Goal: Information Seeking & Learning: Learn about a topic

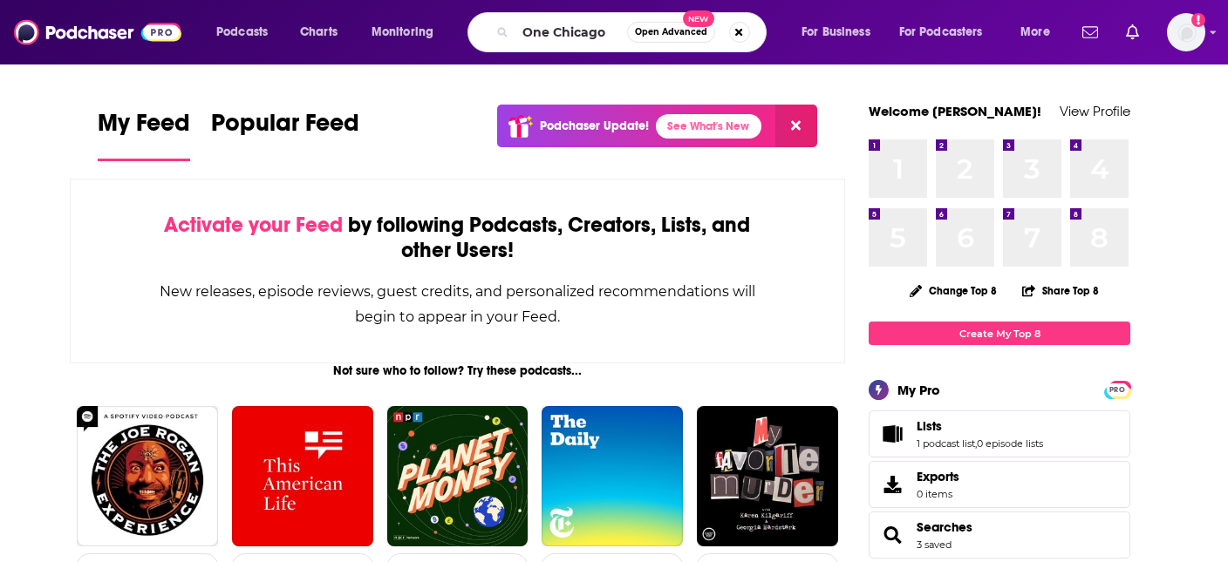
type input "One Chicago"
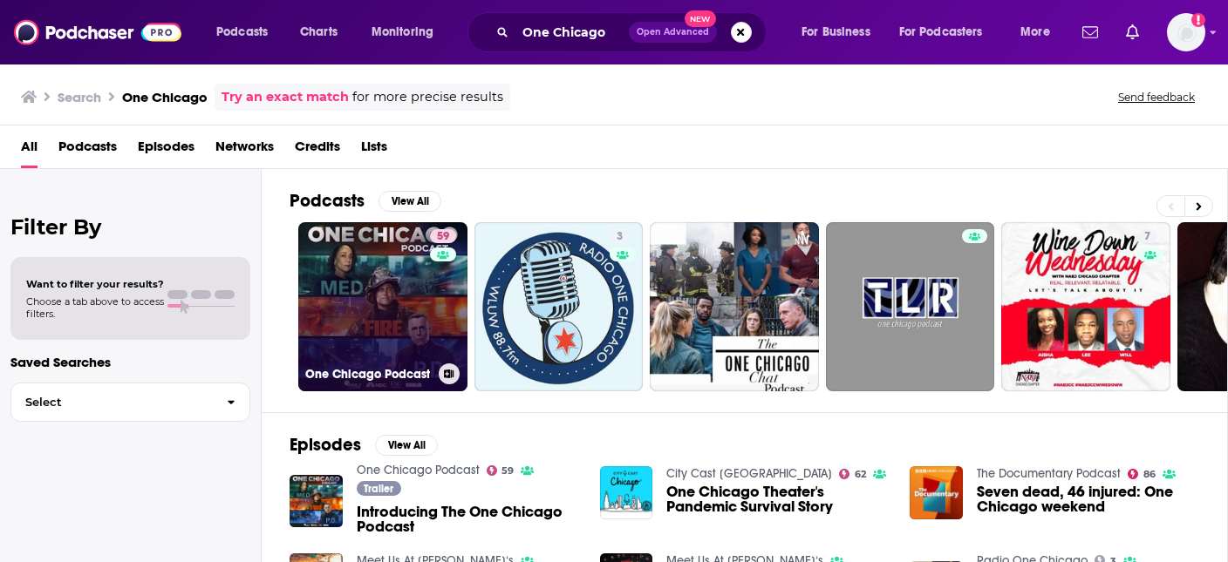
click at [394, 297] on link "59 One Chicago Podcast" at bounding box center [382, 306] width 169 height 169
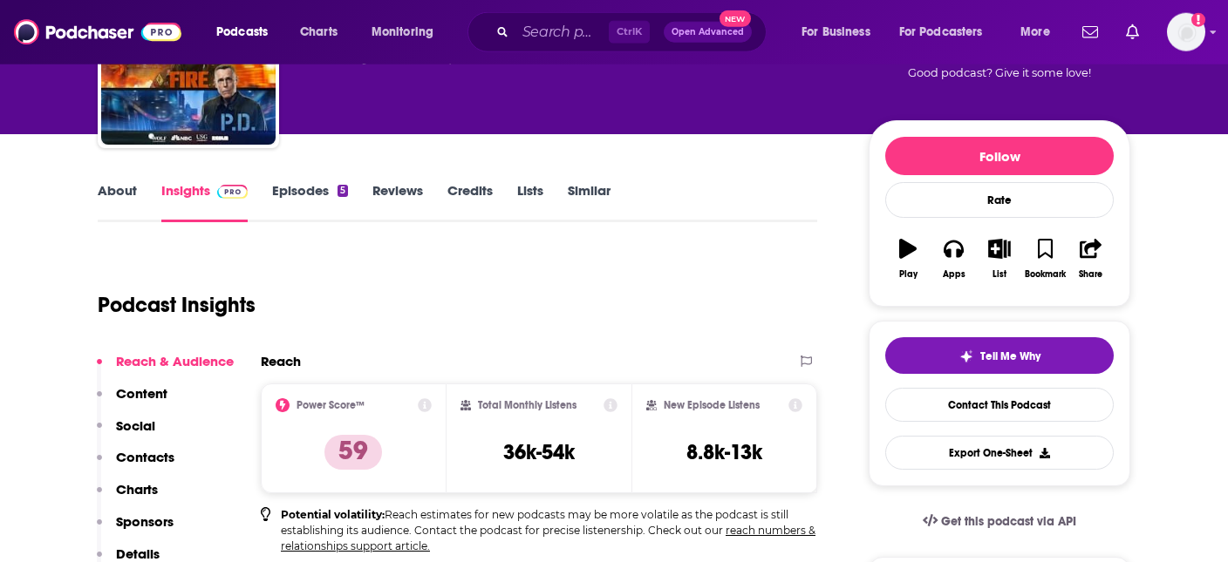
scroll to position [184, 0]
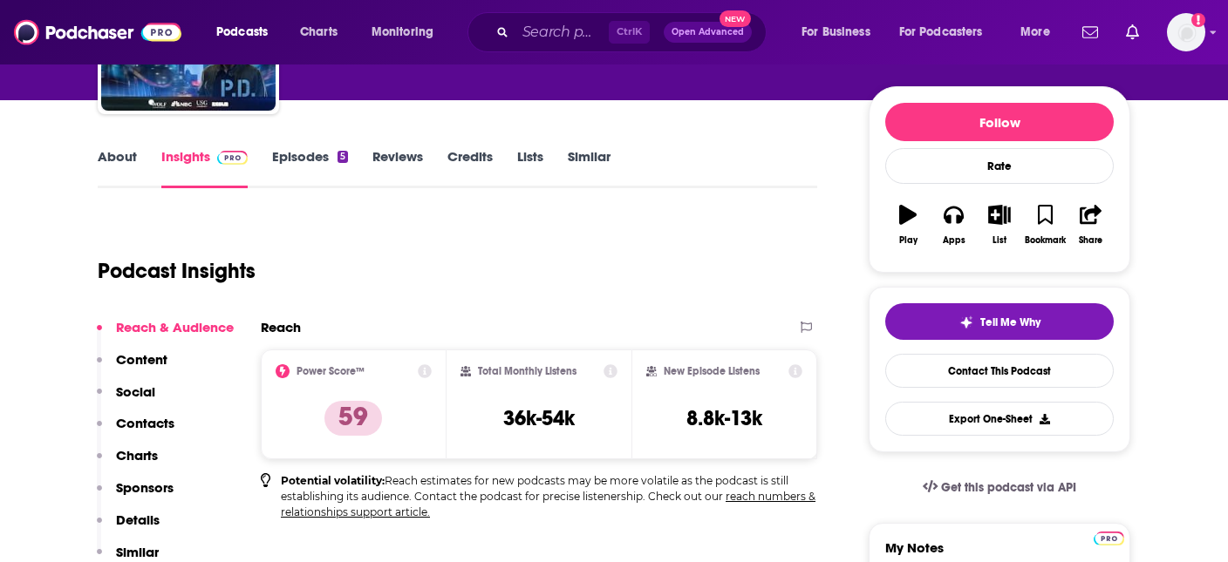
click at [317, 156] on link "Episodes 5" at bounding box center [310, 168] width 76 height 40
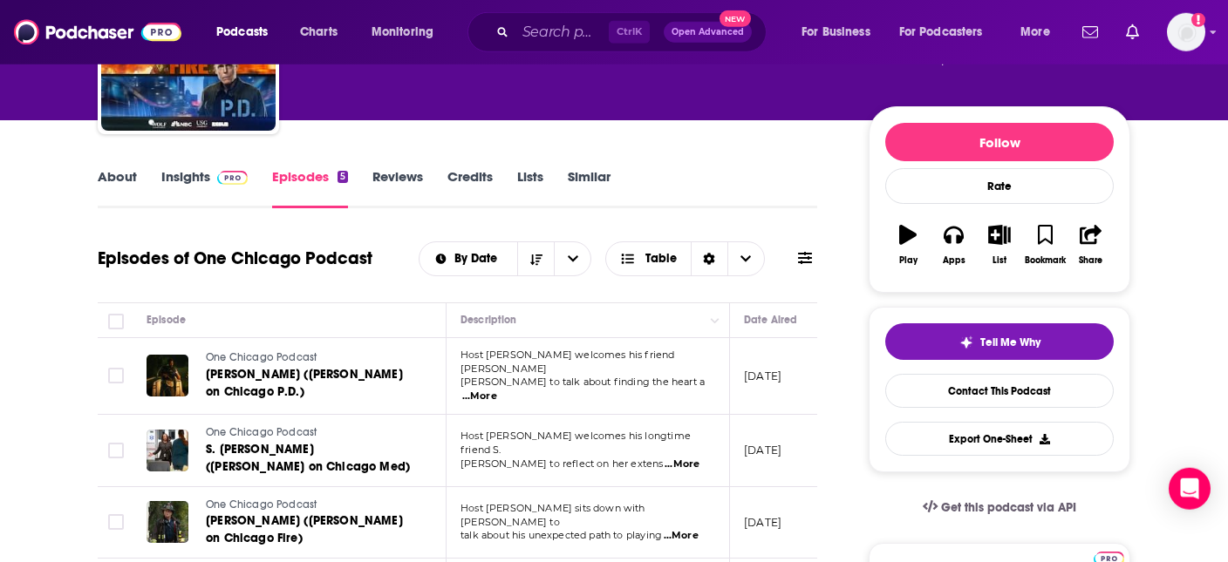
scroll to position [184, 0]
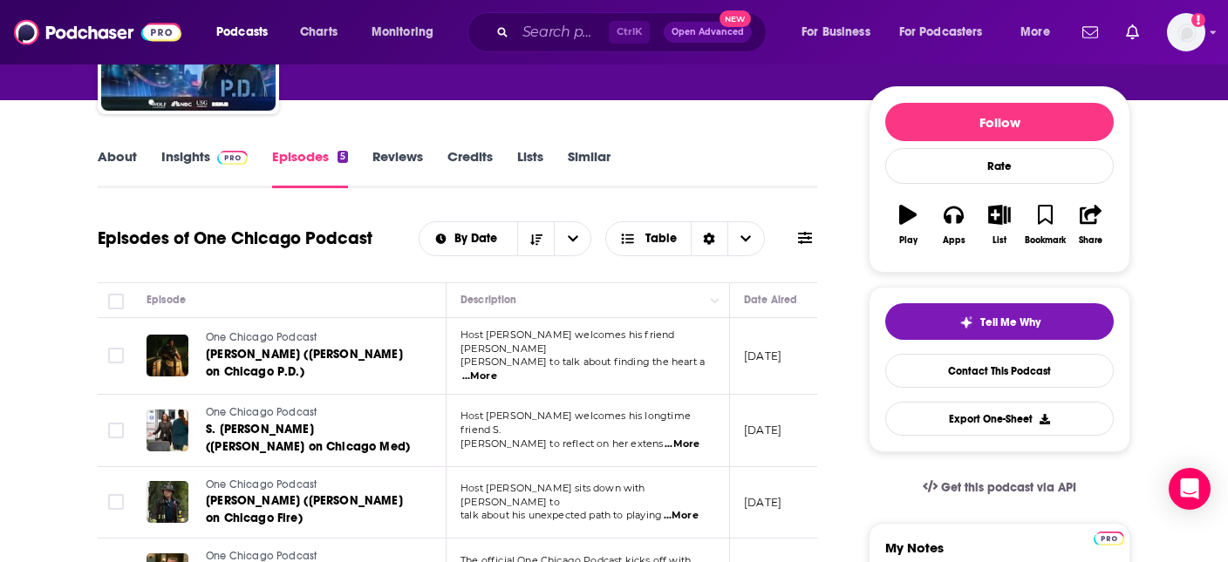
click at [187, 155] on link "Insights" at bounding box center [204, 168] width 86 height 40
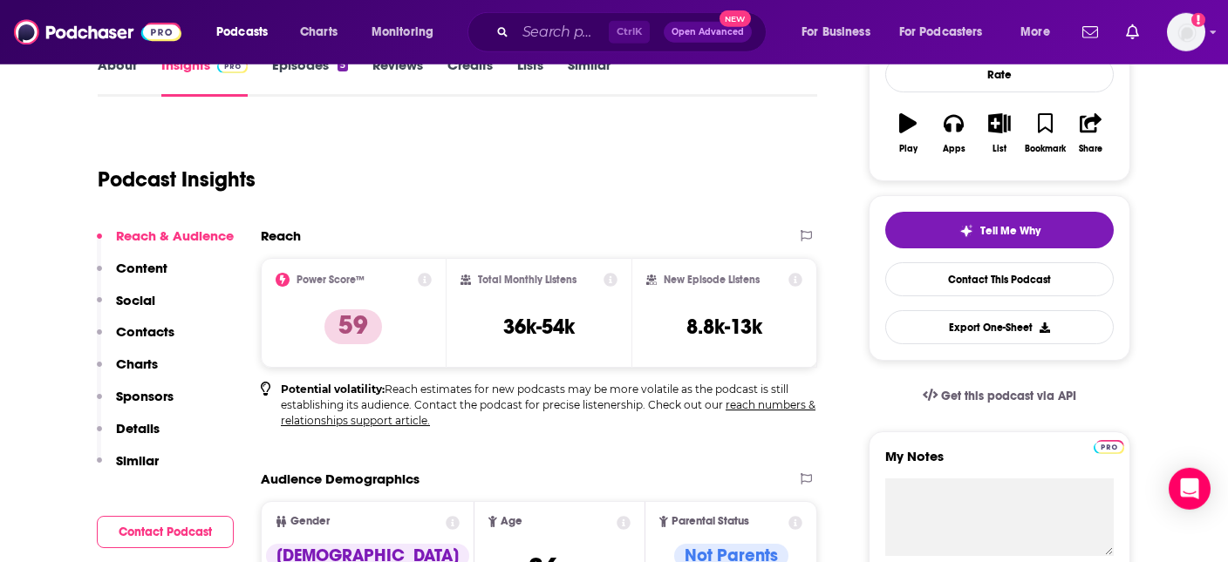
scroll to position [276, 0]
drag, startPoint x: 507, startPoint y: 334, endPoint x: 574, endPoint y: 332, distance: 67.2
click at [574, 332] on h3 "36k-54k" at bounding box center [539, 327] width 72 height 26
copy h3 "36k-54k"
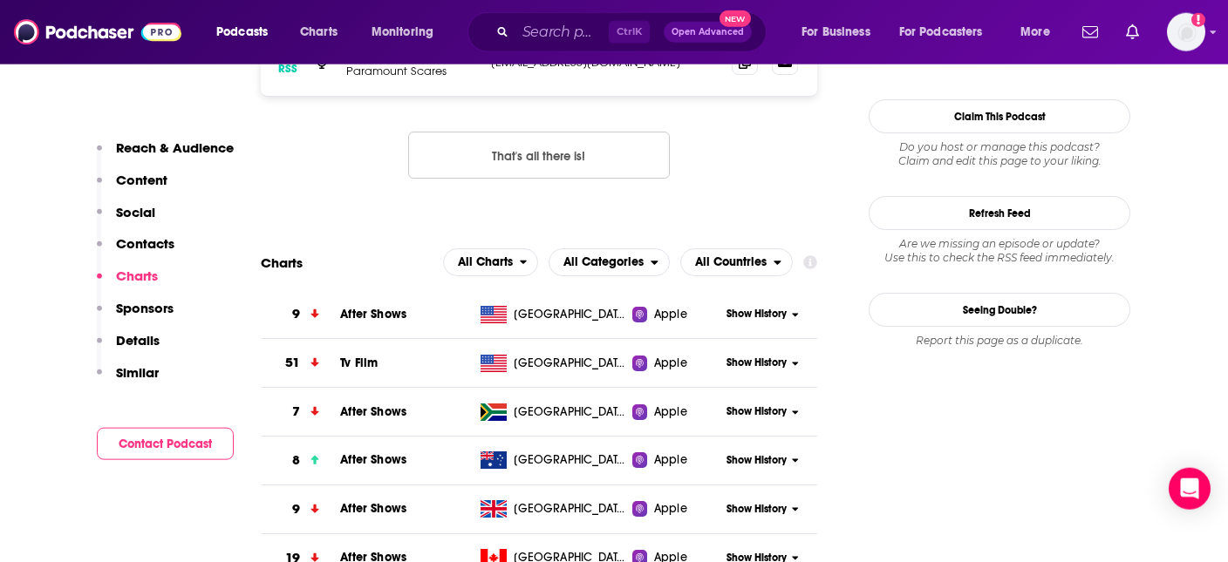
scroll to position [1565, 0]
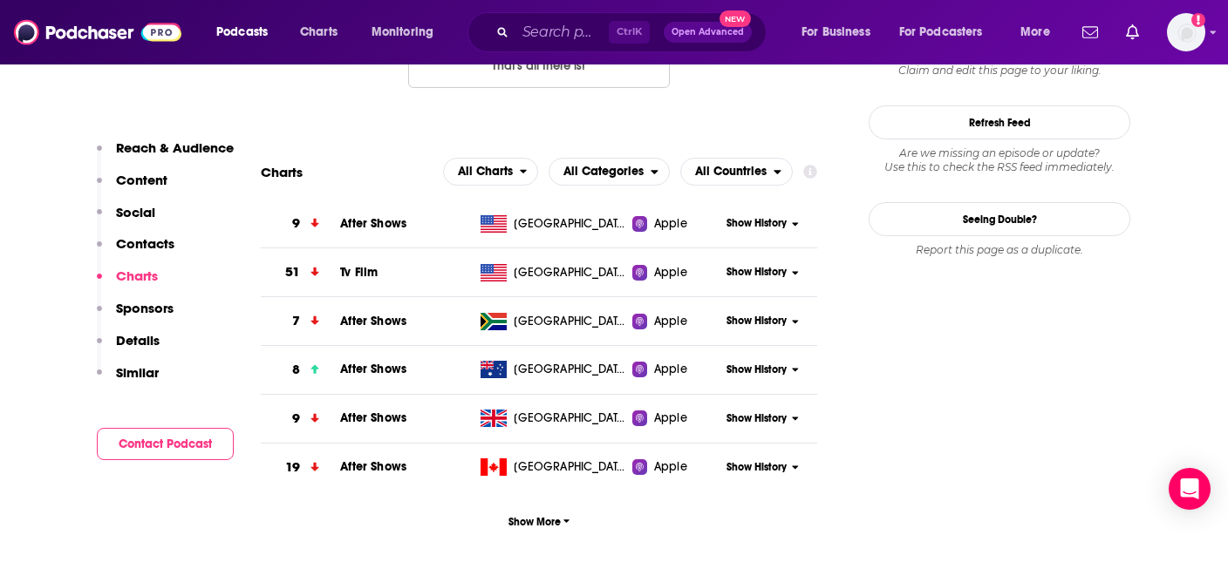
click at [787, 222] on button "Show History" at bounding box center [763, 223] width 84 height 15
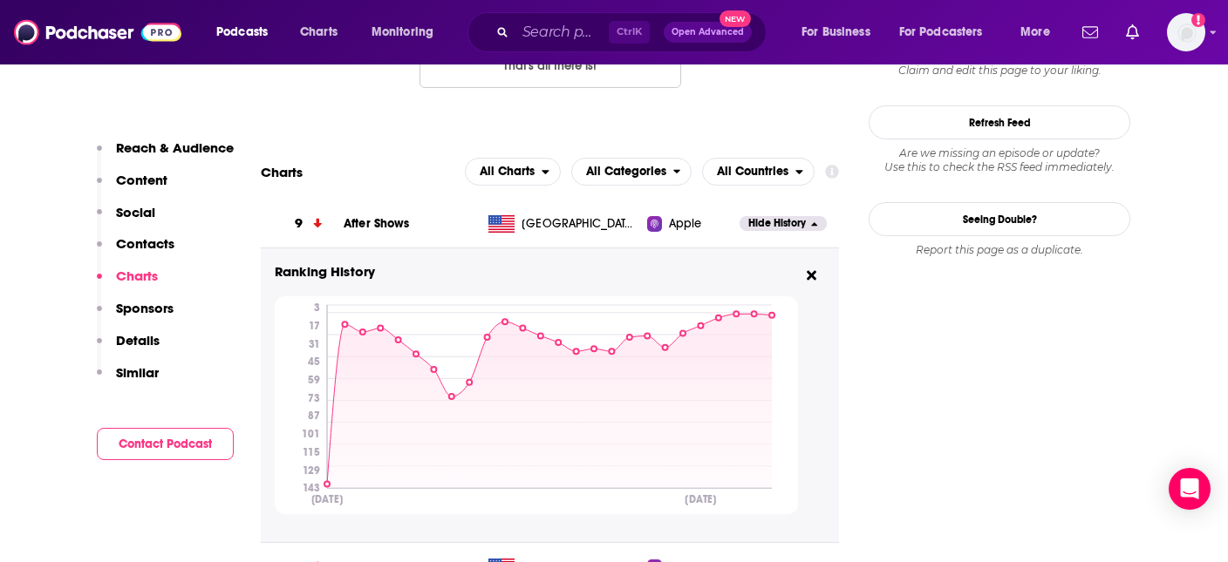
click at [378, 218] on span "After Shows" at bounding box center [377, 223] width 66 height 15
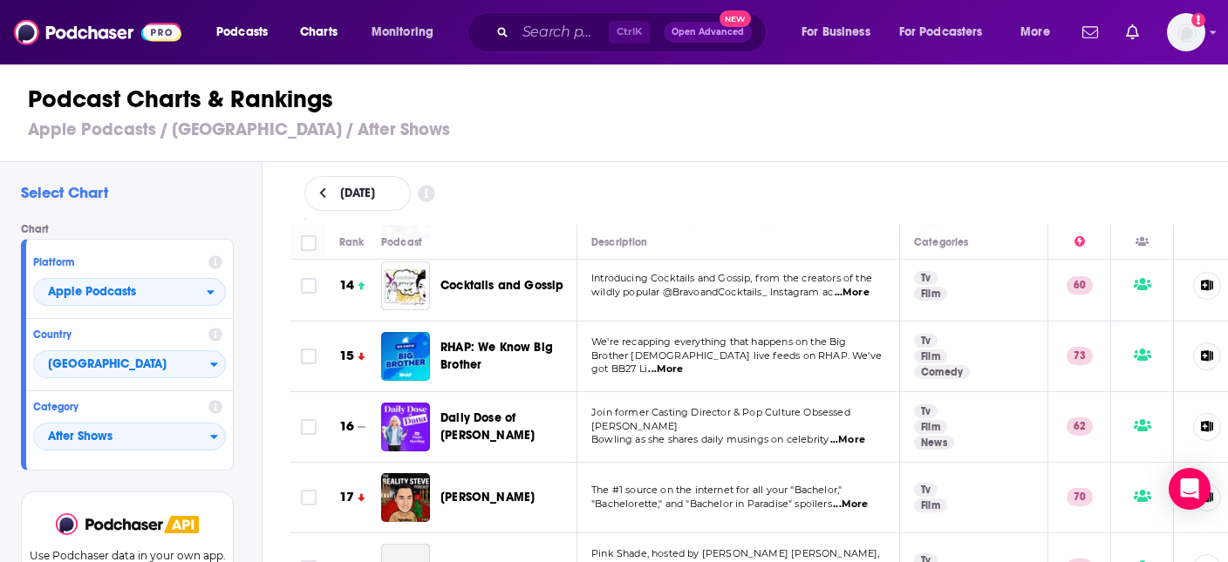
scroll to position [998, 0]
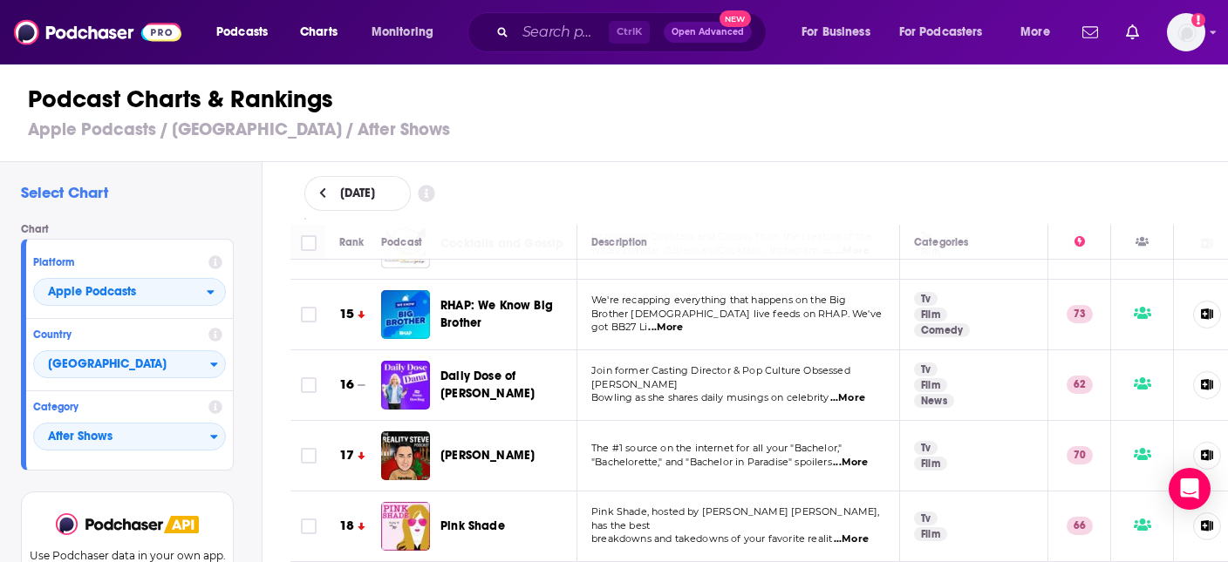
click at [806, 458] on td "The #1 source on the internet for all your "Bachelor," "Bachelorette," and "Bac…" at bounding box center [738, 456] width 323 height 71
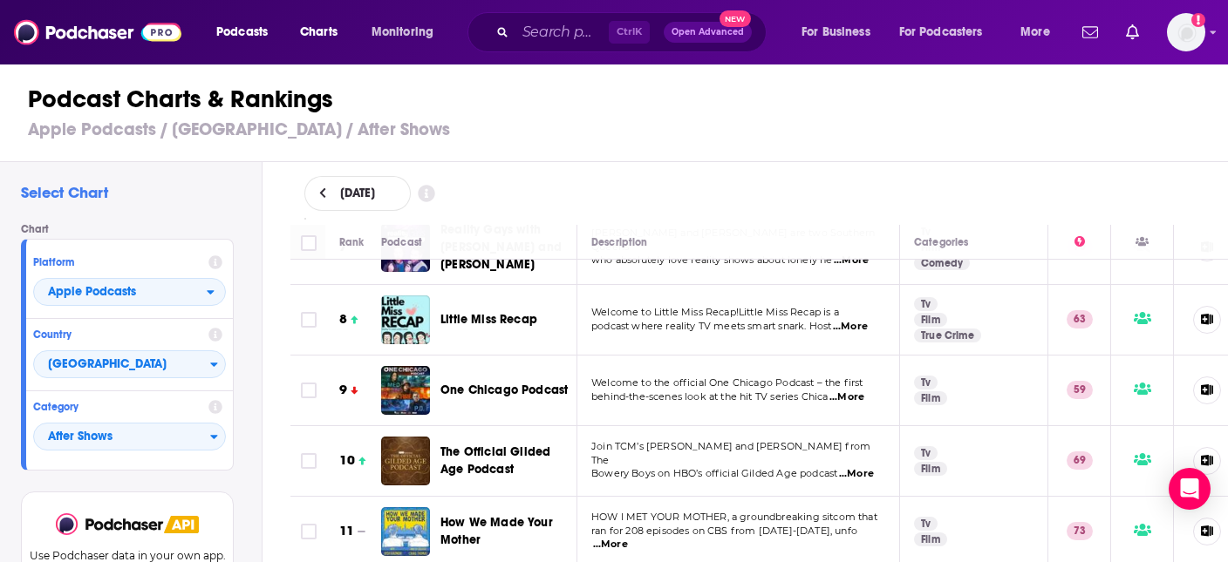
scroll to position [499, 0]
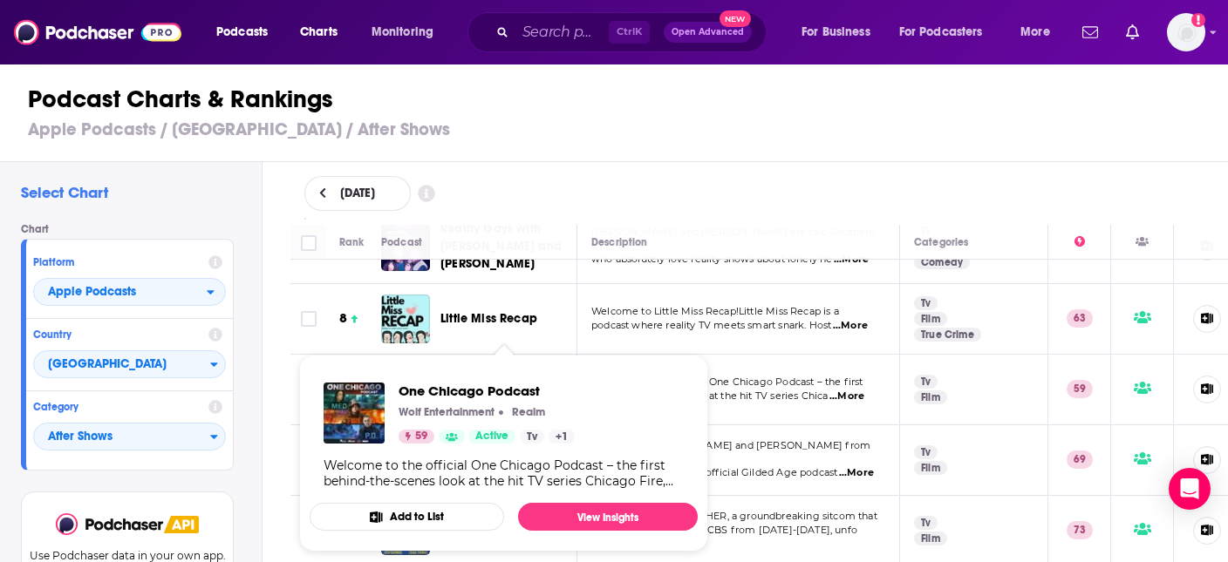
click at [708, 355] on td "Welcome to the official One Chicago Podcast – the first behind-the-scenes look …" at bounding box center [738, 390] width 323 height 71
click at [724, 355] on td "Welcome to the official One Chicago Podcast – the first behind-the-scenes look …" at bounding box center [738, 390] width 323 height 71
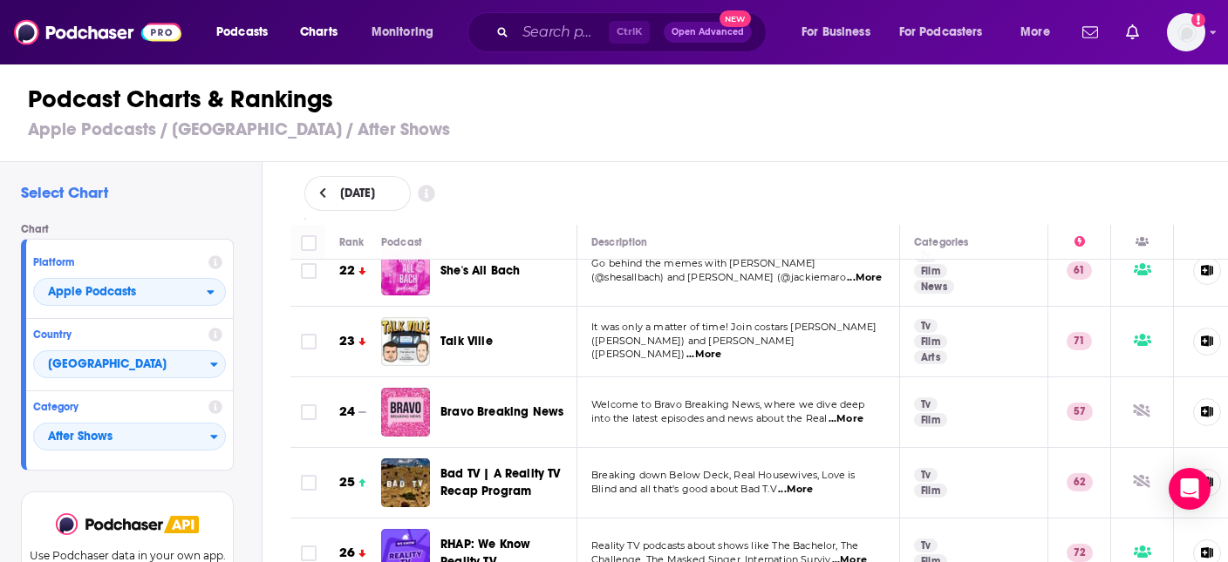
scroll to position [1496, 0]
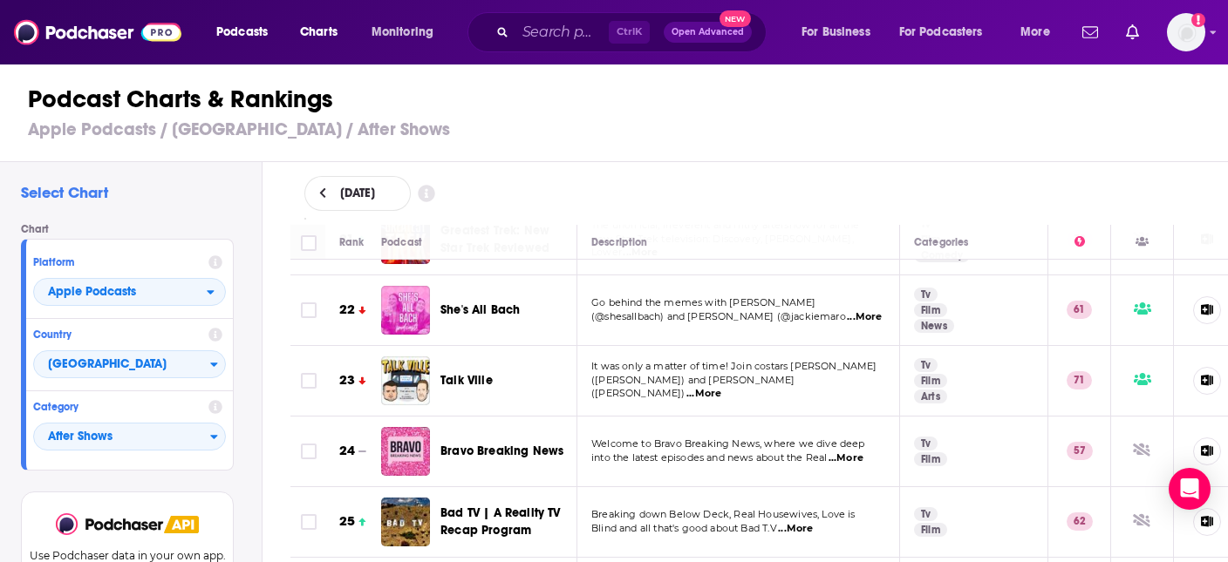
click at [721, 387] on span "...More" at bounding box center [703, 394] width 35 height 14
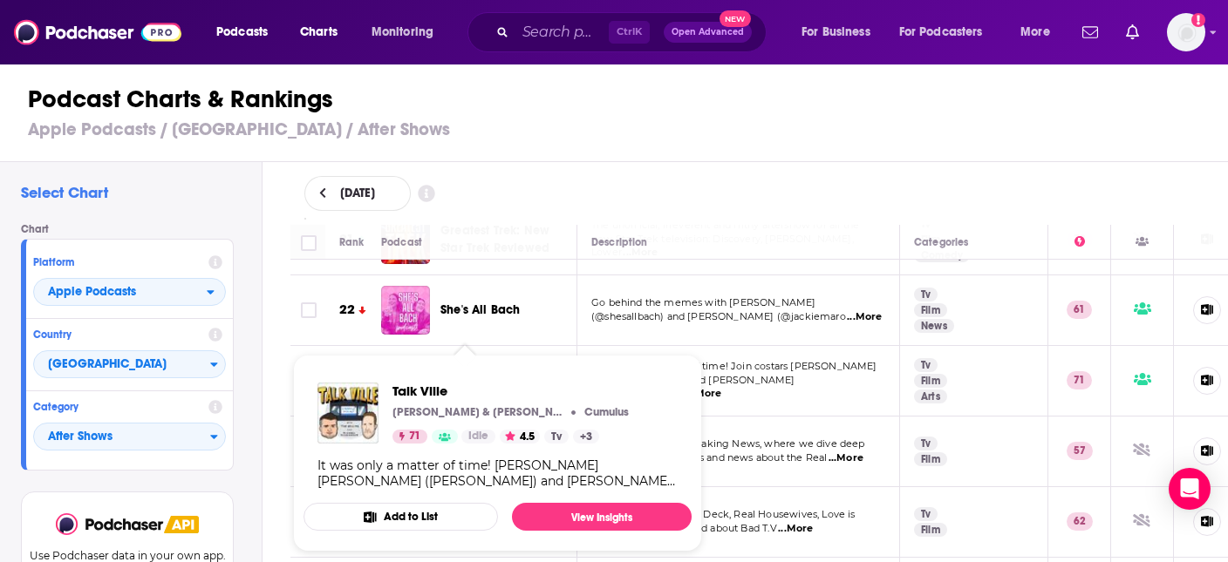
click at [594, 346] on td "It was only a matter of time! Join costars Tom Welling (Clark Kent) and Michael…" at bounding box center [738, 381] width 323 height 71
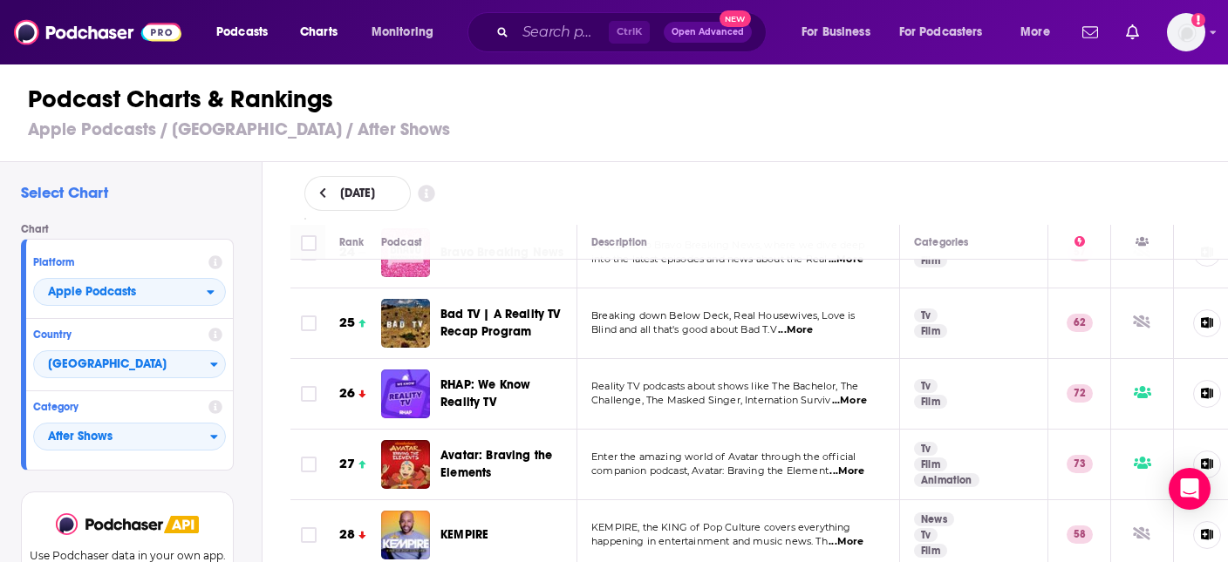
scroll to position [1696, 0]
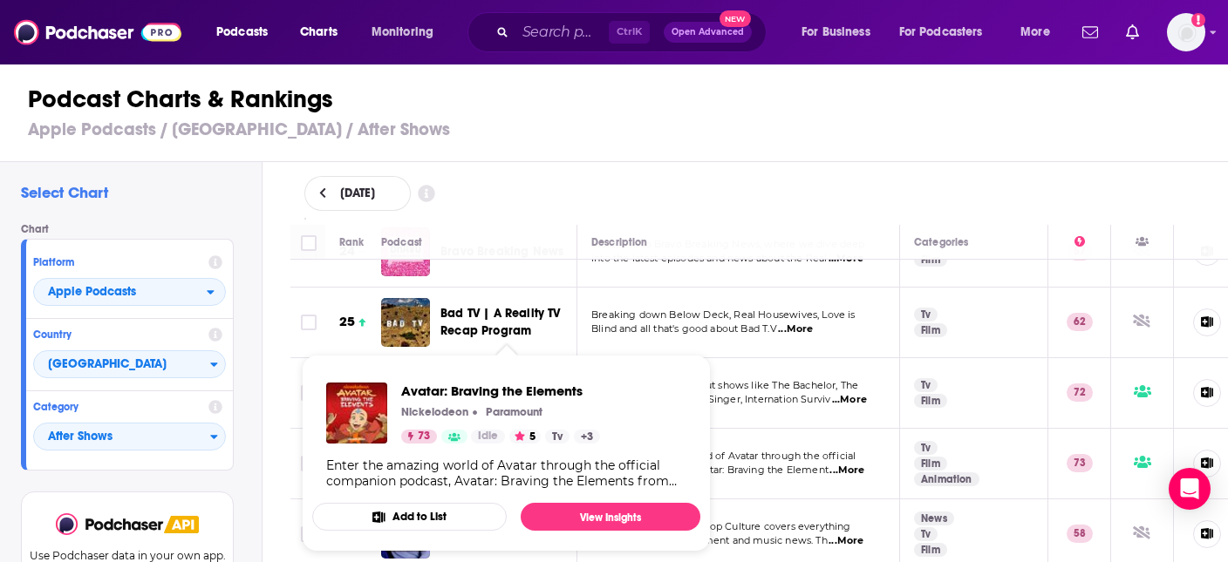
click at [752, 399] on td "Reality TV podcasts about shows like The Bachelor, The Challenge, The Masked Si…" at bounding box center [738, 393] width 323 height 71
click at [796, 429] on td "Enter the amazing world of Avatar through the official companion podcast, Avata…" at bounding box center [738, 464] width 323 height 71
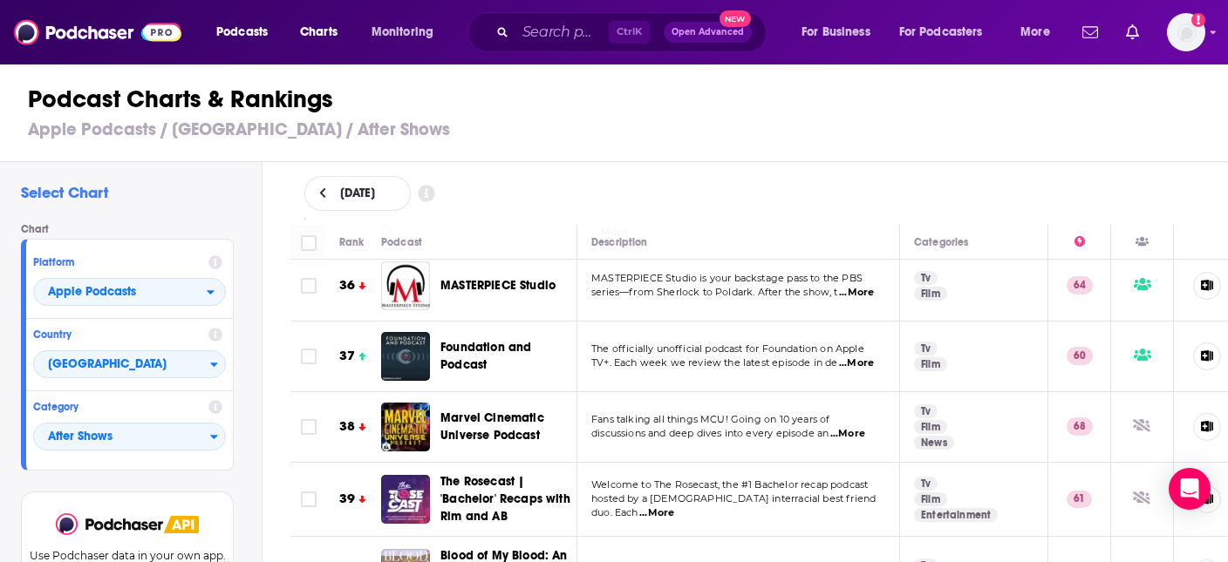
scroll to position [2594, 0]
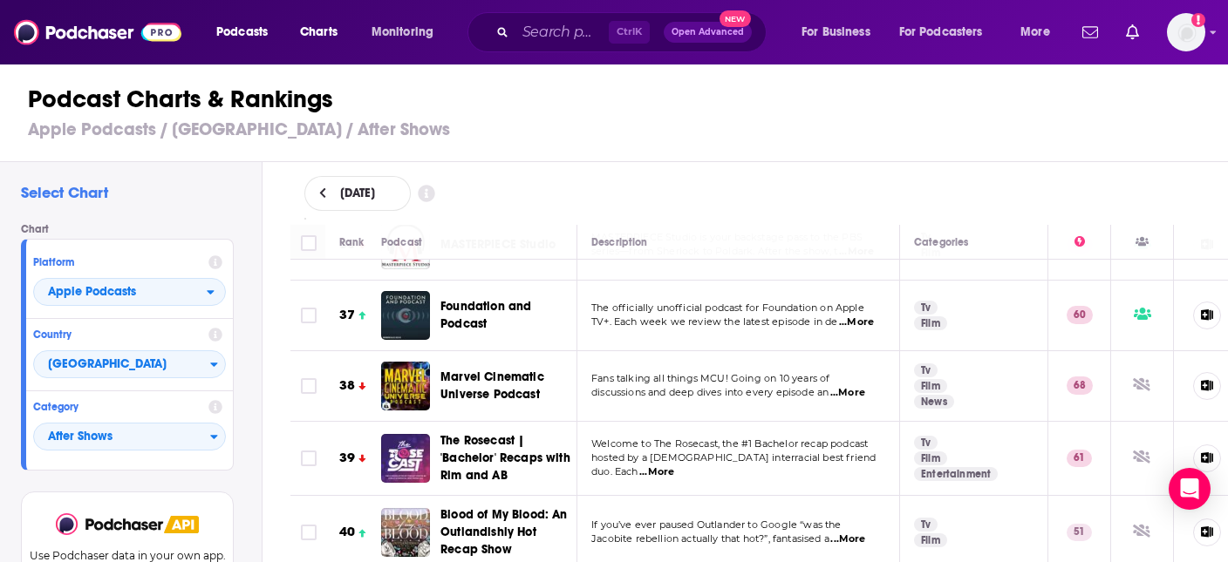
click at [845, 386] on span "...More" at bounding box center [847, 393] width 35 height 14
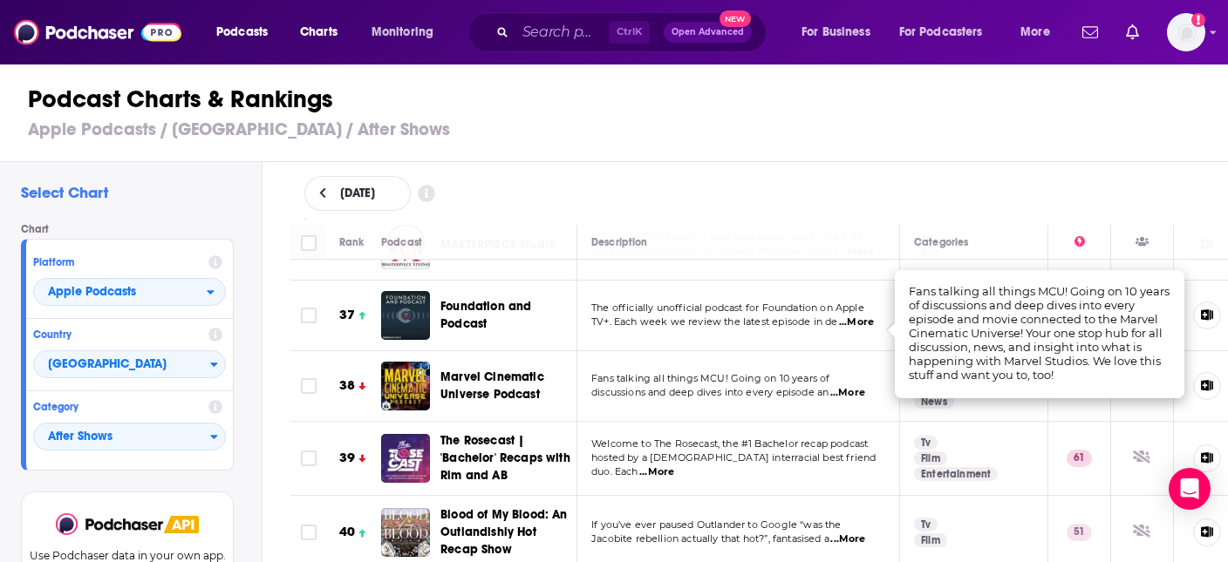
click at [845, 386] on span "...More" at bounding box center [847, 393] width 35 height 14
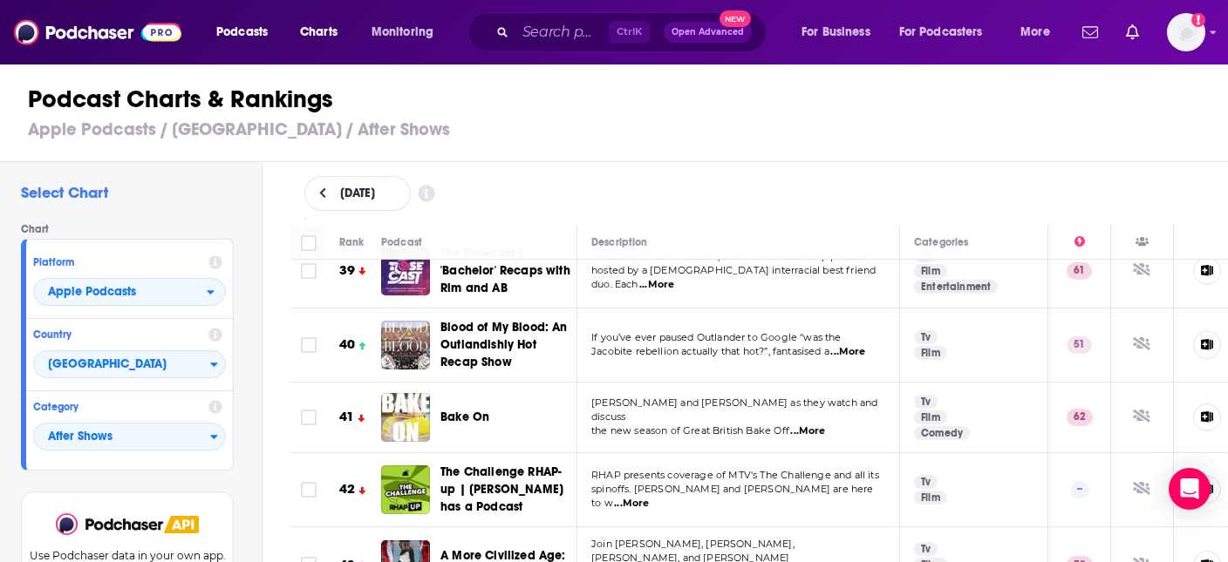
scroll to position [2793, 0]
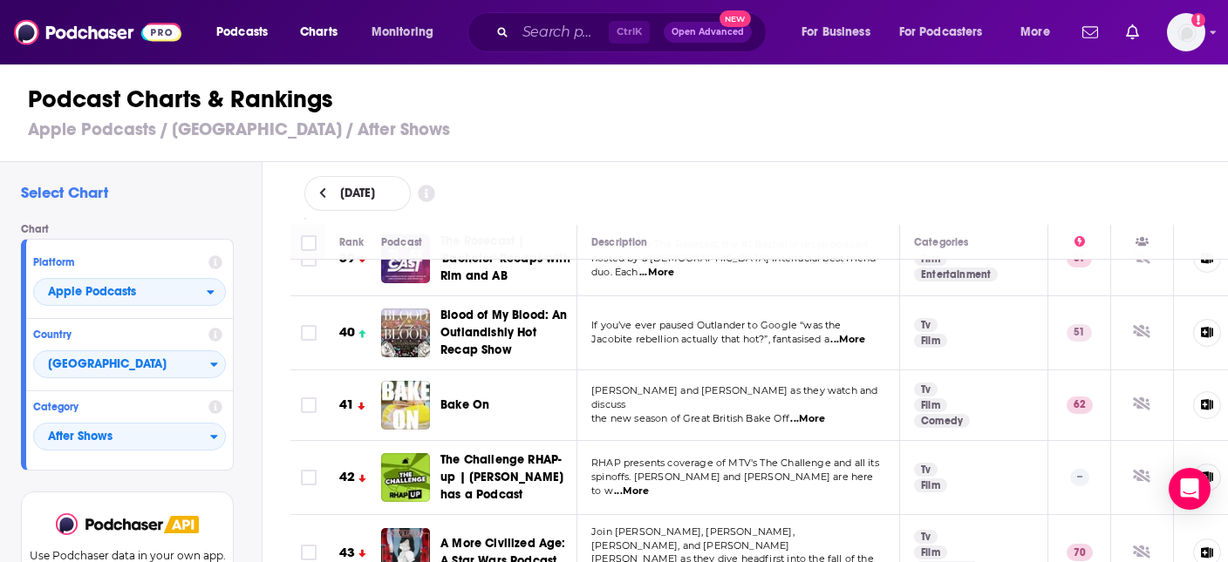
click at [813, 412] on span "...More" at bounding box center [807, 419] width 35 height 14
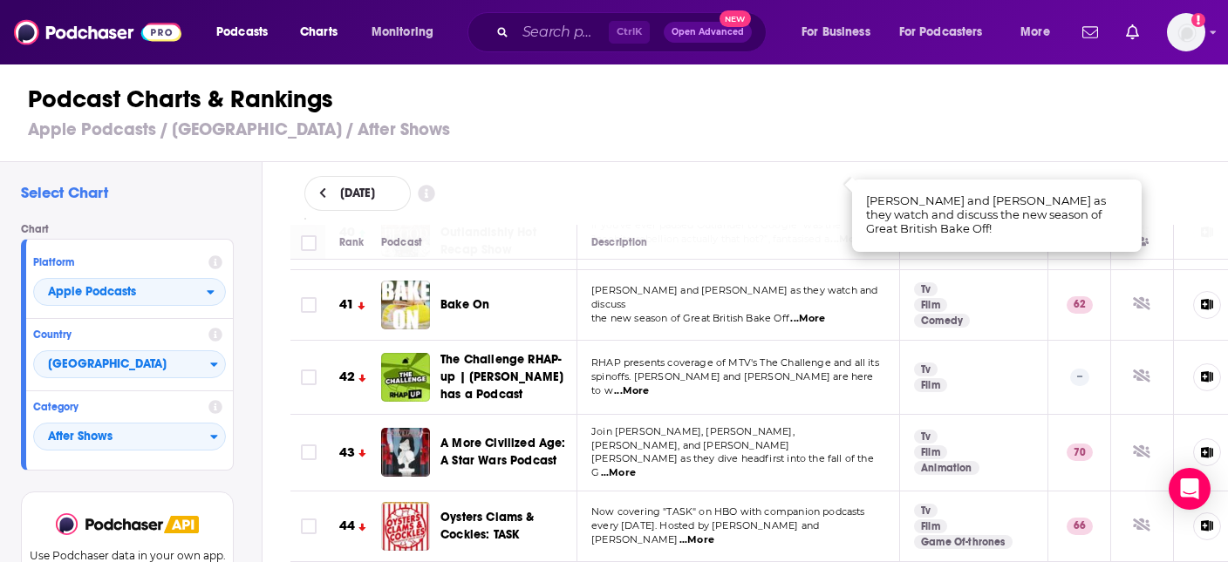
scroll to position [2993, 0]
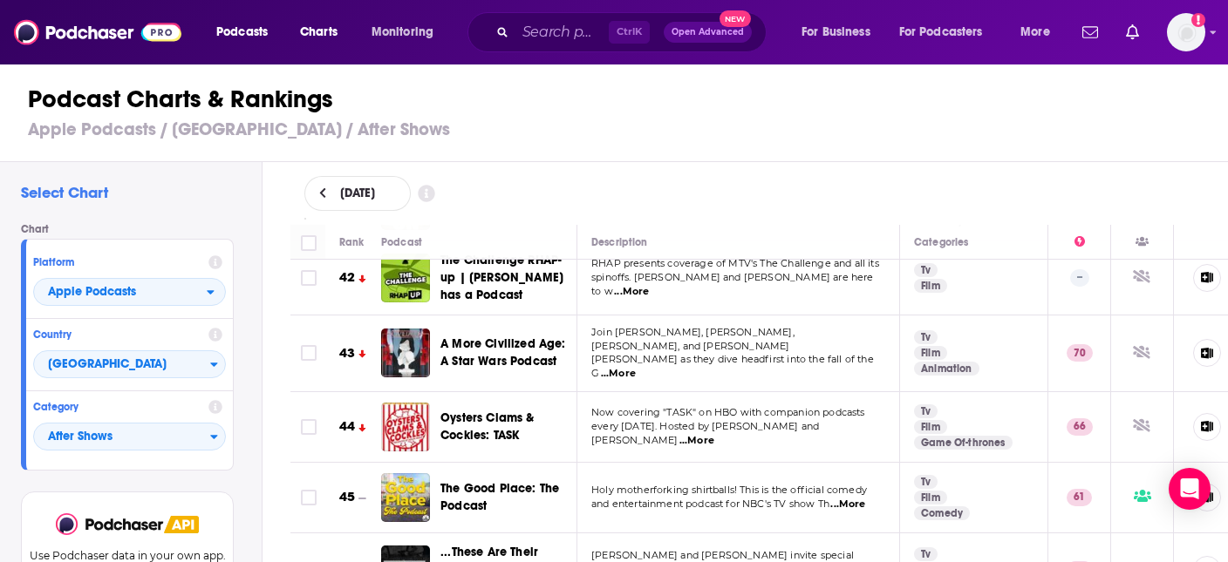
click at [714, 434] on span "...More" at bounding box center [696, 441] width 35 height 14
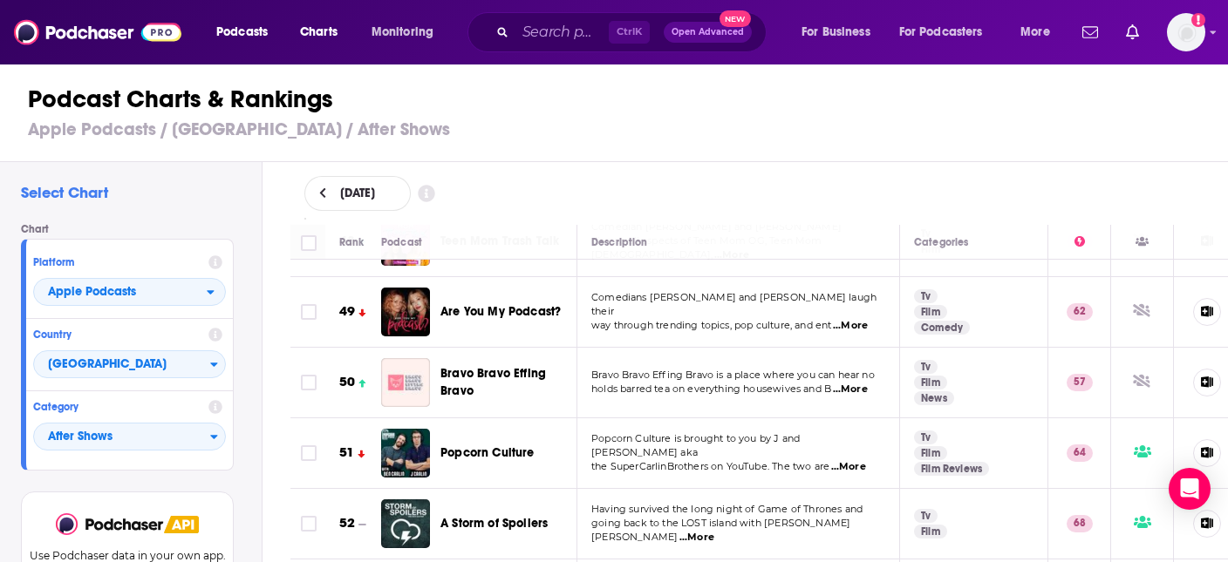
scroll to position [3492, 0]
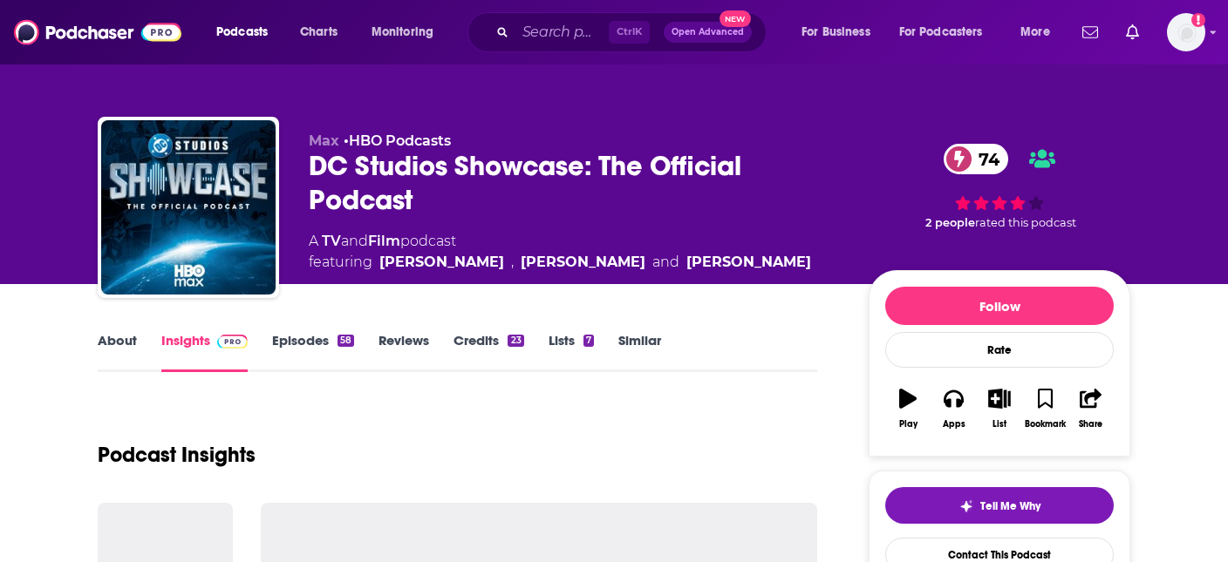
scroll to position [286, 0]
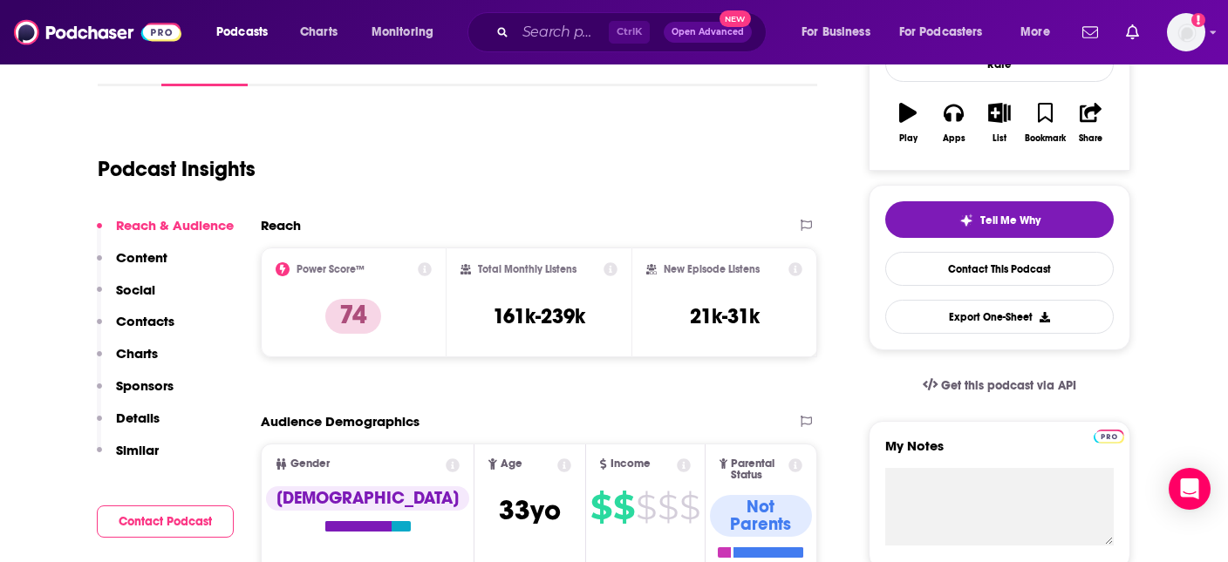
drag, startPoint x: 494, startPoint y: 318, endPoint x: 587, endPoint y: 321, distance: 92.5
click at [587, 321] on div "Total Monthly Listens 161k-239k" at bounding box center [539, 302] width 158 height 80
click at [584, 323] on div "Total Monthly Listens 161k-239k" at bounding box center [539, 302] width 158 height 80
copy h3 "161k-239k"
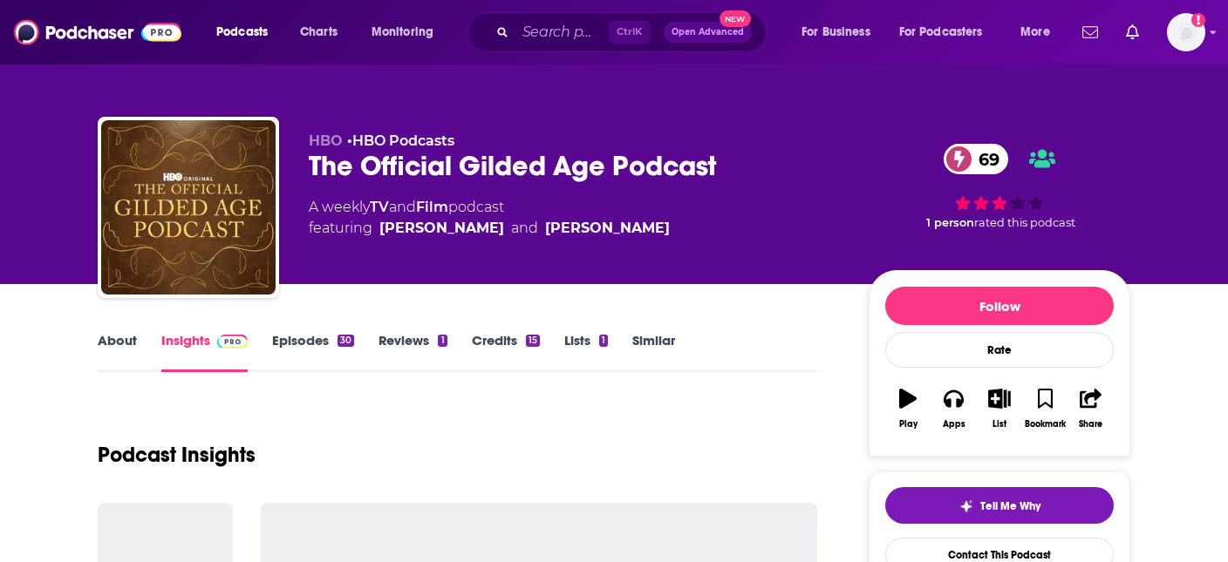
scroll to position [184, 0]
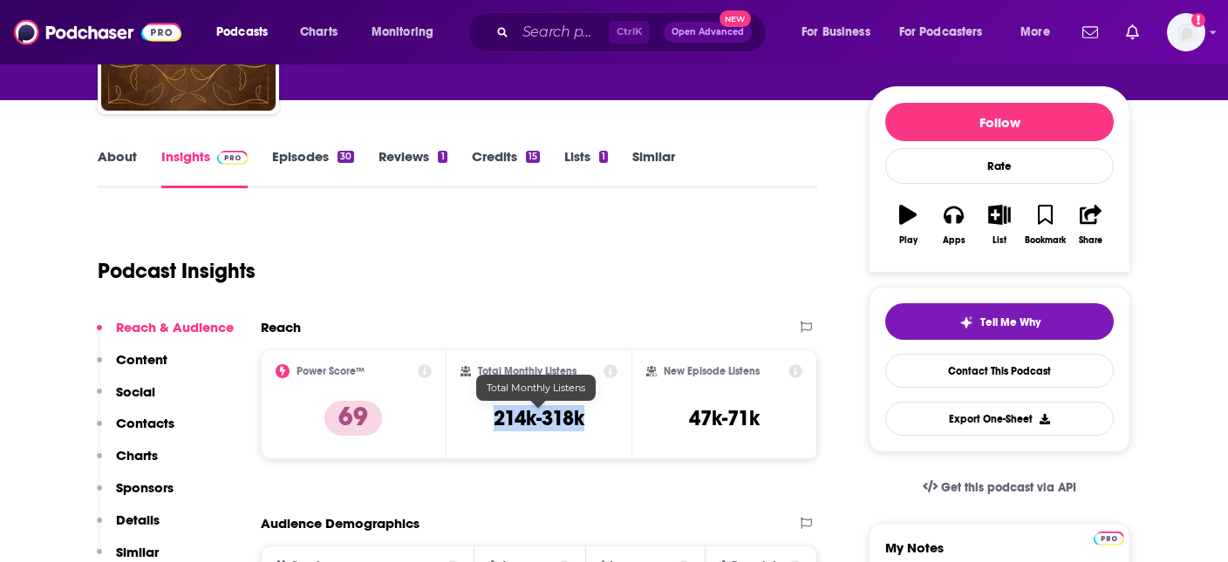
drag, startPoint x: 490, startPoint y: 418, endPoint x: 582, endPoint y: 427, distance: 92.1
click at [582, 427] on div "Total Monthly Listens 214k-318k" at bounding box center [539, 405] width 158 height 80
copy h3 "214k-318k"
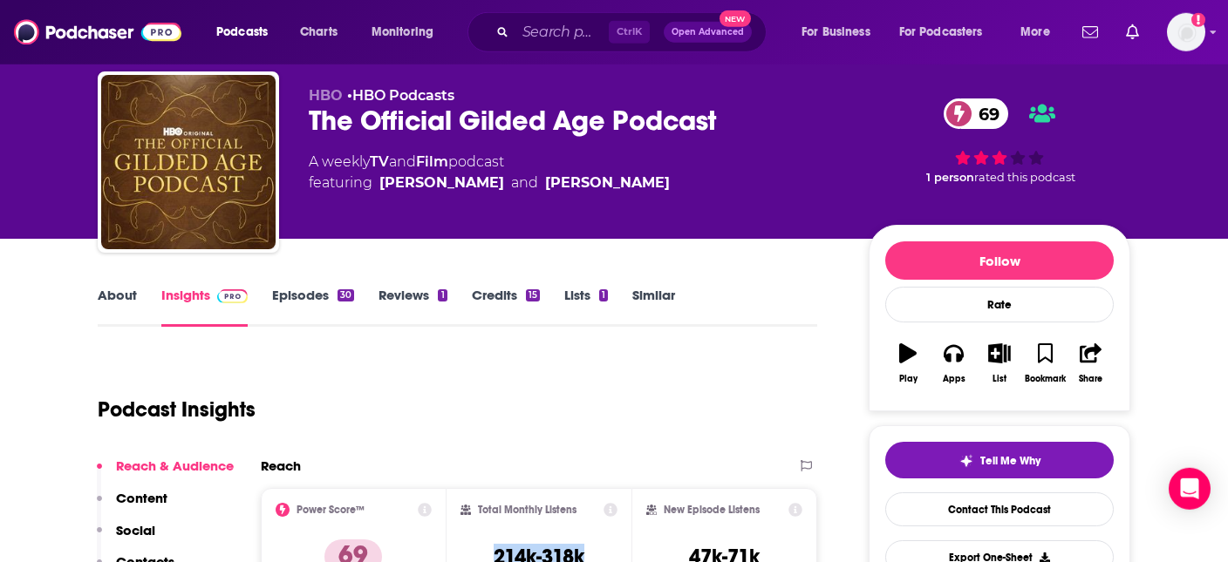
scroll to position [0, 0]
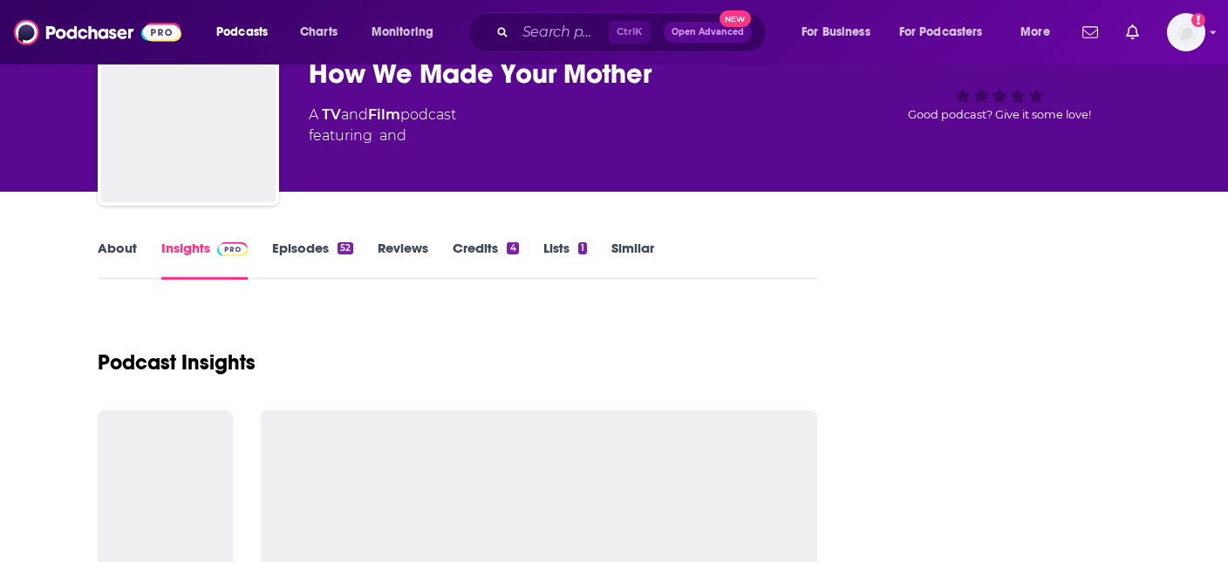
scroll to position [285, 0]
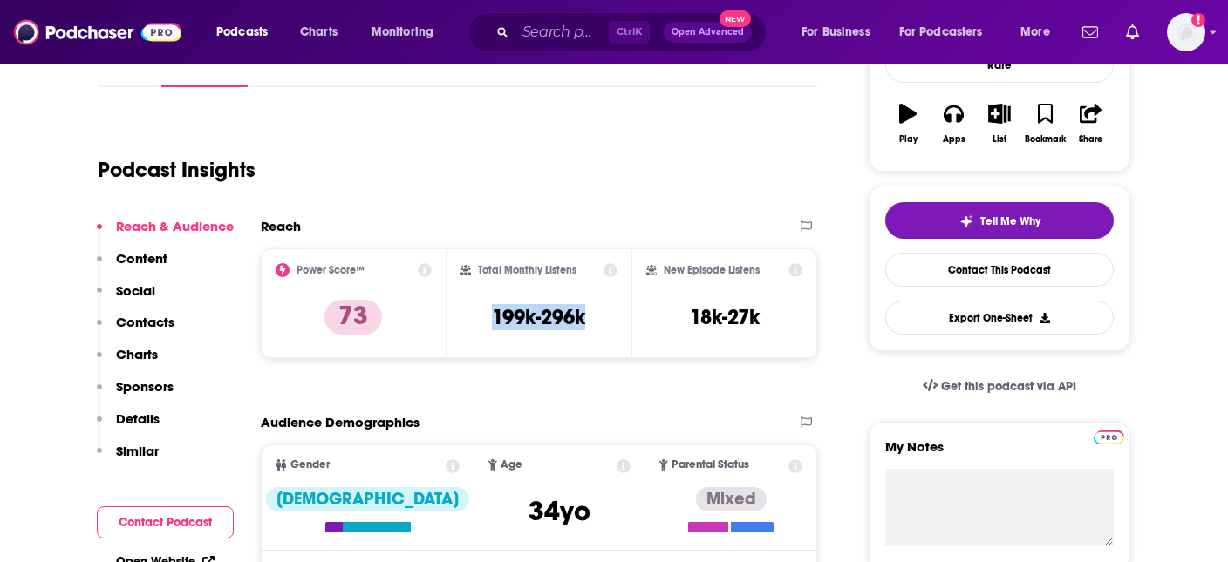
drag, startPoint x: 488, startPoint y: 325, endPoint x: 586, endPoint y: 331, distance: 97.8
click at [586, 331] on div "Total Monthly Listens 199k-296k" at bounding box center [539, 303] width 158 height 80
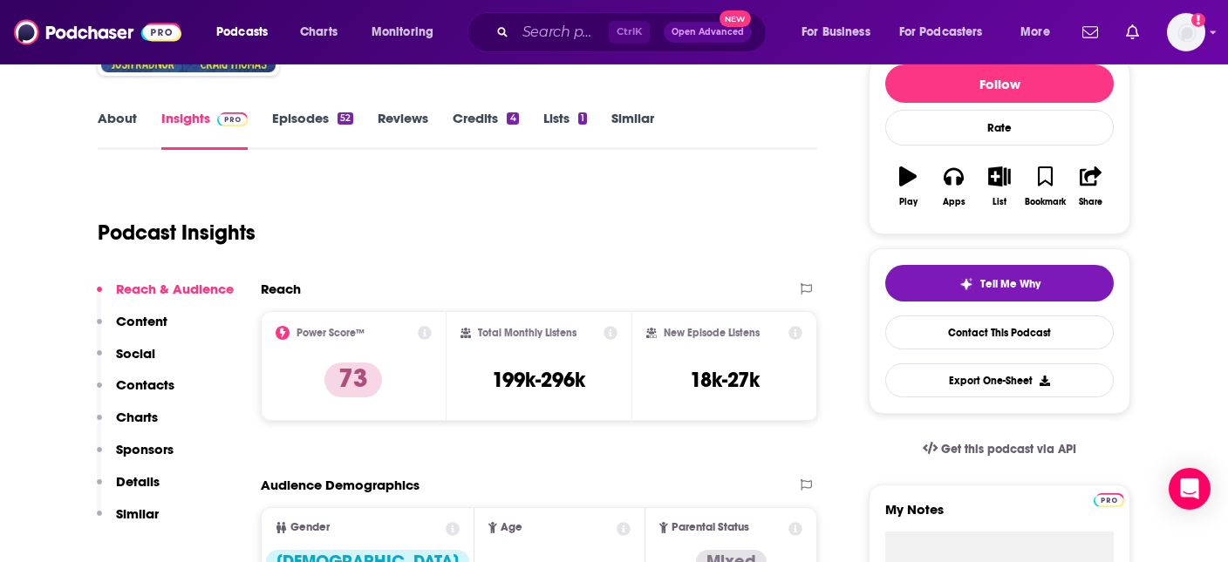
scroll to position [92, 0]
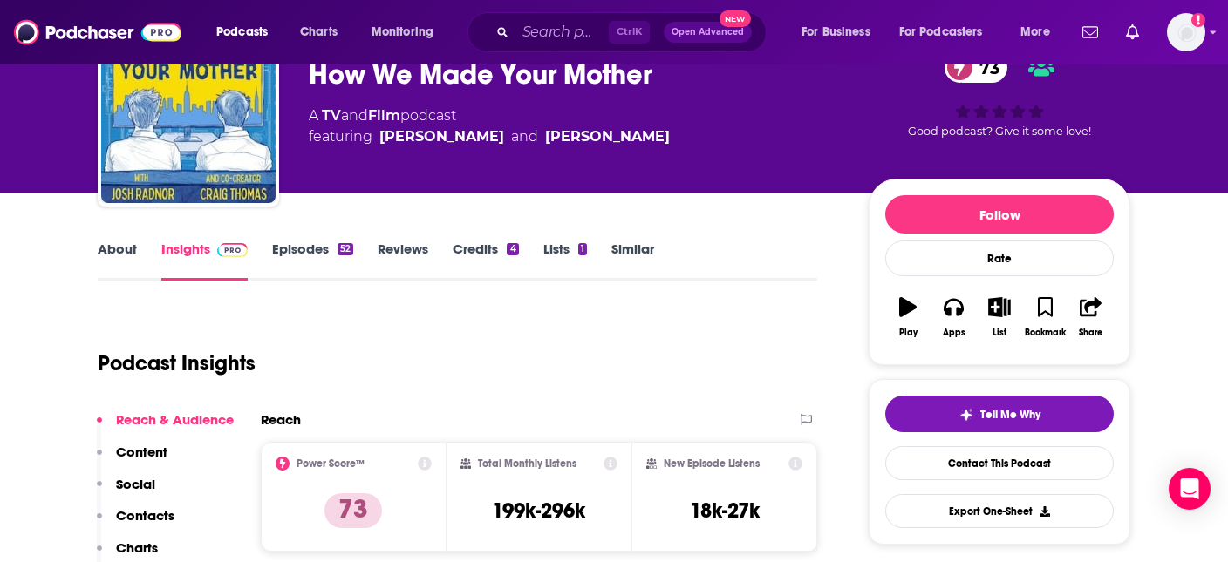
click at [313, 256] on link "Episodes 52" at bounding box center [312, 261] width 81 height 40
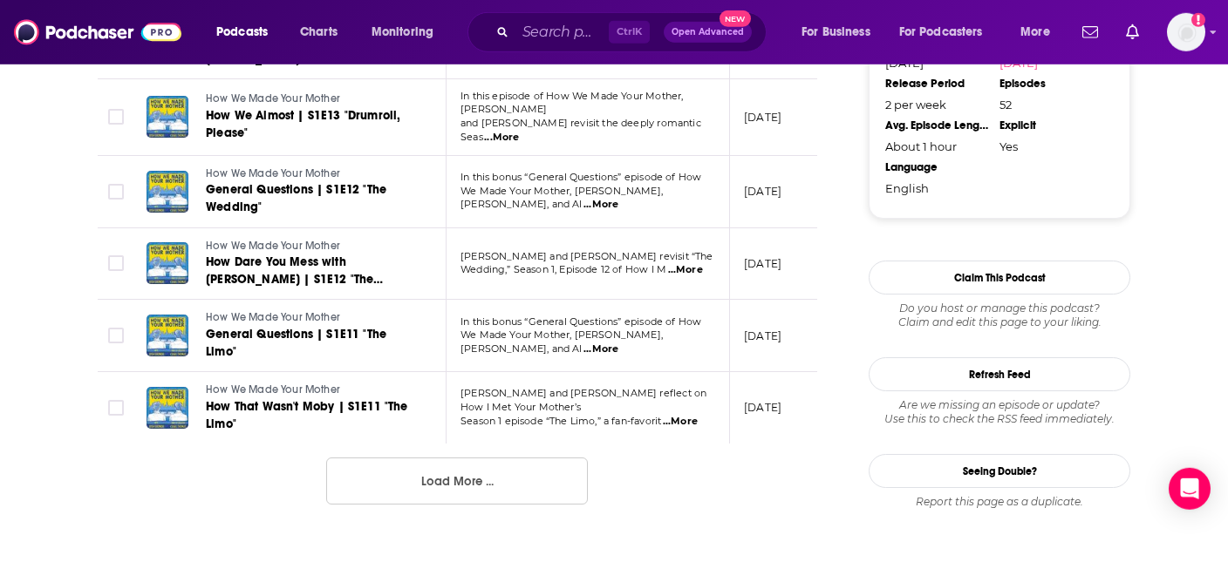
scroll to position [1872, 0]
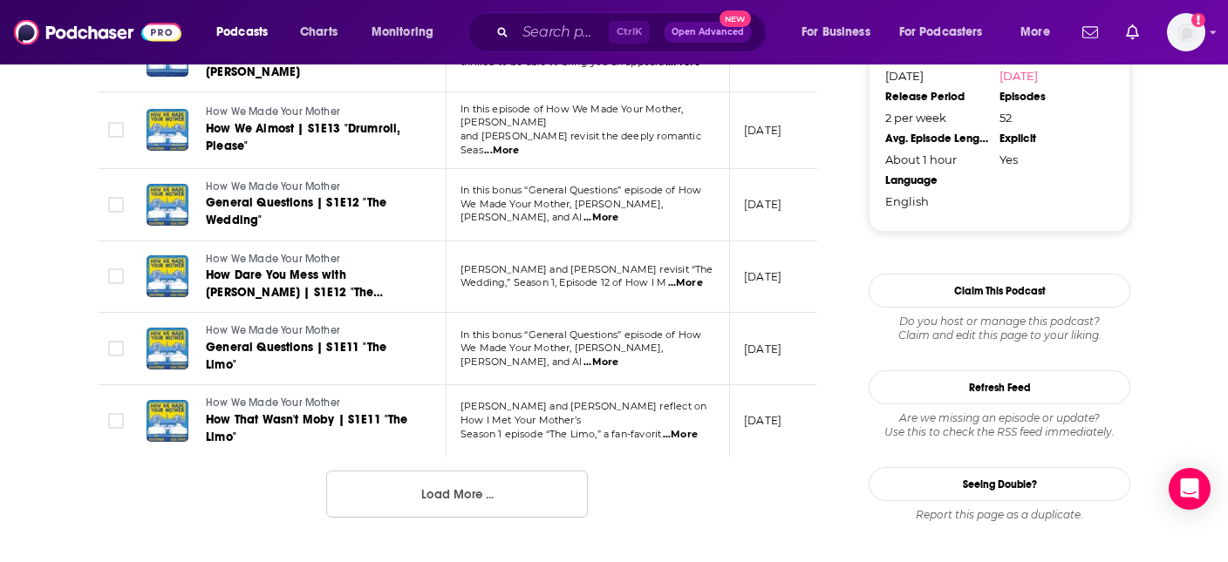
click at [466, 471] on button "Load More ..." at bounding box center [457, 494] width 262 height 47
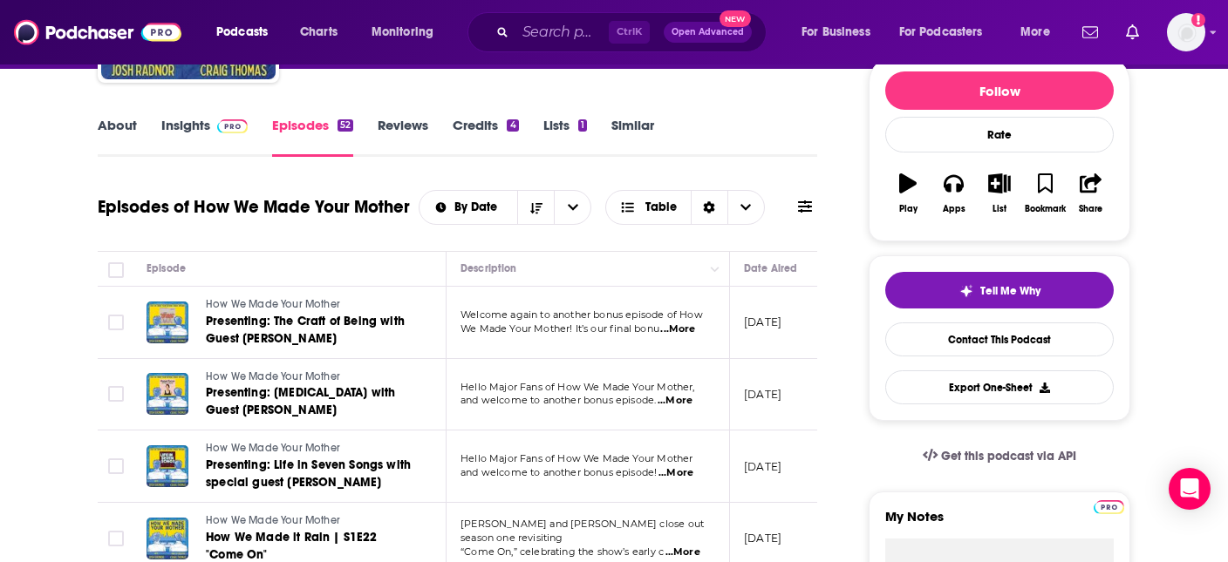
scroll to position [0, 0]
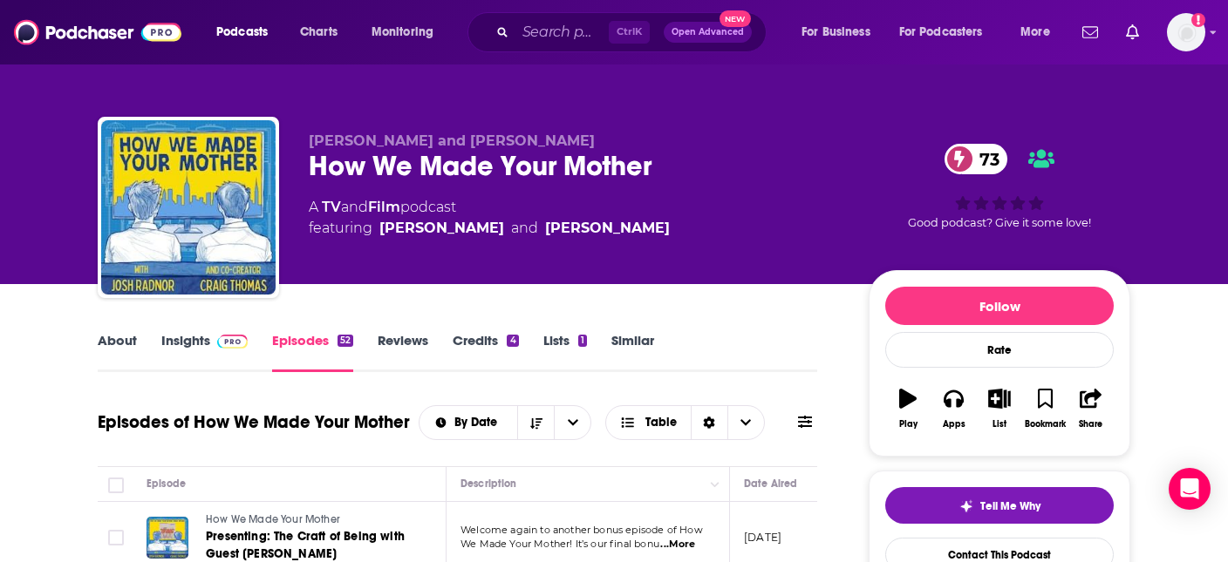
click at [200, 340] on link "Insights" at bounding box center [204, 352] width 86 height 40
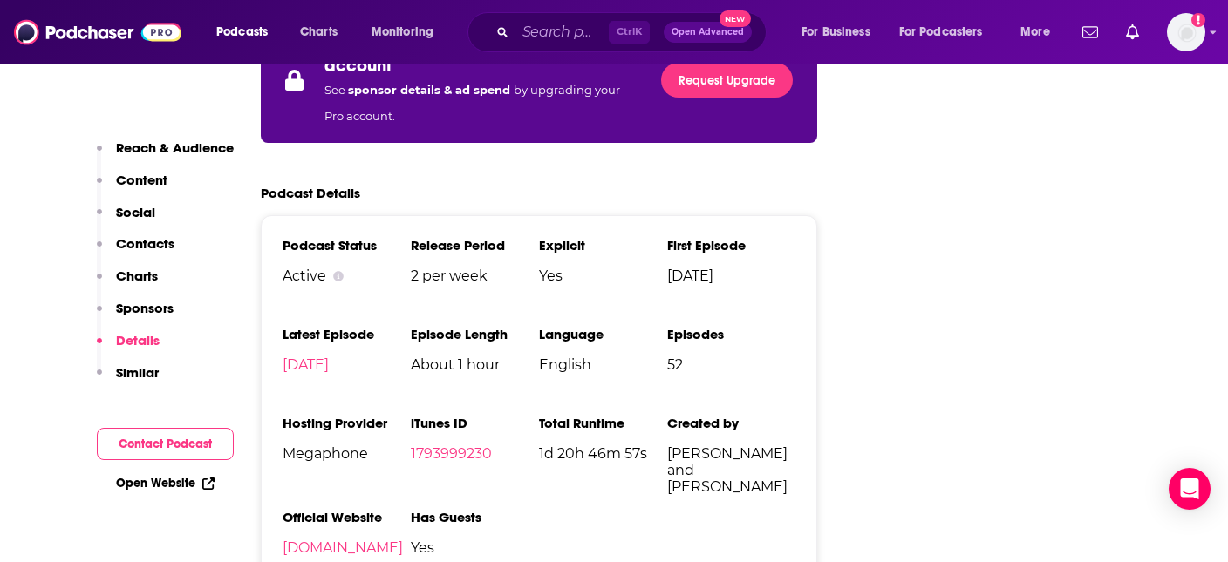
scroll to position [1749, 0]
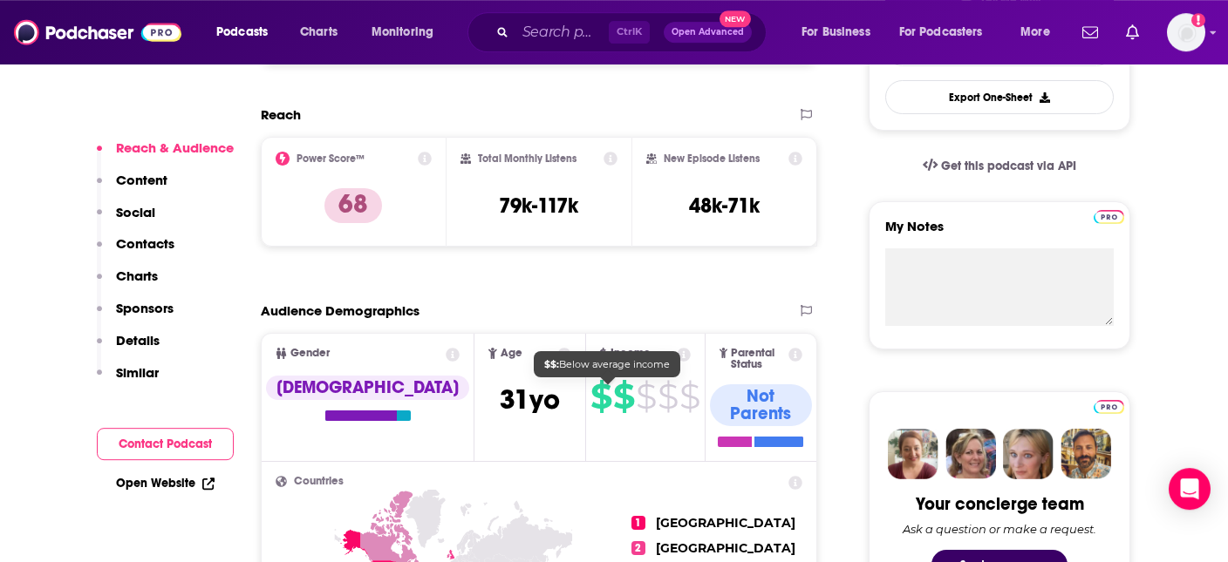
scroll to position [552, 0]
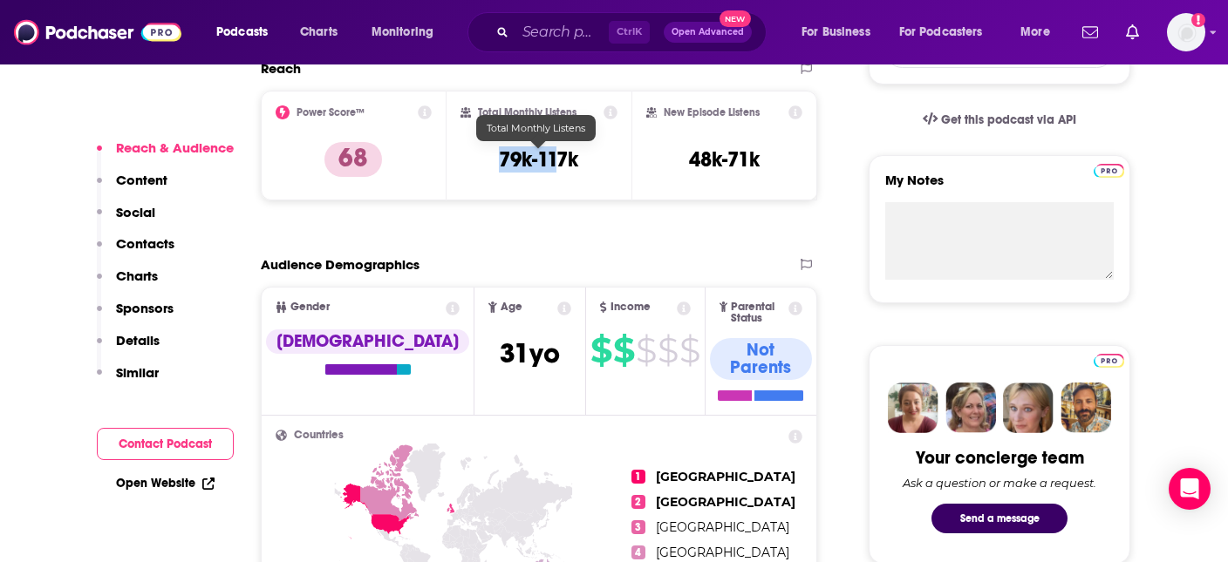
drag, startPoint x: 490, startPoint y: 158, endPoint x: 552, endPoint y: 166, distance: 62.4
click at [552, 167] on div "Total Monthly Listens 79k-117k" at bounding box center [539, 146] width 158 height 80
click at [556, 173] on div "Total Monthly Listens 79k-117k" at bounding box center [539, 146] width 158 height 80
click at [546, 210] on div "Reach Power Score™ 68 Total Monthly Listens 79k-117k New Episode Listens 48k-71k" at bounding box center [539, 137] width 556 height 154
click at [579, 158] on div "Total Monthly Listens 79k-117k" at bounding box center [539, 146] width 158 height 80
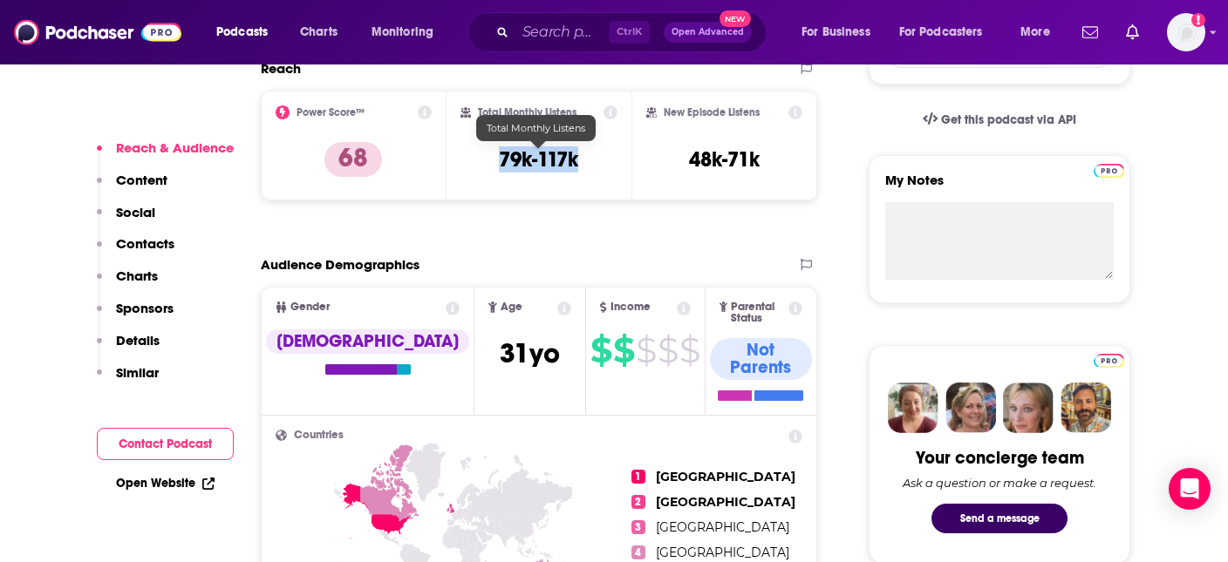
copy h3 "79k-117k"
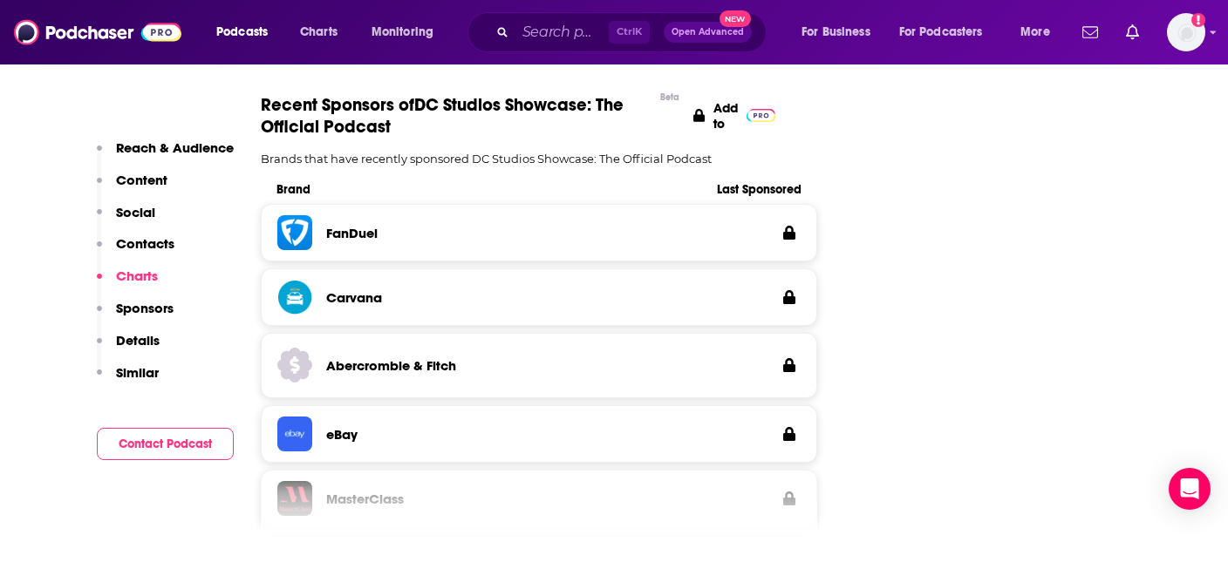
scroll to position [3315, 0]
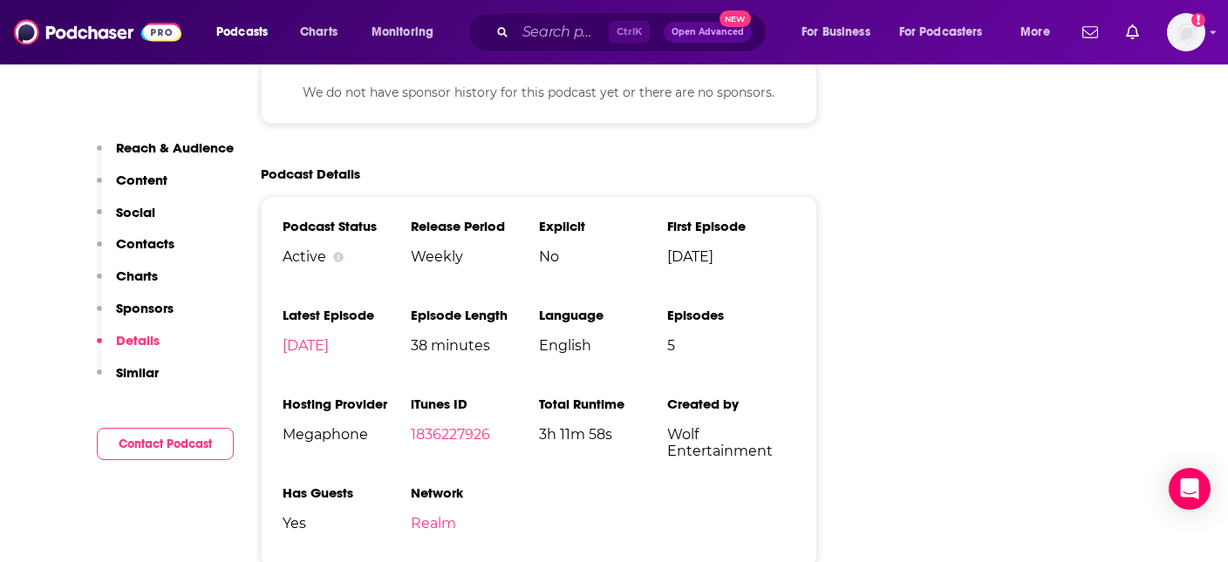
scroll to position [2117, 0]
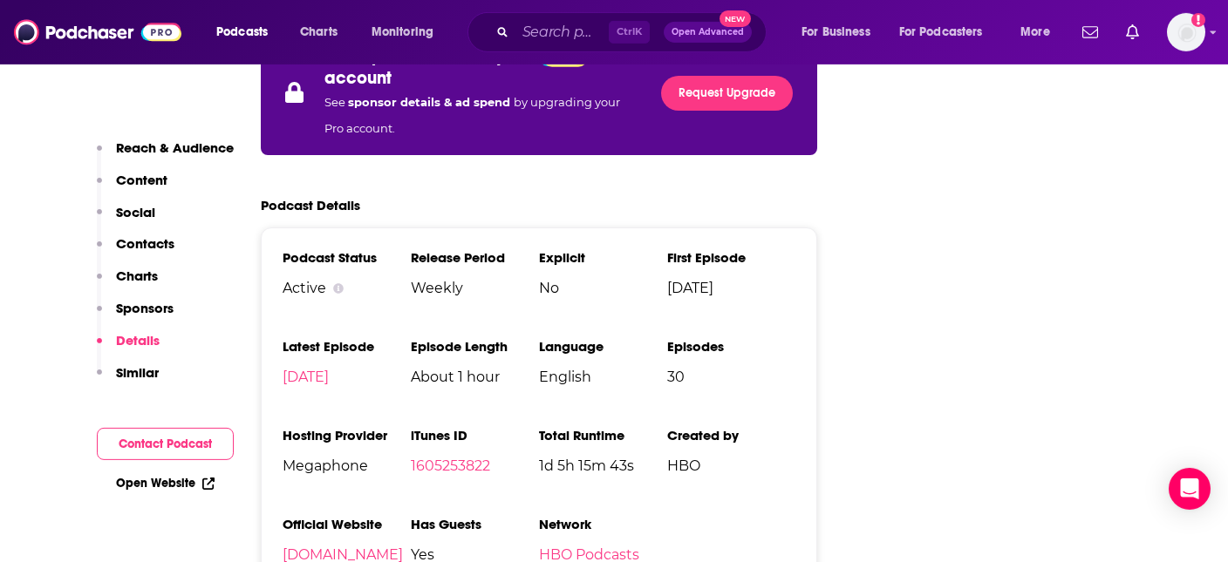
scroll to position [3038, 0]
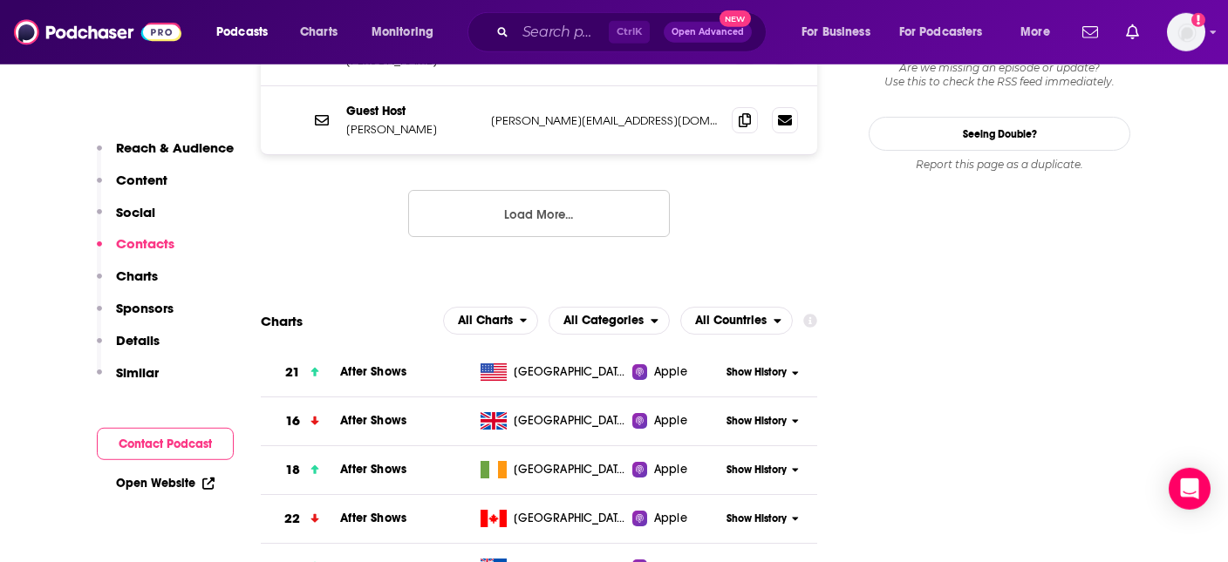
scroll to position [2210, 0]
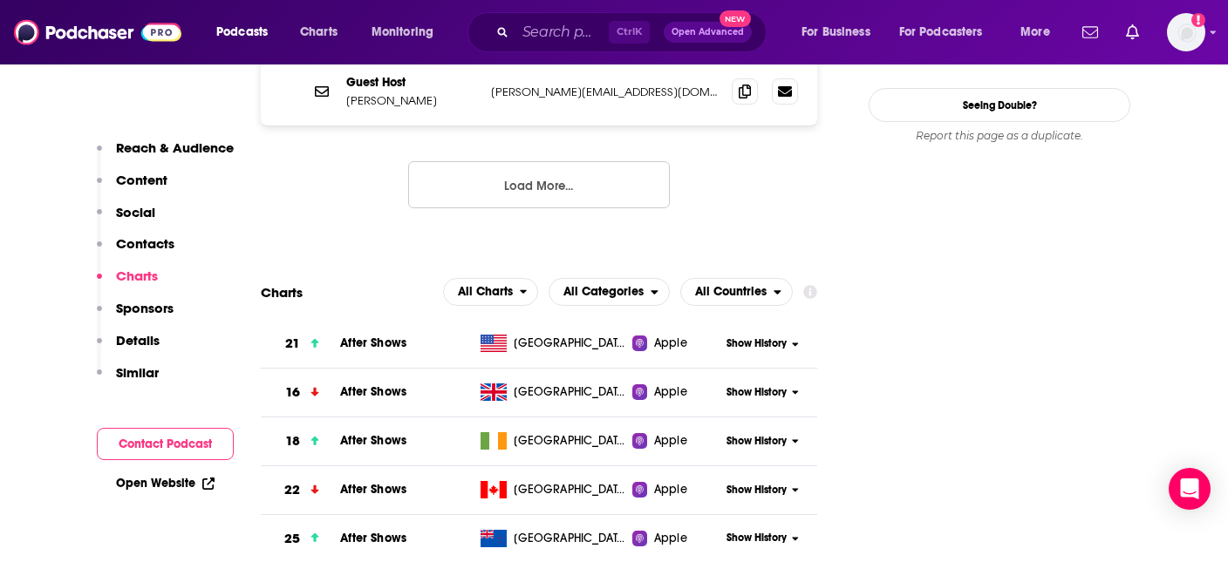
click at [748, 337] on span "Show History" at bounding box center [756, 344] width 60 height 15
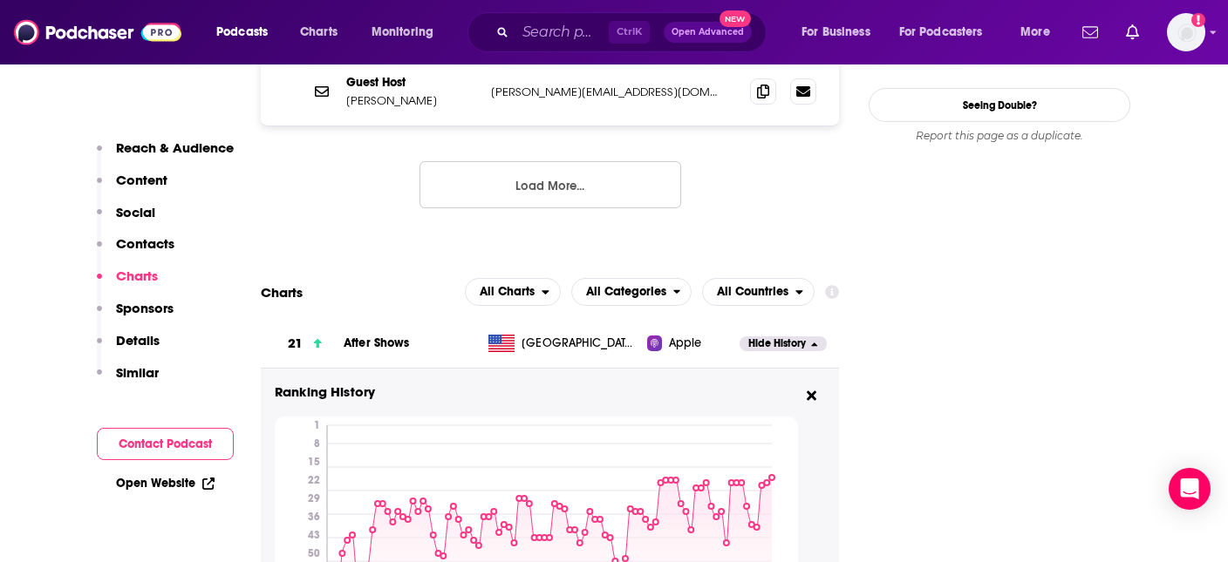
click at [748, 337] on span "Hide History" at bounding box center [777, 344] width 58 height 15
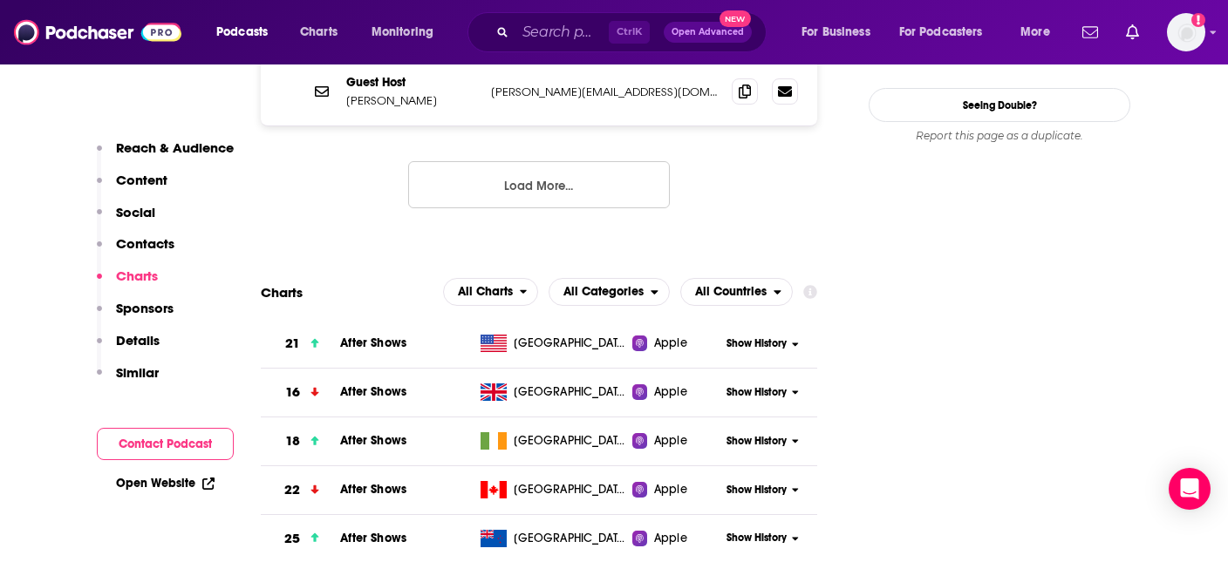
click at [748, 337] on span "Show History" at bounding box center [756, 344] width 60 height 15
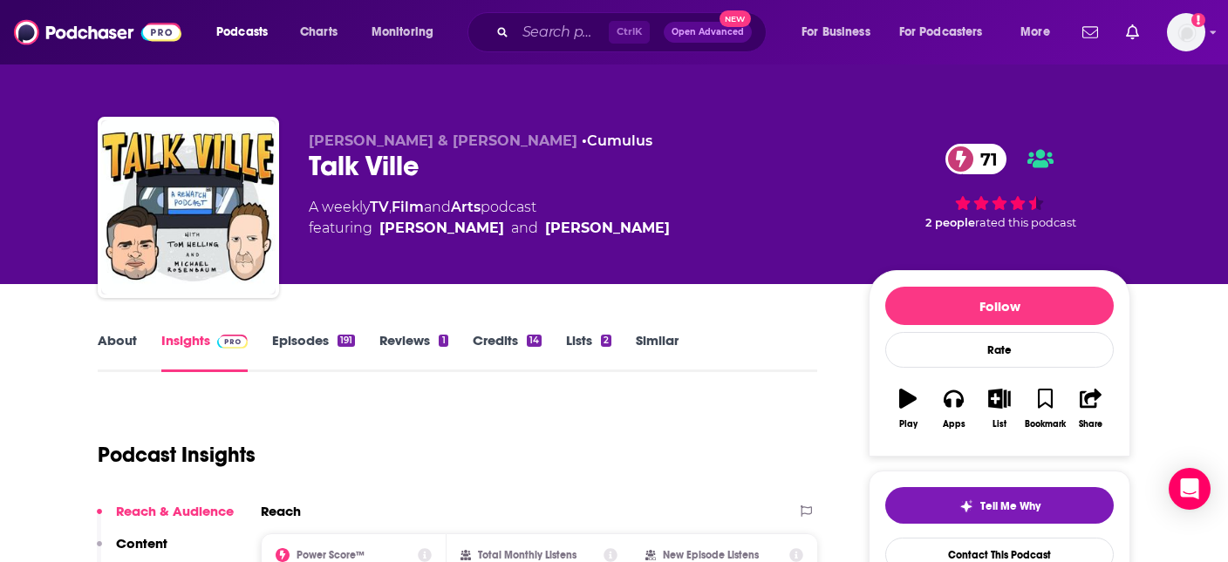
scroll to position [92, 0]
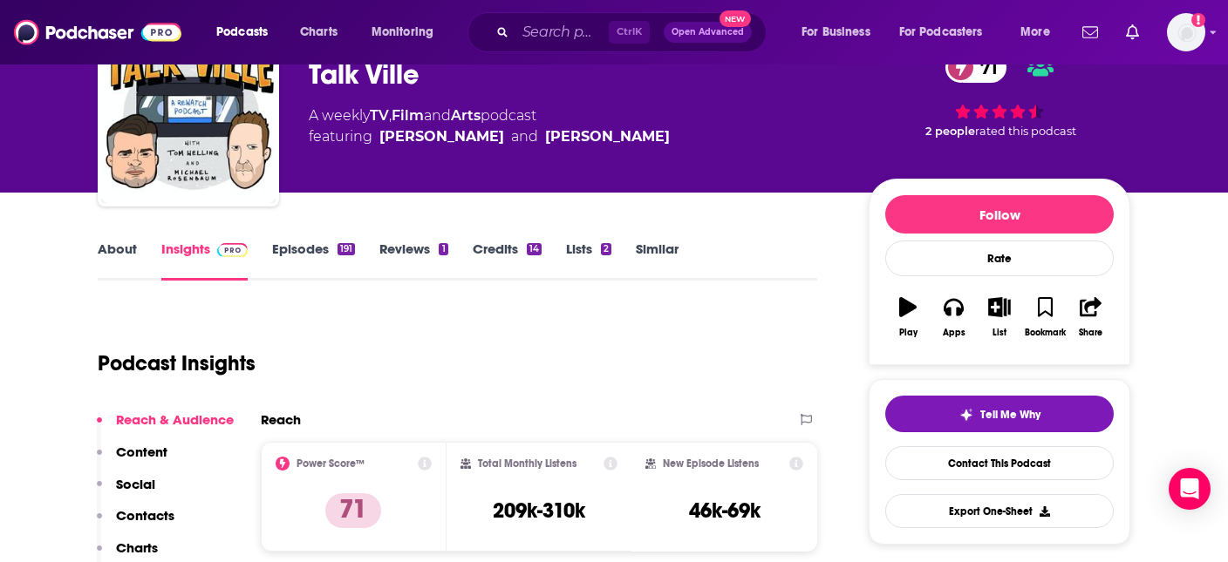
click at [125, 244] on link "About" at bounding box center [117, 261] width 39 height 40
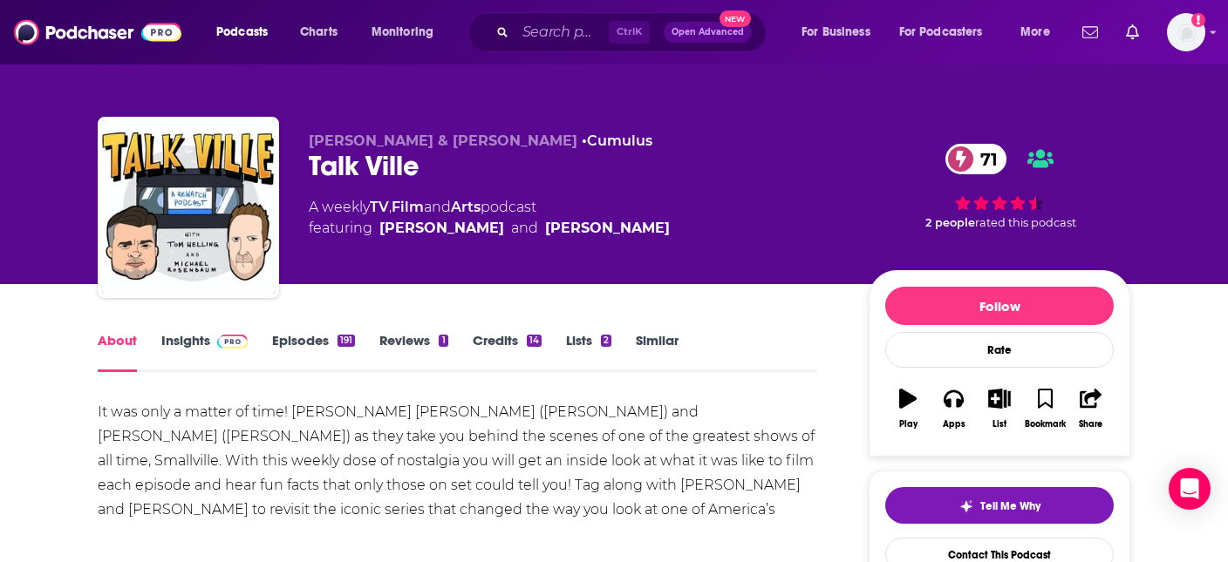
click at [222, 337] on img at bounding box center [232, 342] width 31 height 14
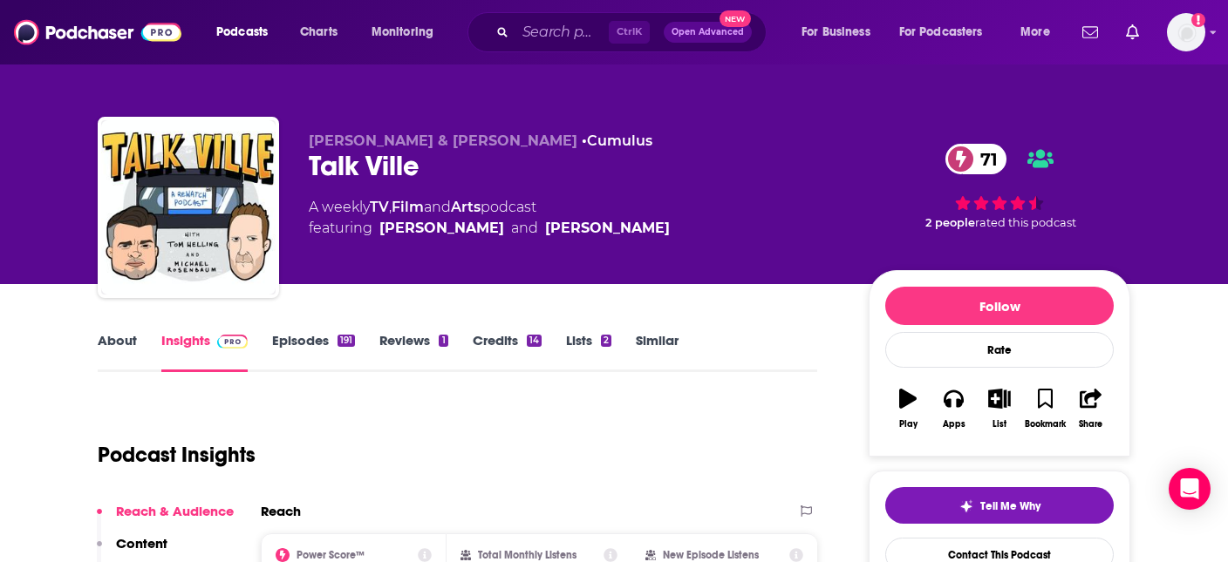
click at [131, 335] on link "About" at bounding box center [117, 352] width 39 height 40
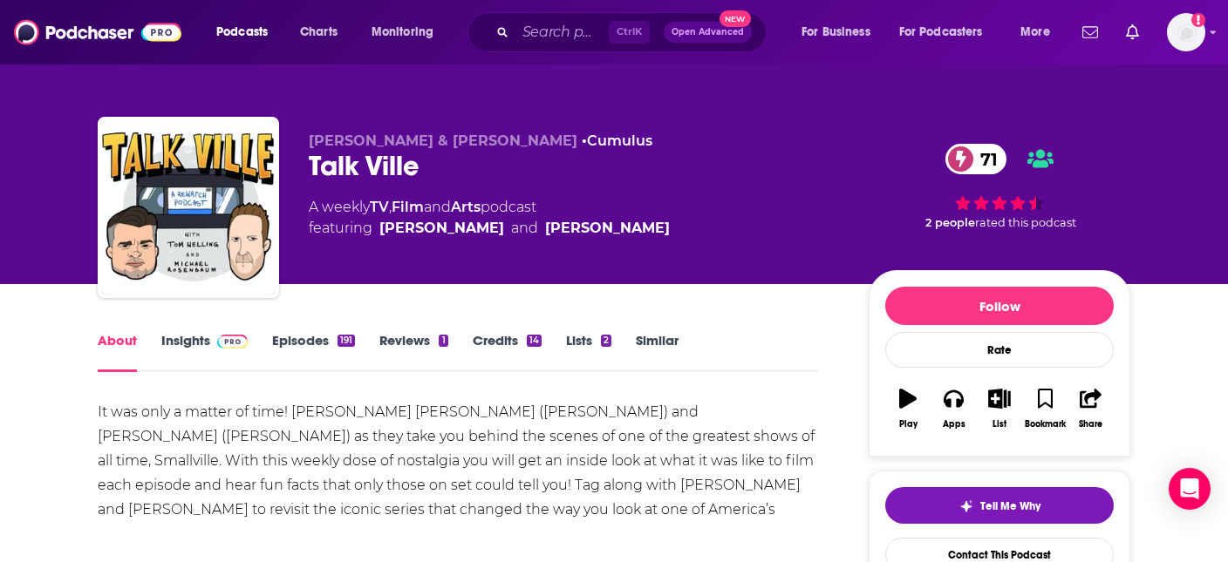
click at [202, 337] on link "Insights" at bounding box center [204, 352] width 86 height 40
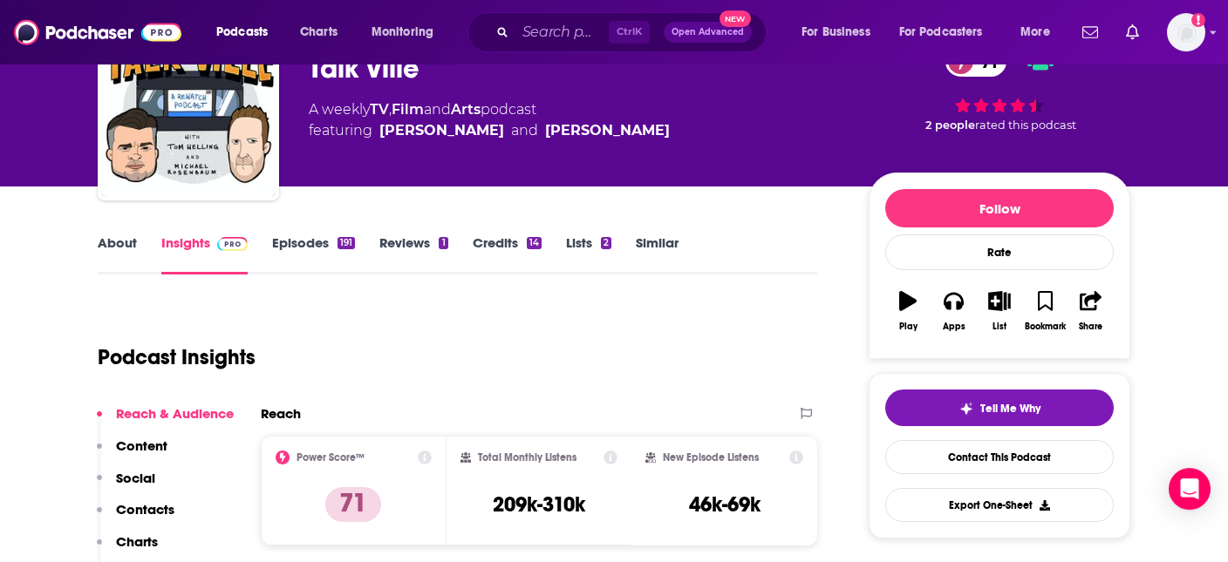
scroll to position [184, 0]
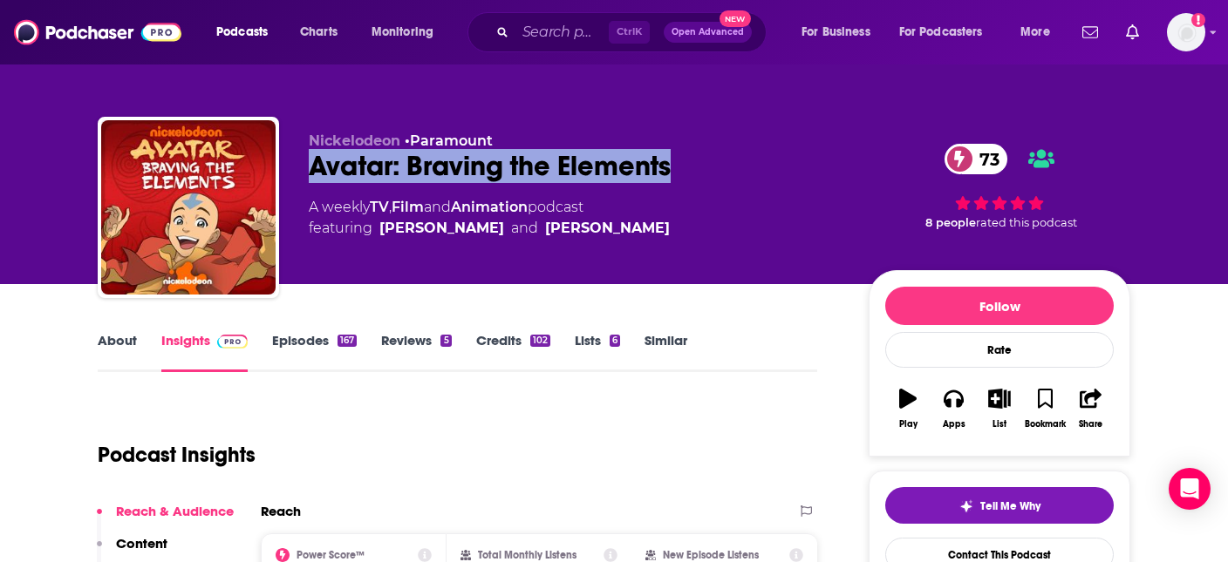
drag, startPoint x: 313, startPoint y: 161, endPoint x: 669, endPoint y: 171, distance: 355.9
click at [669, 171] on div "Avatar: Braving the Elements 73" at bounding box center [575, 166] width 532 height 34
copy h2 "Avatar: Braving the Elements"
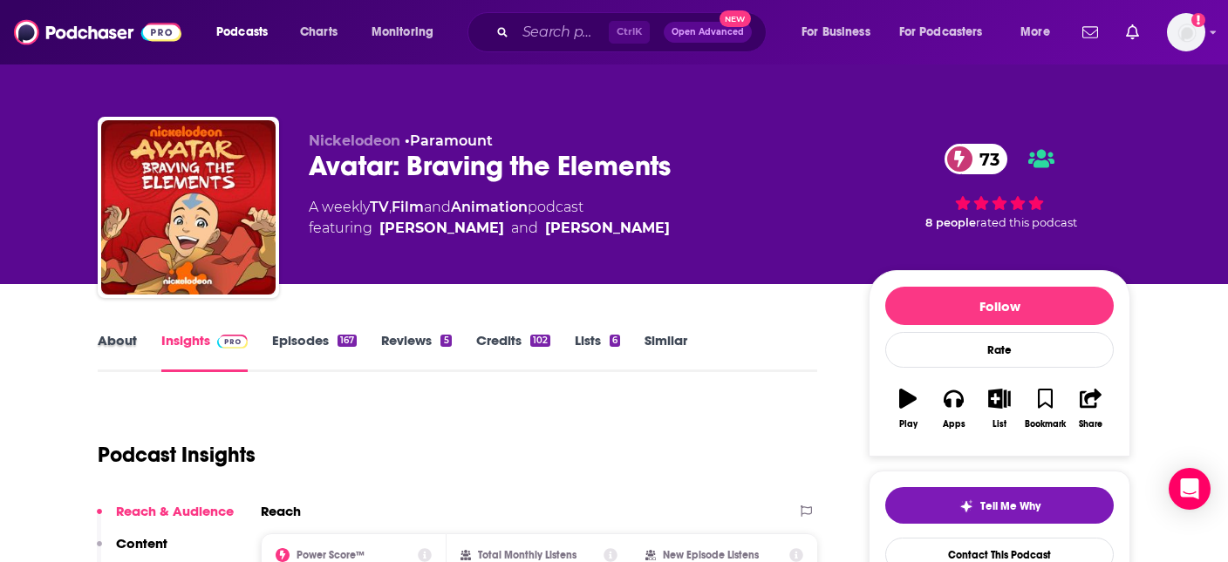
click at [140, 342] on div "About" at bounding box center [130, 352] width 64 height 40
click at [110, 342] on link "About" at bounding box center [117, 352] width 39 height 40
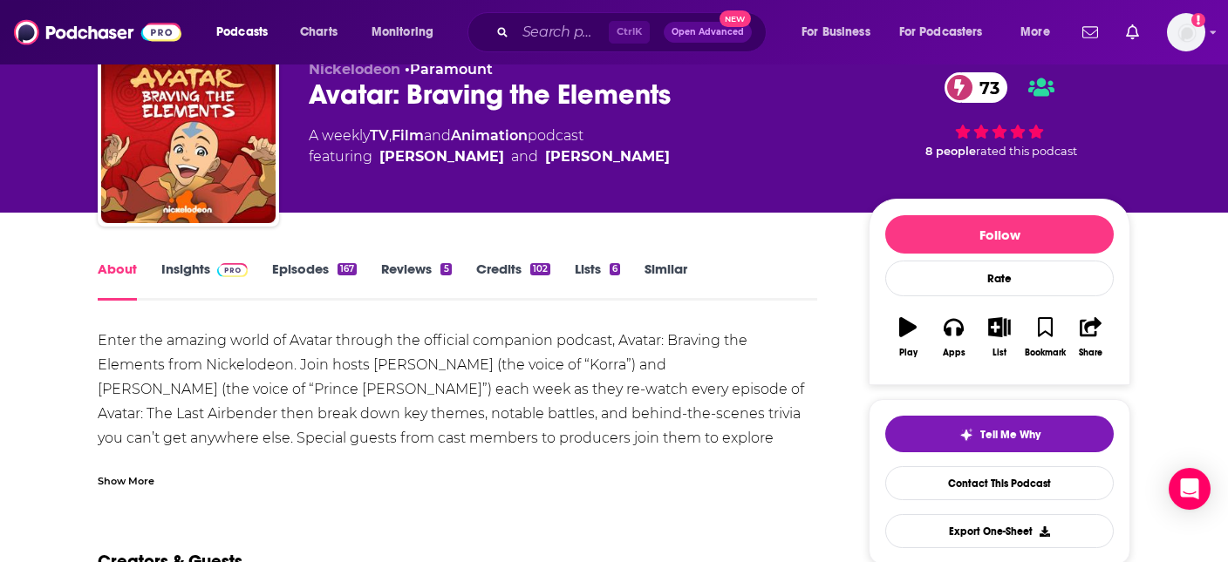
scroll to position [92, 0]
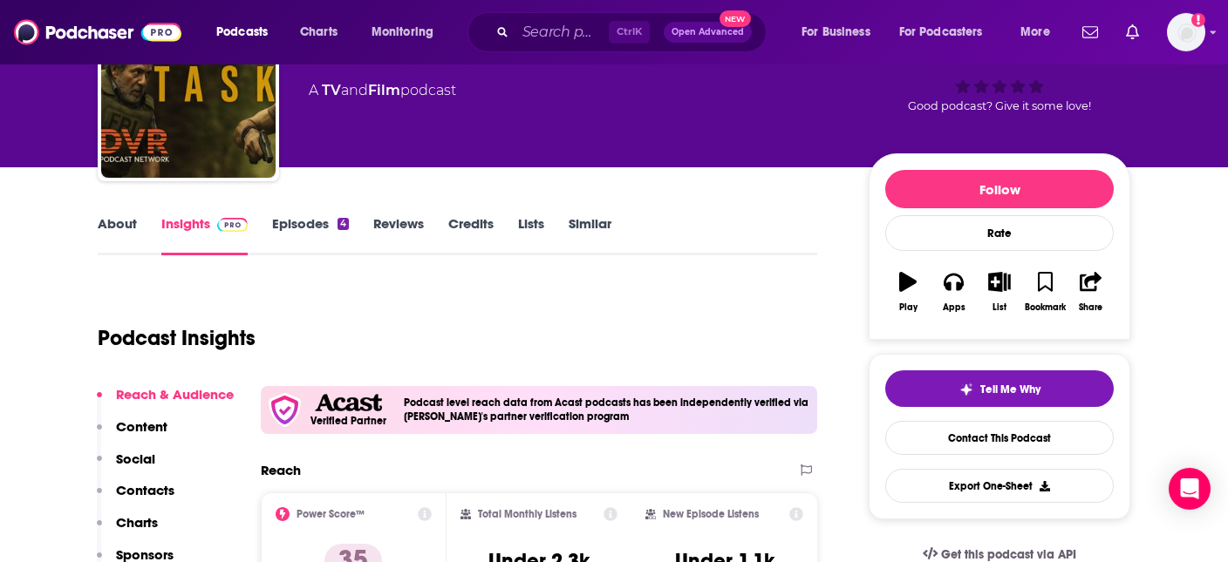
scroll to position [92, 0]
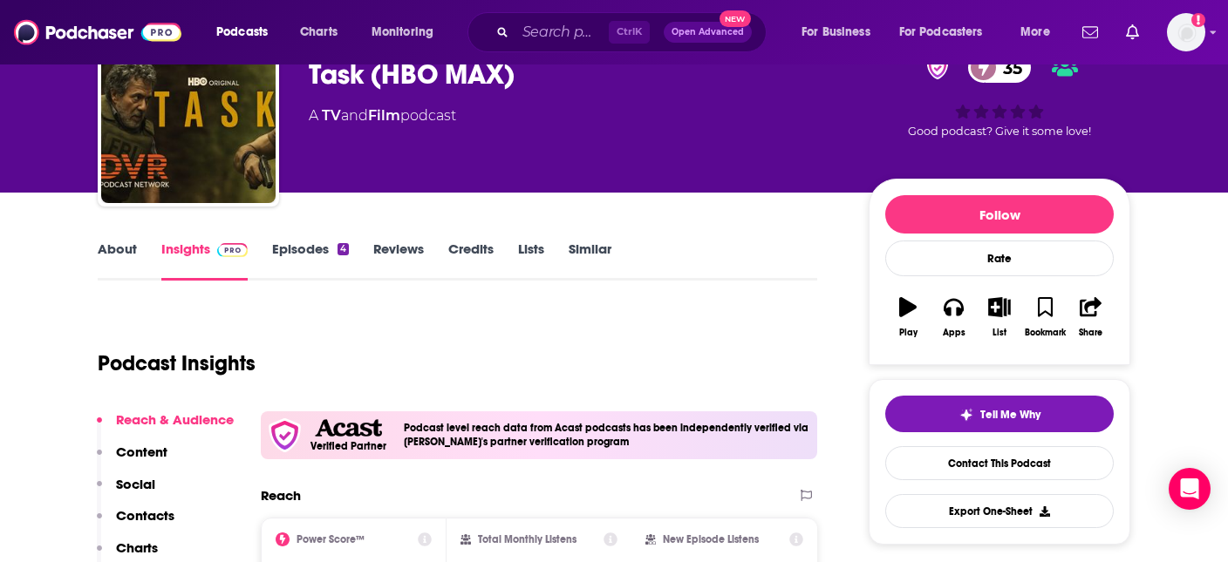
click at [112, 252] on link "About" at bounding box center [117, 261] width 39 height 40
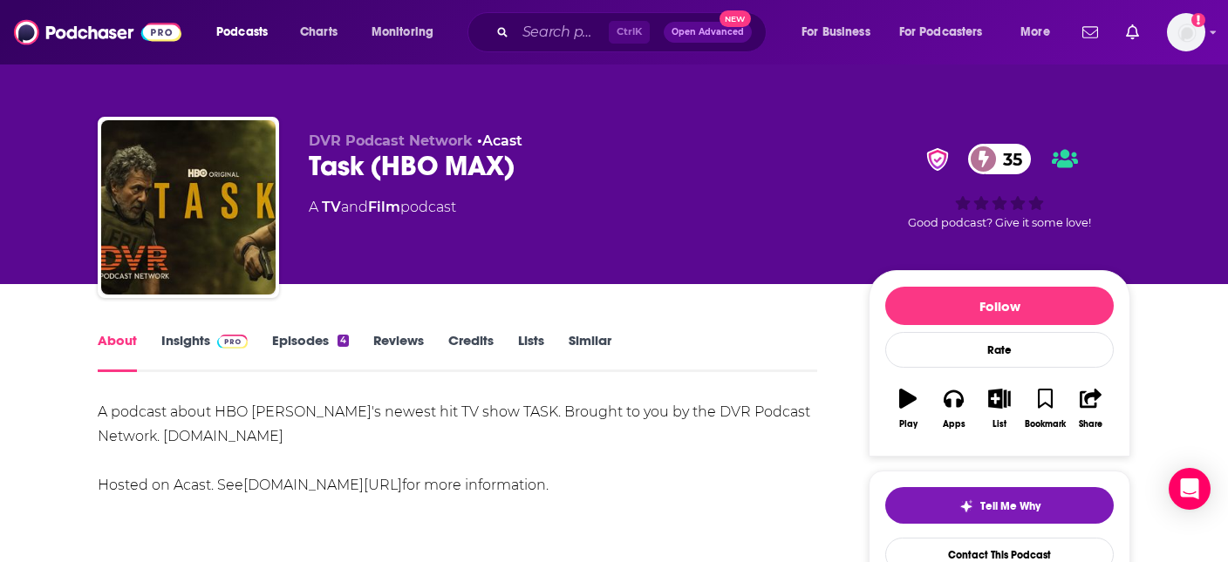
click at [651, 476] on div "A podcast about HBO MAX's newest hit TV show TASK. Brought to you by the DVR Po…" at bounding box center [457, 449] width 719 height 98
click at [235, 342] on img at bounding box center [232, 342] width 31 height 14
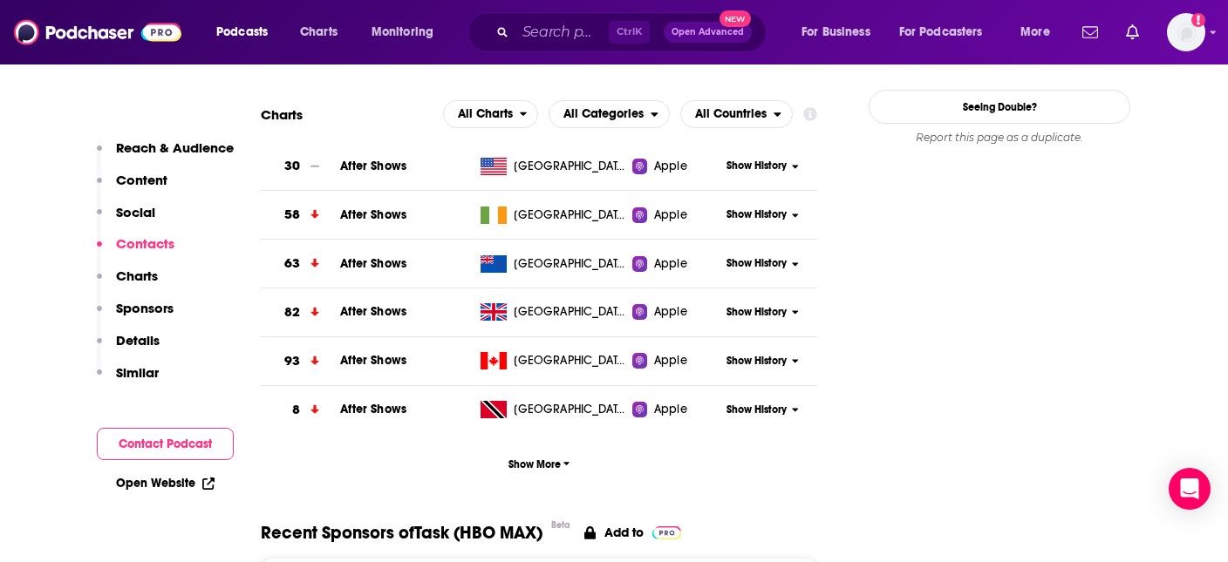
scroll to position [2117, 0]
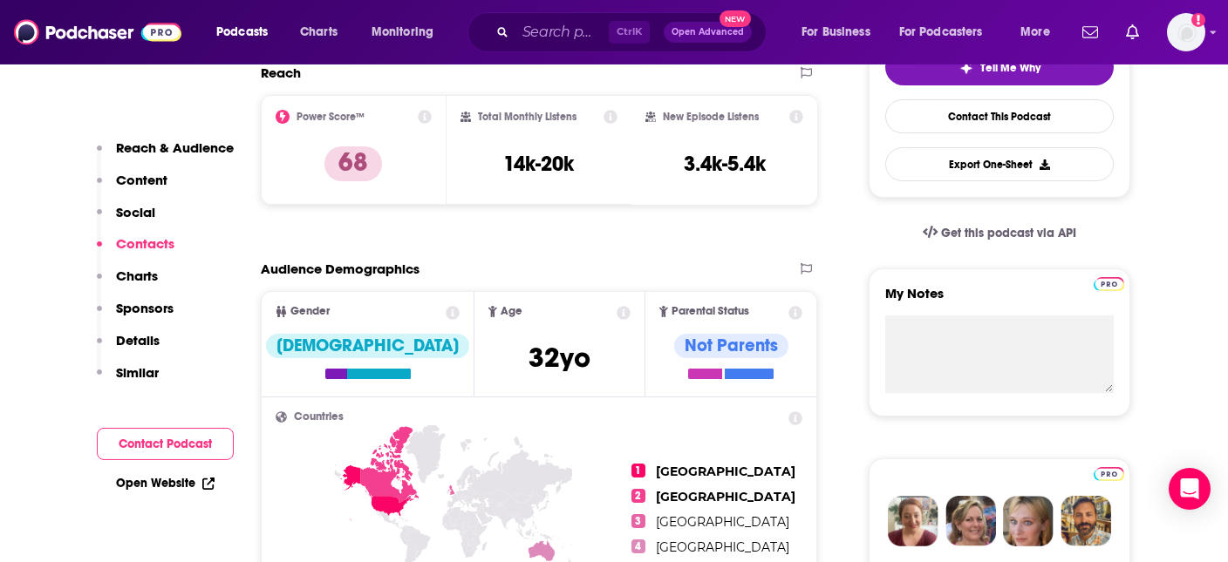
scroll to position [368, 0]
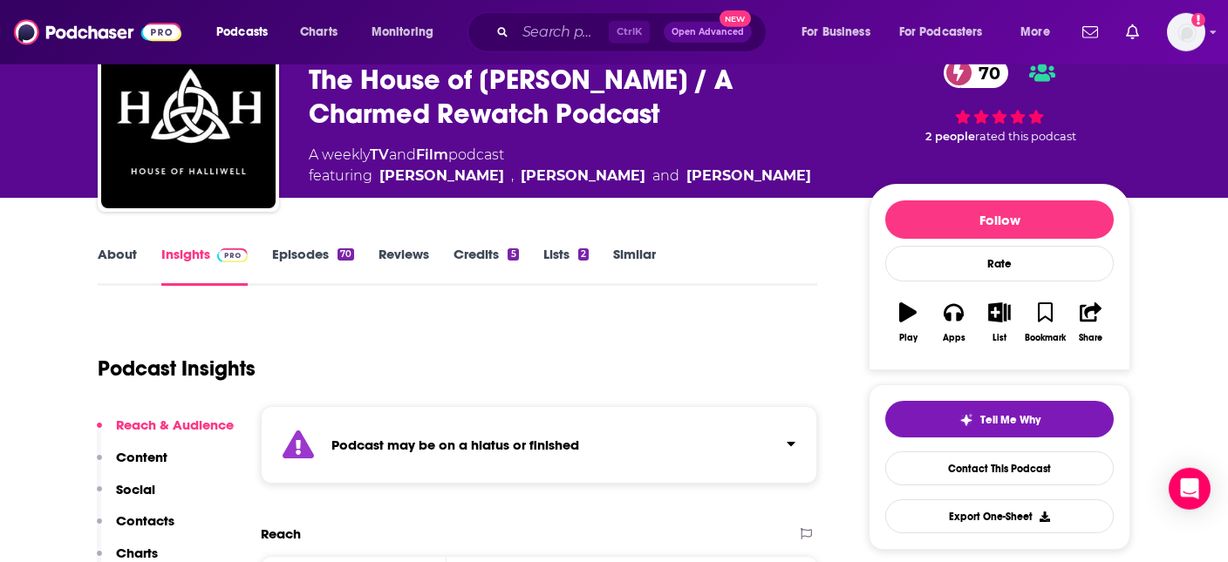
scroll to position [92, 0]
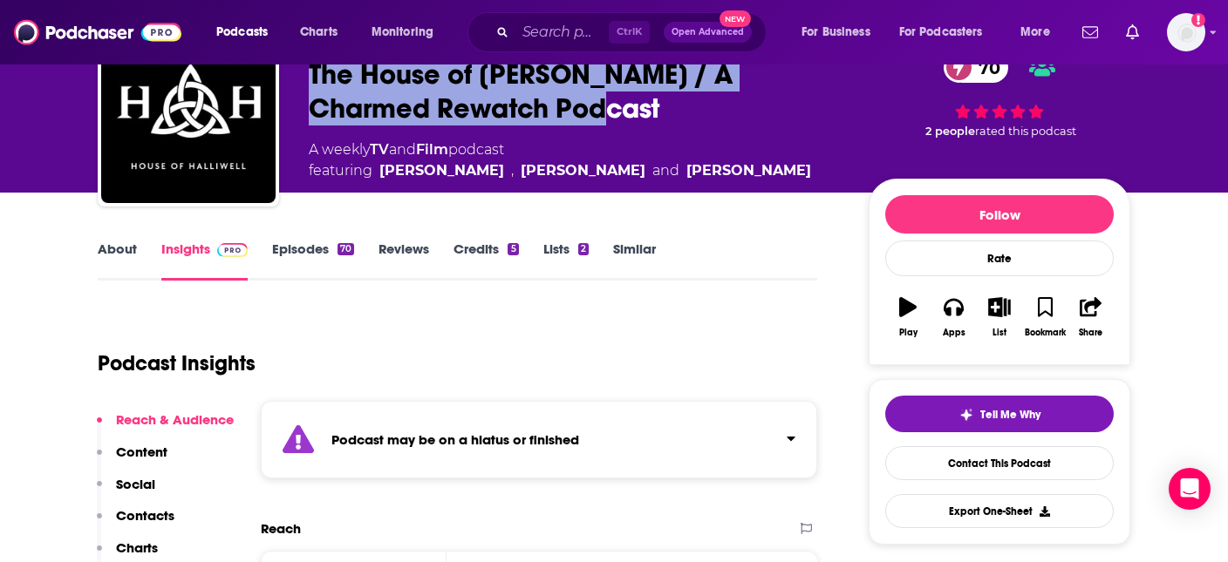
drag, startPoint x: 556, startPoint y: 115, endPoint x: 311, endPoint y: 73, distance: 247.7
click at [311, 73] on div "The House of Halliwell / A Charmed Rewatch Podcast 70" at bounding box center [575, 92] width 532 height 68
copy h2 "The House of [PERSON_NAME] / A Charmed Rewatch Podcast"
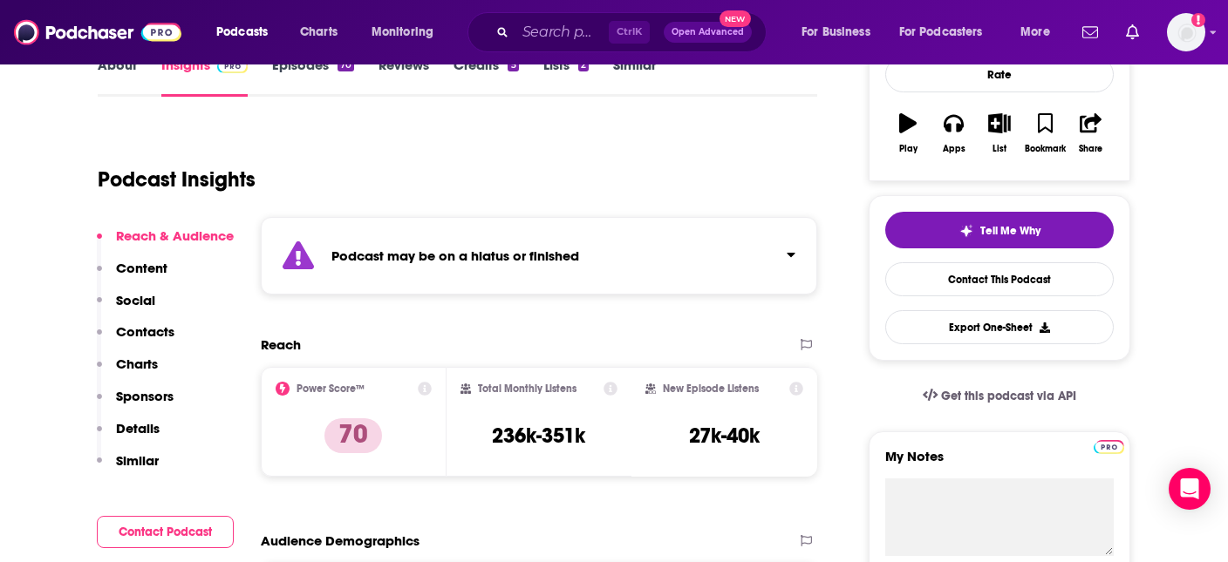
scroll to position [0, 0]
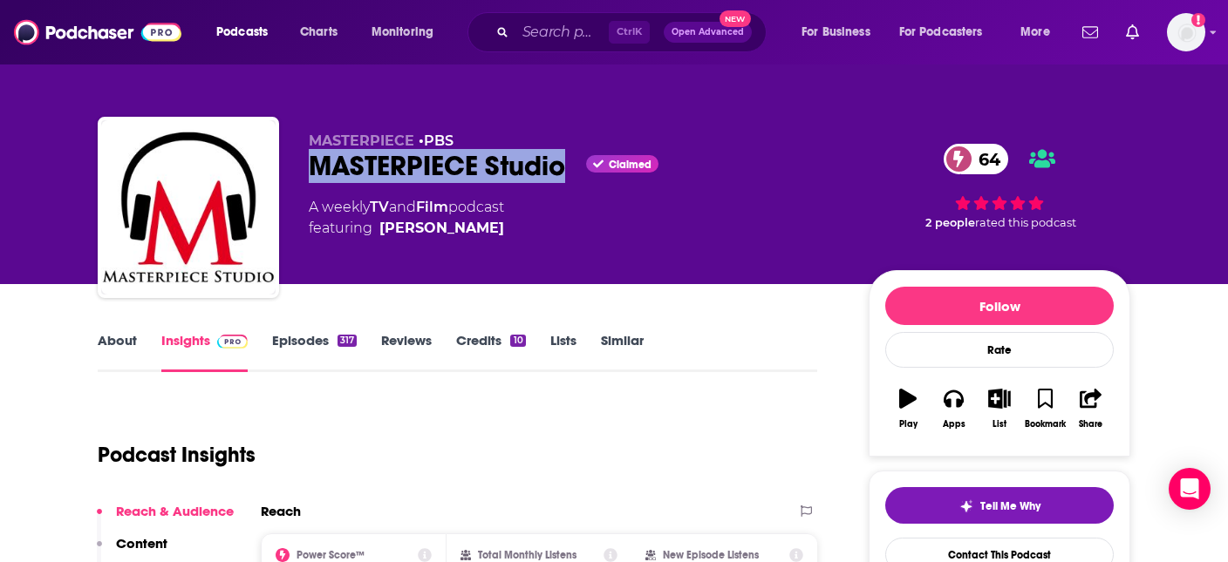
drag, startPoint x: 567, startPoint y: 170, endPoint x: 313, endPoint y: 171, distance: 253.8
click at [313, 171] on div "MASTERPIECE Studio Claimed 64" at bounding box center [575, 166] width 532 height 34
copy h2 "MASTERPIECE Studio"
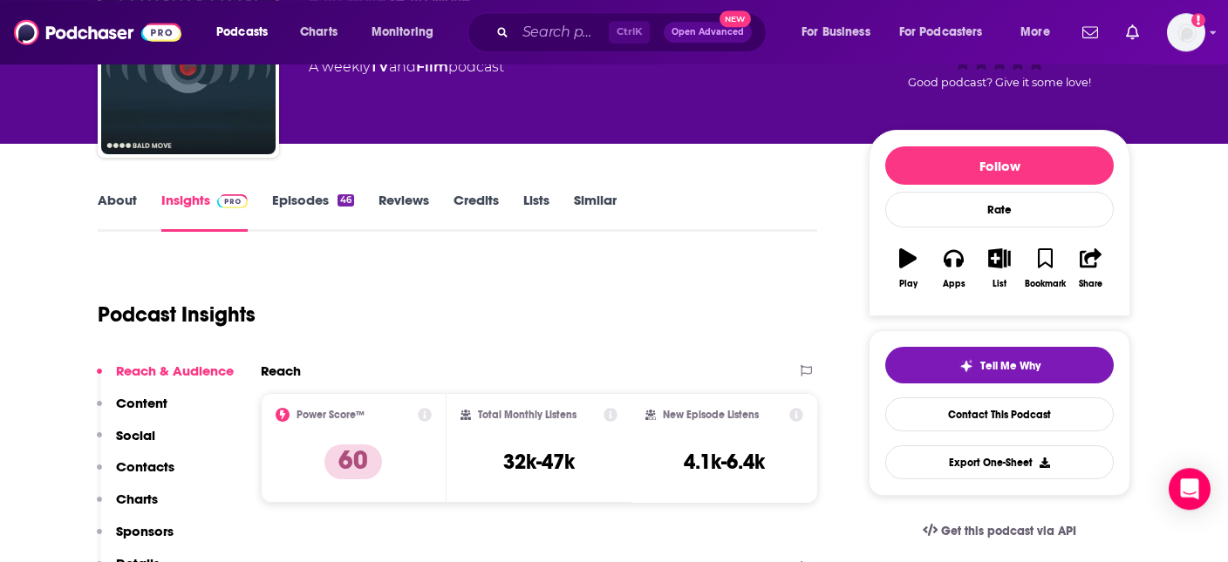
scroll to position [184, 0]
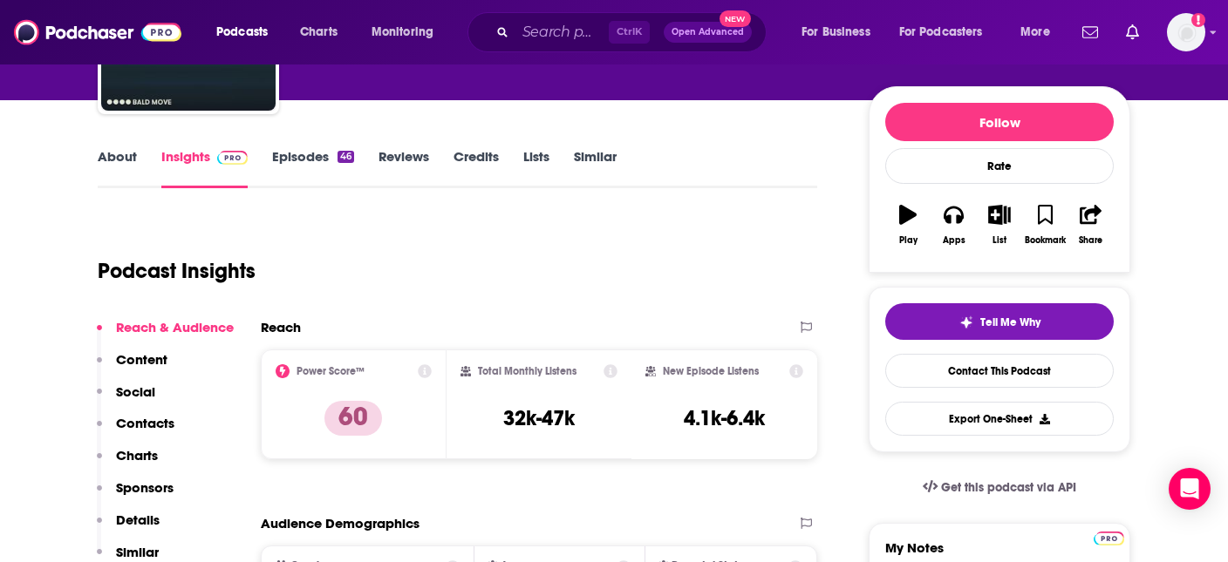
click at [114, 156] on link "About" at bounding box center [117, 168] width 39 height 40
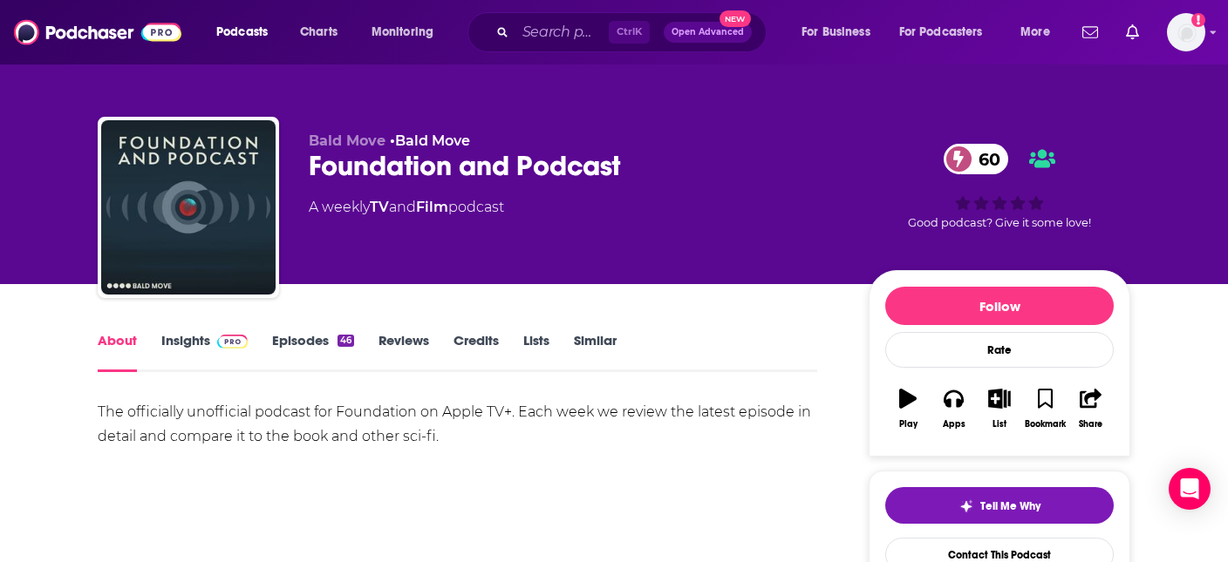
click at [236, 349] on img at bounding box center [232, 342] width 31 height 14
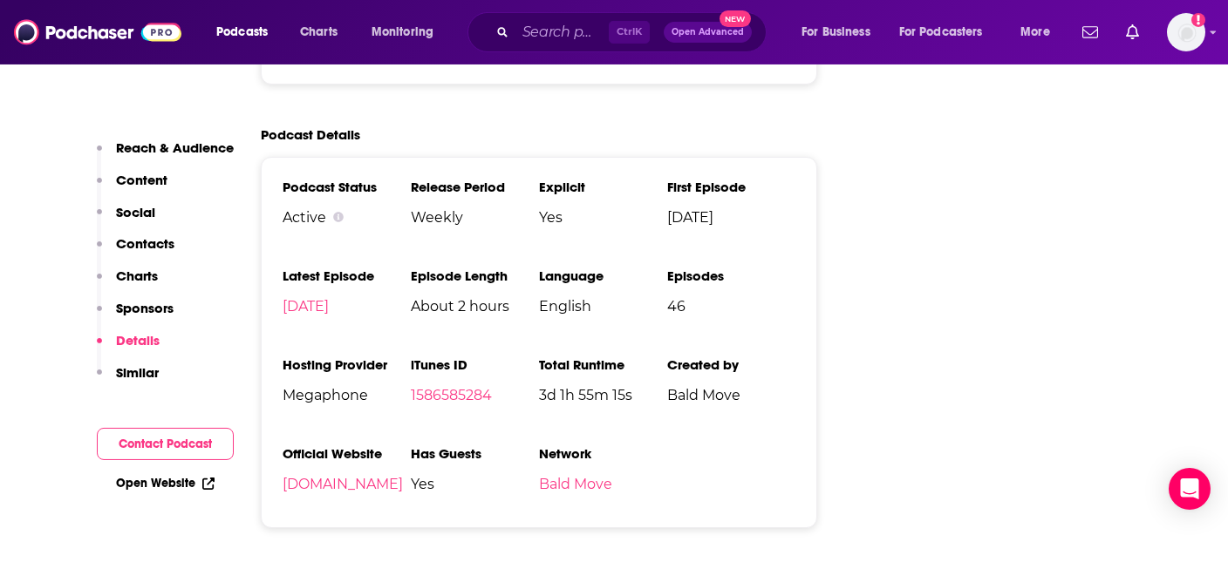
scroll to position [2117, 0]
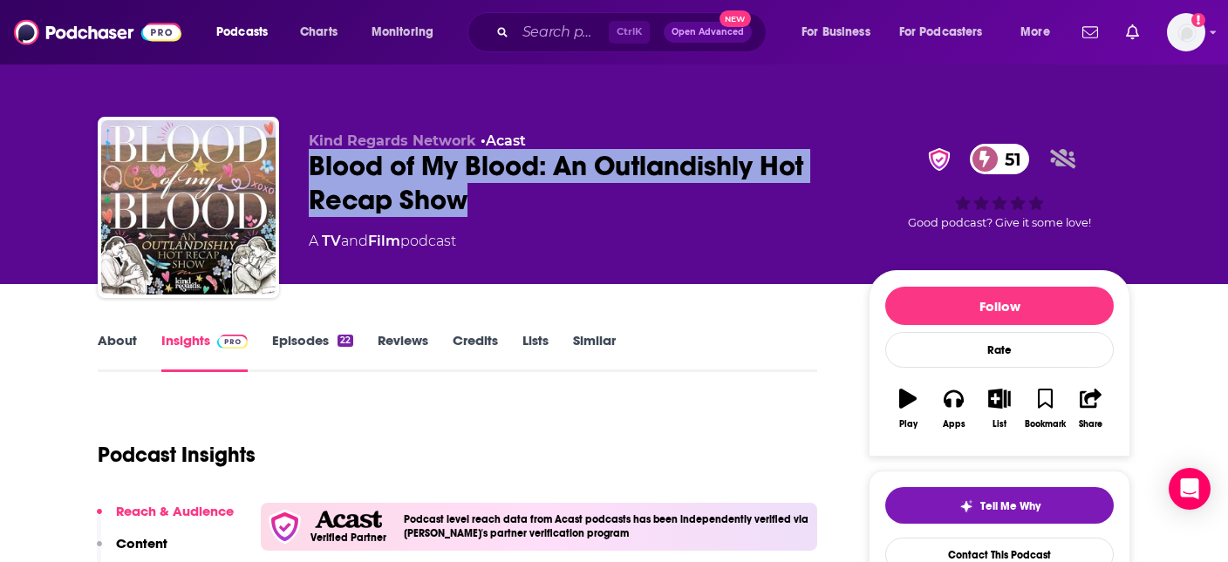
drag, startPoint x: 474, startPoint y: 195, endPoint x: 310, endPoint y: 164, distance: 166.1
click at [310, 164] on div "Blood of My Blood: An Outlandishly Hot Recap Show 51" at bounding box center [575, 183] width 532 height 68
copy h2 "Blood of My Blood: An Outlandishly Hot Recap Show"
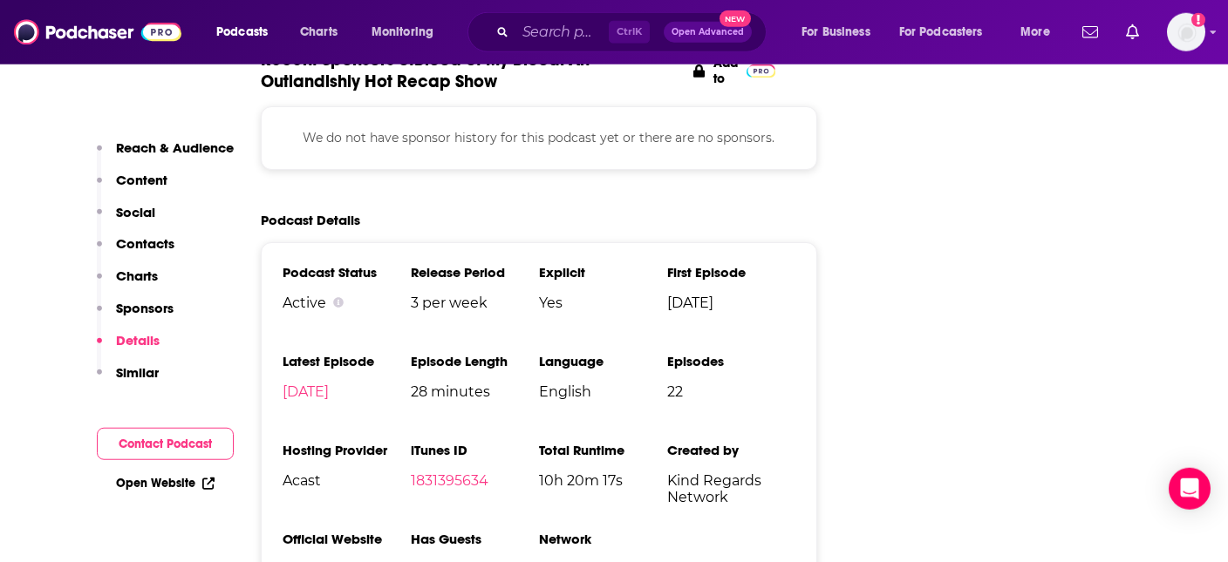
scroll to position [2302, 0]
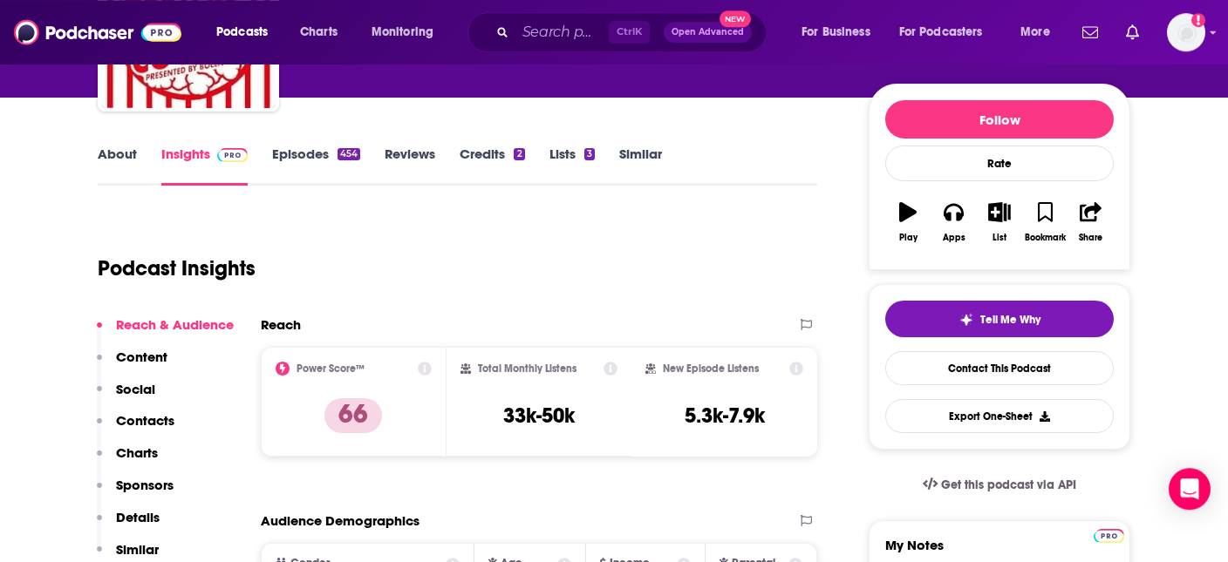
scroll to position [92, 0]
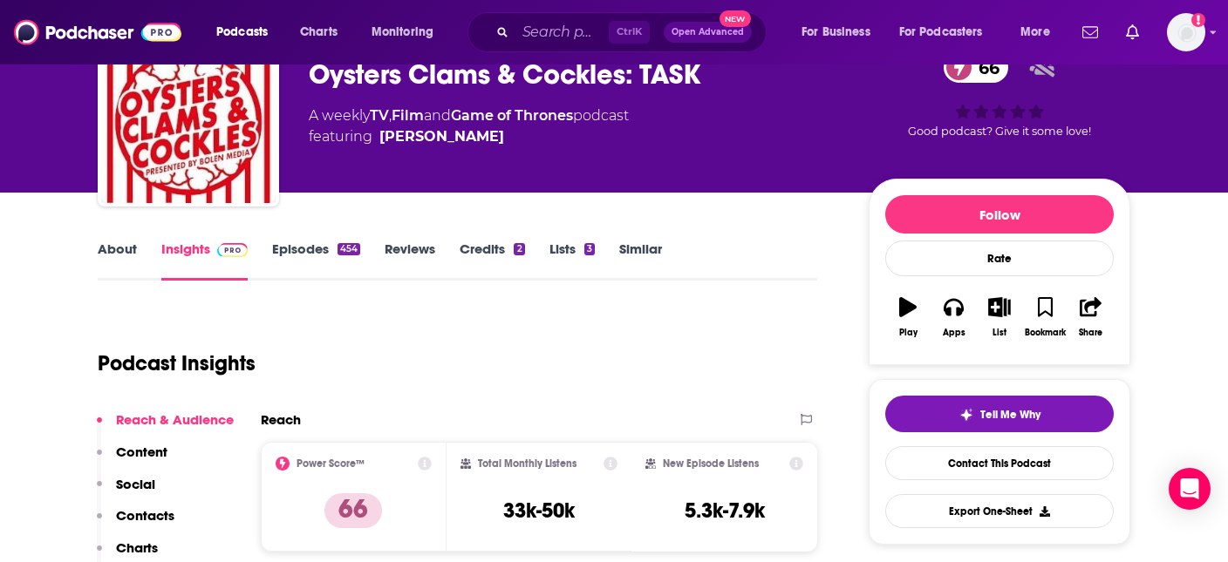
click at [342, 248] on div "454" at bounding box center [348, 249] width 23 height 12
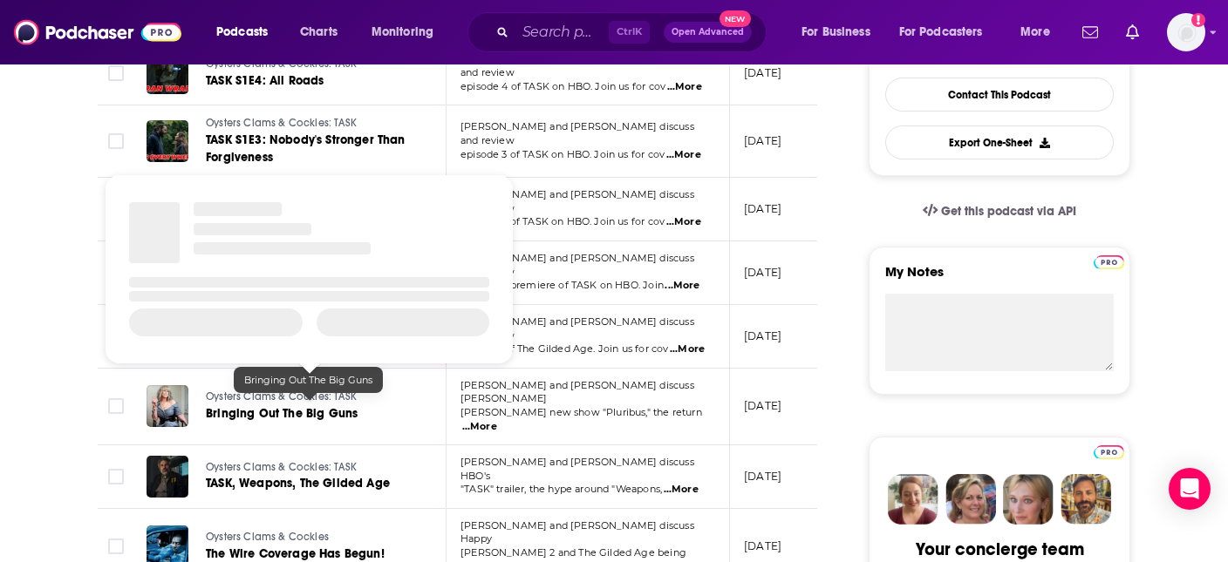
scroll to position [552, 0]
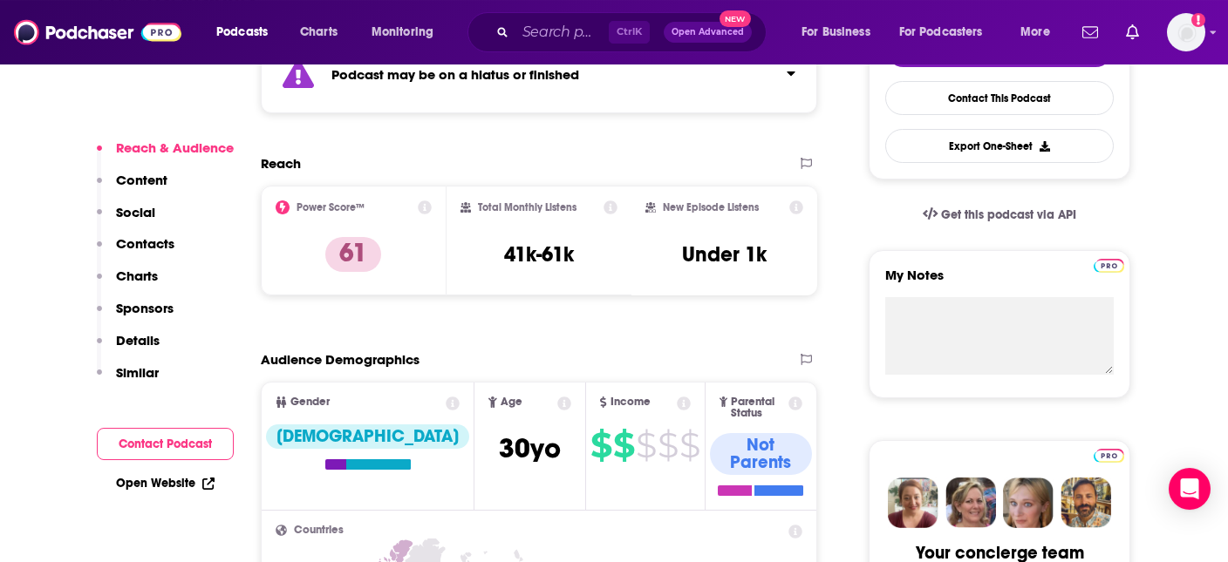
scroll to position [460, 0]
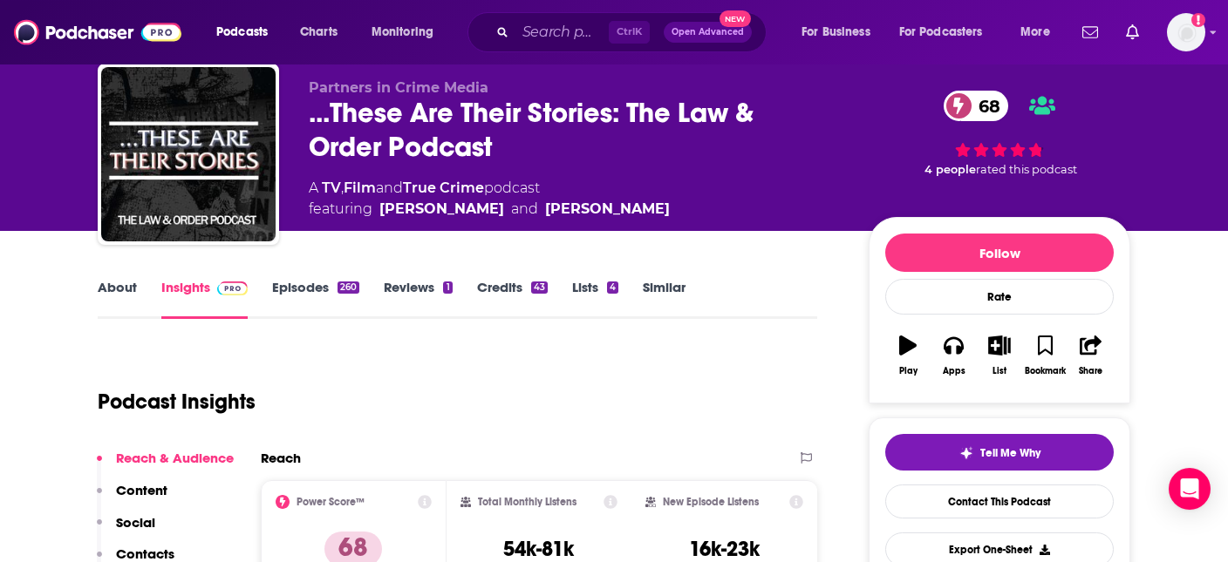
scroll to position [92, 0]
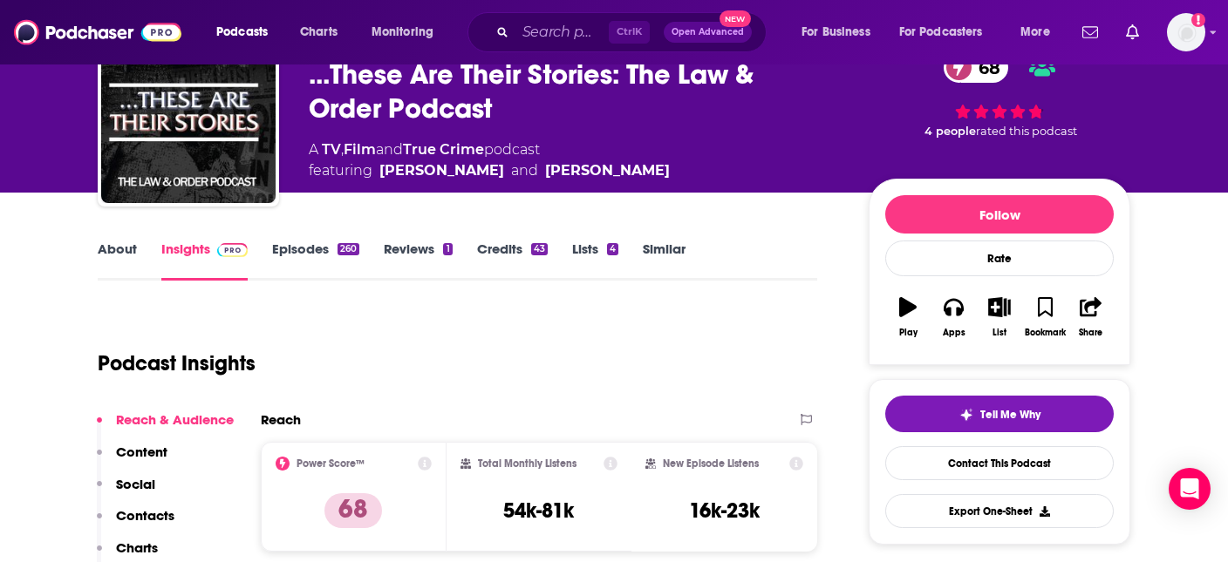
click at [126, 258] on link "About" at bounding box center [117, 261] width 39 height 40
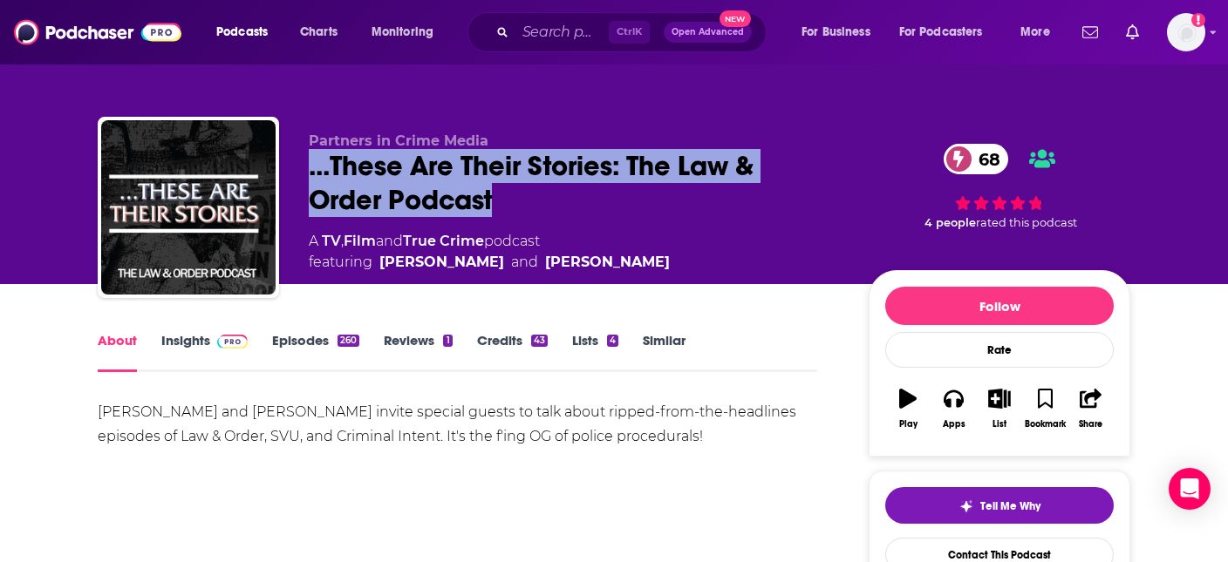
drag, startPoint x: 500, startPoint y: 208, endPoint x: 308, endPoint y: 167, distance: 196.0
click at [308, 167] on div "Partners in Crime Media ...These Are Their Stories: The Law & Order Podcast 68 …" at bounding box center [614, 211] width 1033 height 188
copy h1 "...These Are Their Stories: The Law & Order Podcast"
click at [243, 337] on img at bounding box center [232, 342] width 31 height 14
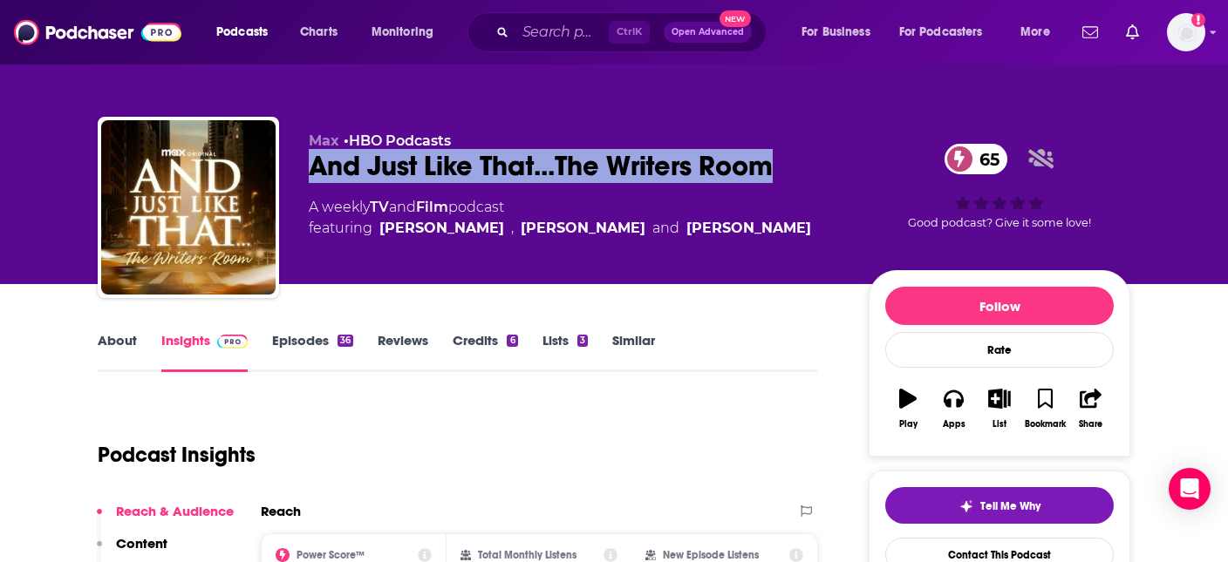
drag, startPoint x: 783, startPoint y: 169, endPoint x: 310, endPoint y: 174, distance: 472.7
click at [310, 174] on div "And Just Like That...The Writers Room 65" at bounding box center [575, 166] width 532 height 34
copy h2 "And Just Like That...The Writers Room"
click at [327, 35] on span "Charts" at bounding box center [318, 32] width 37 height 24
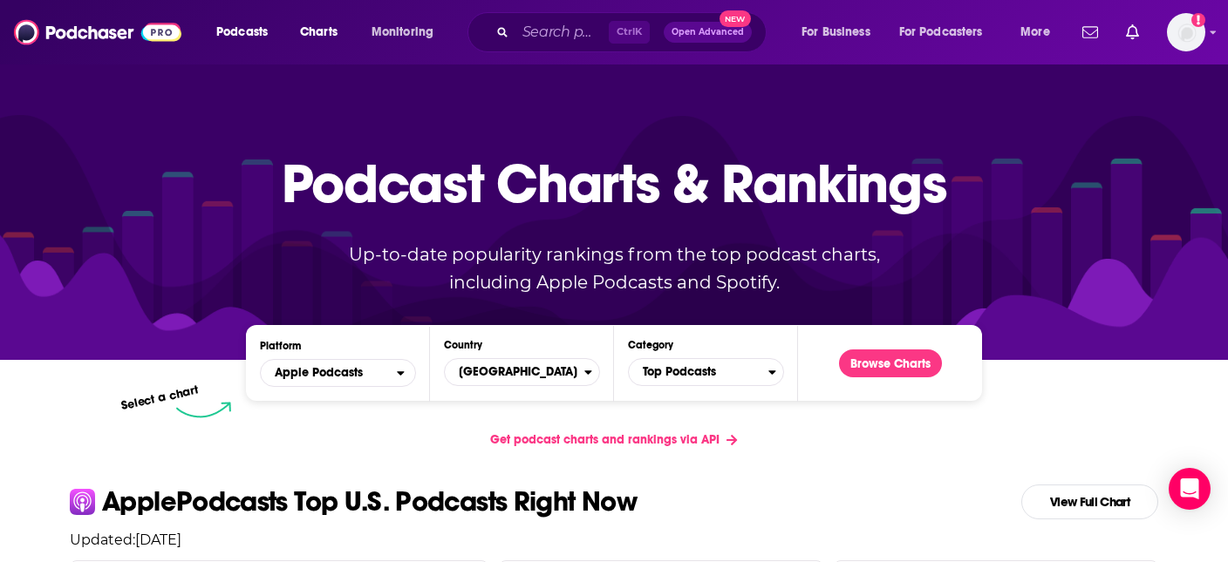
click at [699, 35] on span "Open Advanced" at bounding box center [707, 32] width 72 height 9
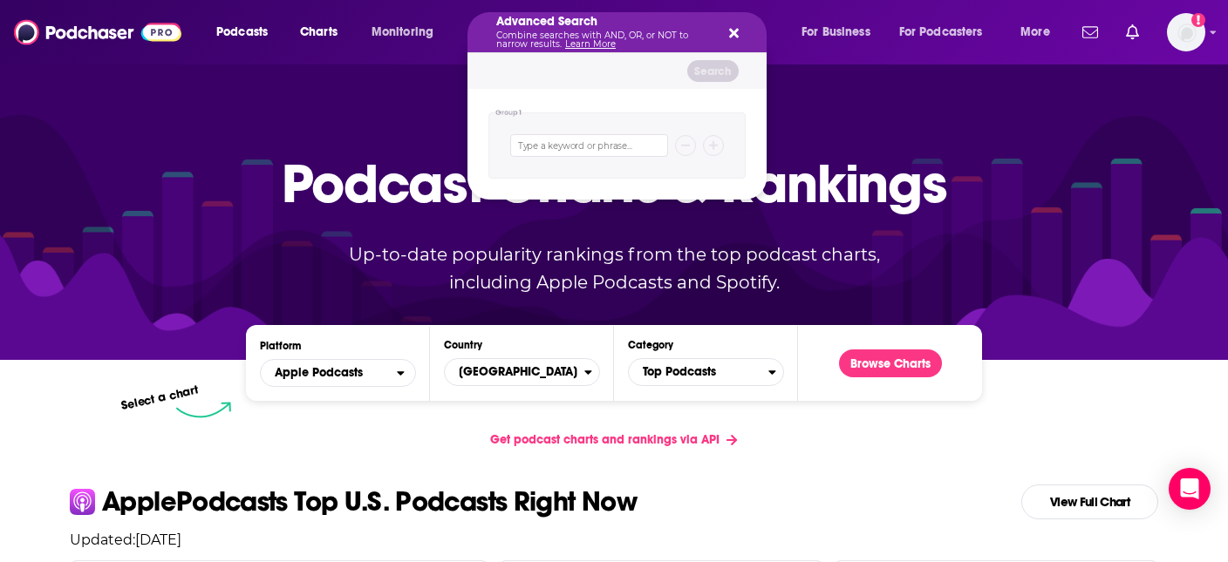
click at [590, 160] on div "Search podcasts, credits, & more..." at bounding box center [616, 145] width 257 height 66
click at [589, 148] on input "Search podcasts, credits, & more..." at bounding box center [589, 145] width 158 height 23
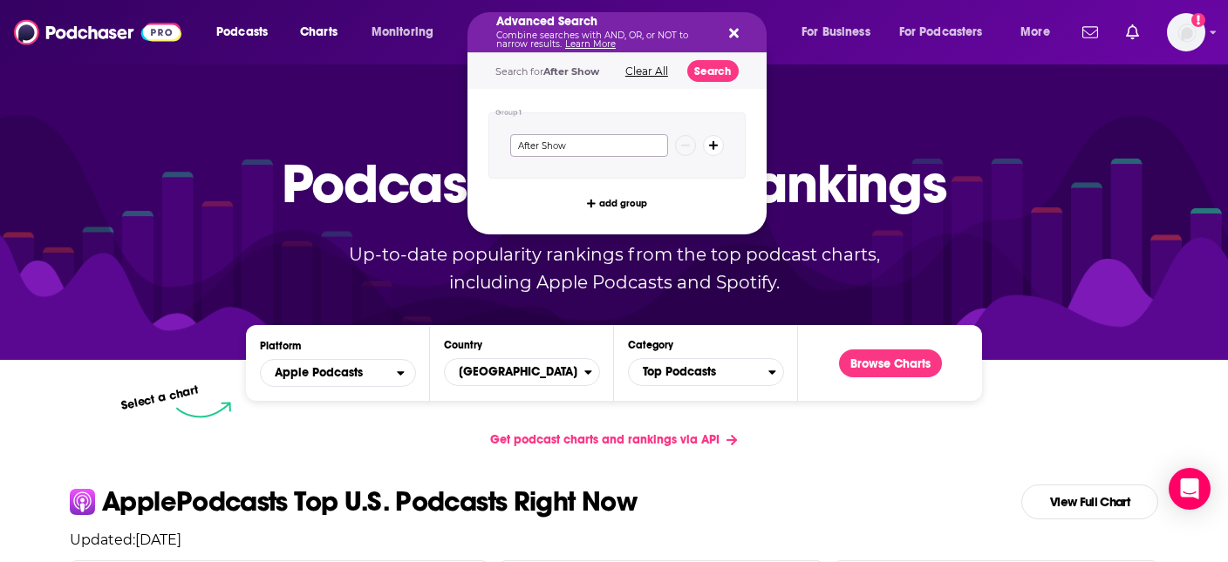
type input "After Show"
click at [709, 61] on button "Search" at bounding box center [712, 71] width 51 height 22
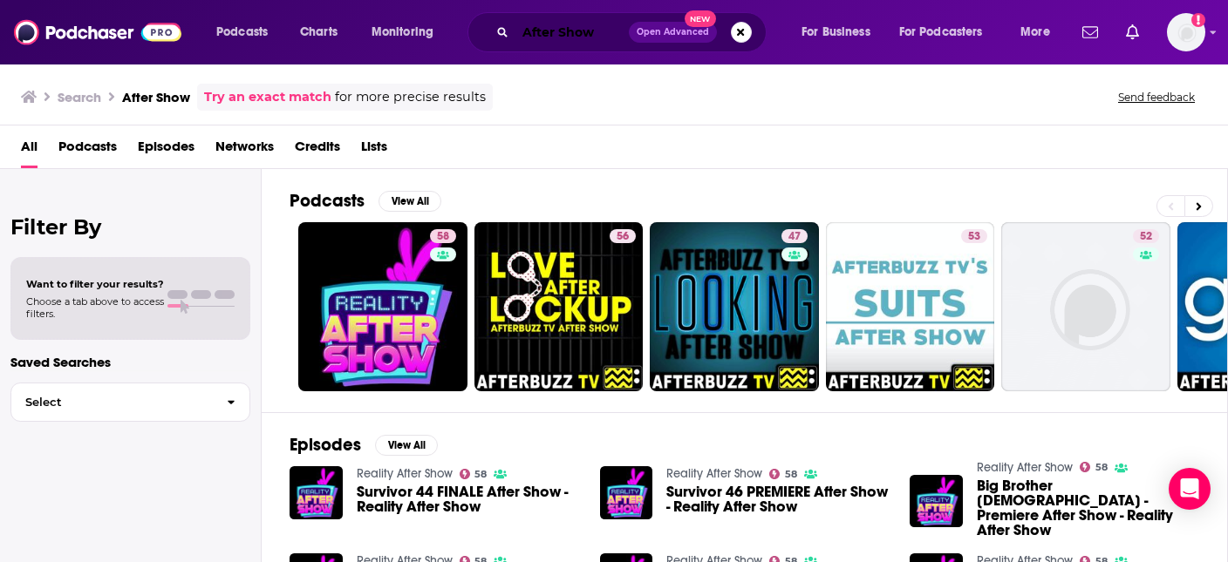
click at [605, 30] on input "After Show" at bounding box center [571, 32] width 113 height 28
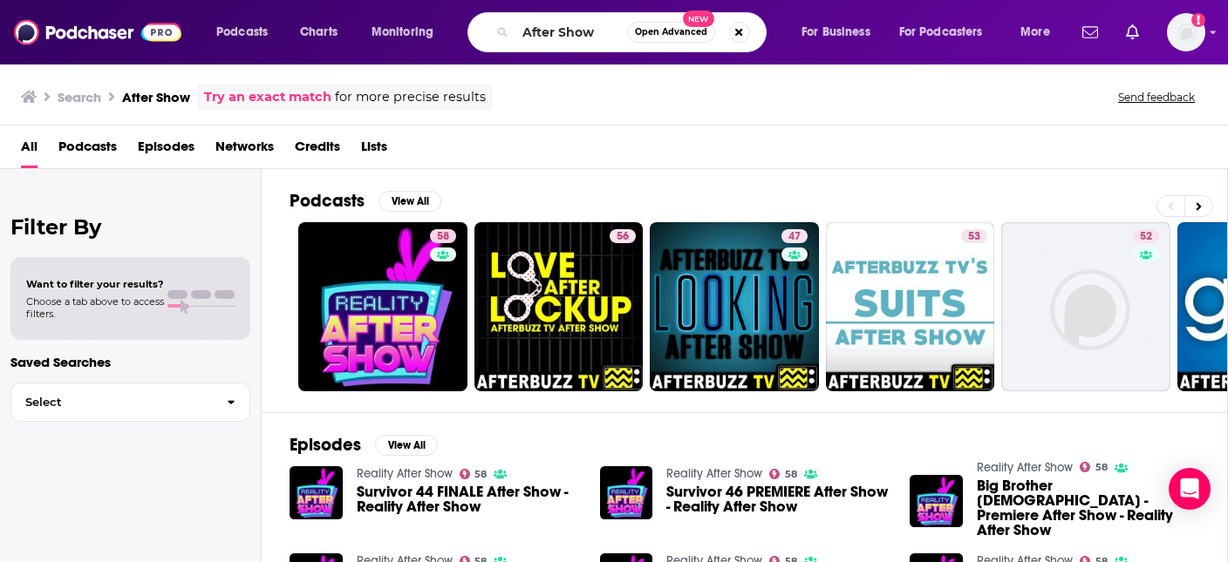
click at [679, 28] on span "Open Advanced" at bounding box center [671, 32] width 72 height 9
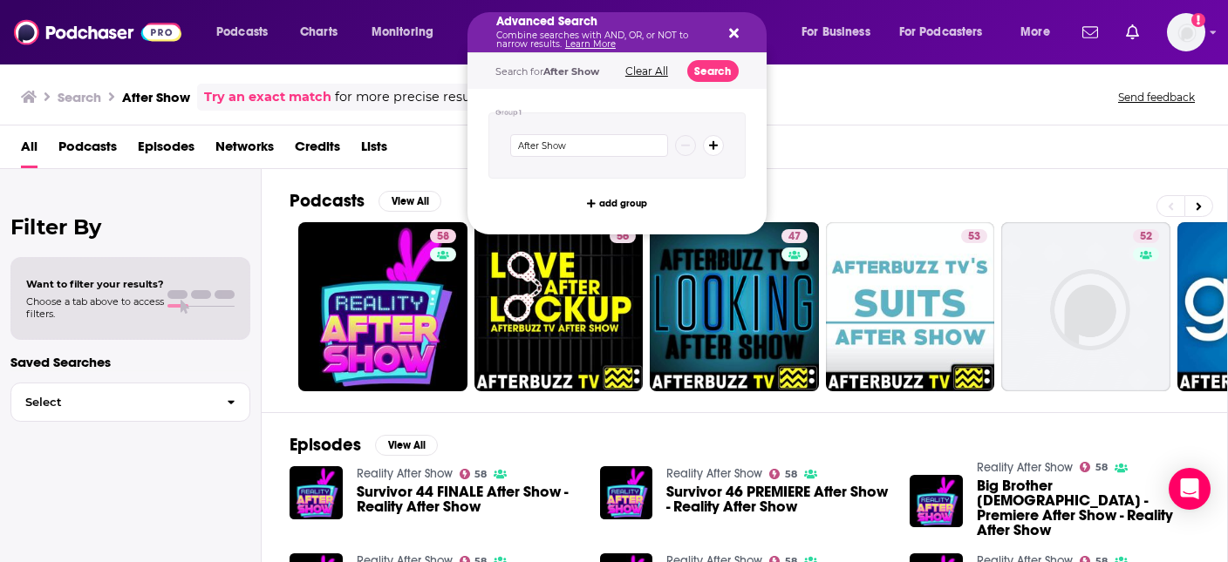
click at [717, 143] on button "Search podcasts, credits, & more..." at bounding box center [713, 145] width 21 height 21
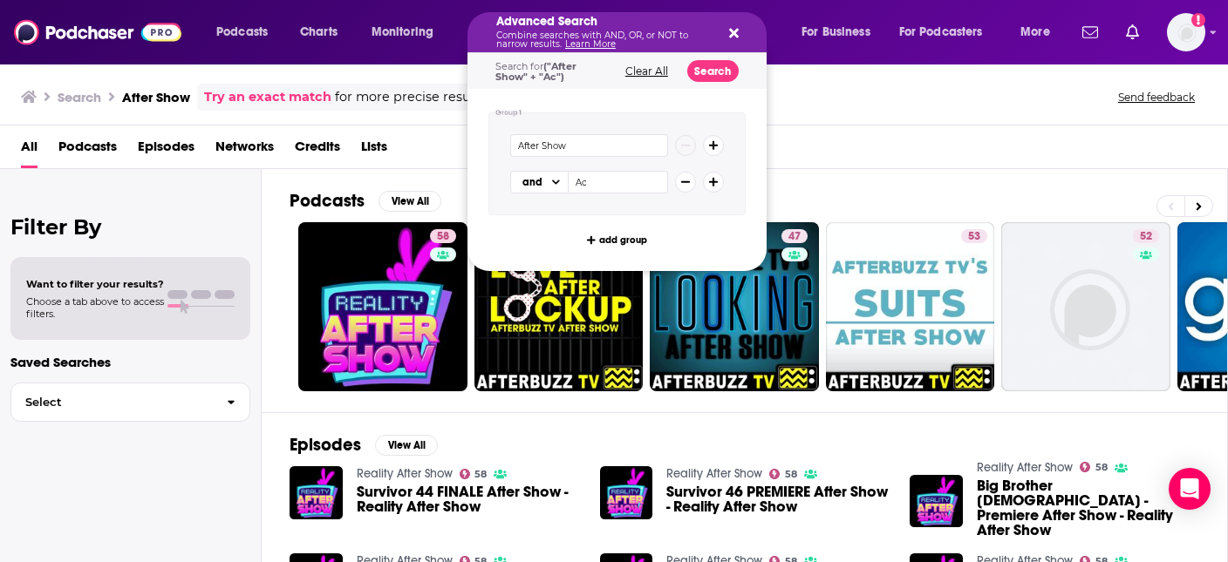
type input "A"
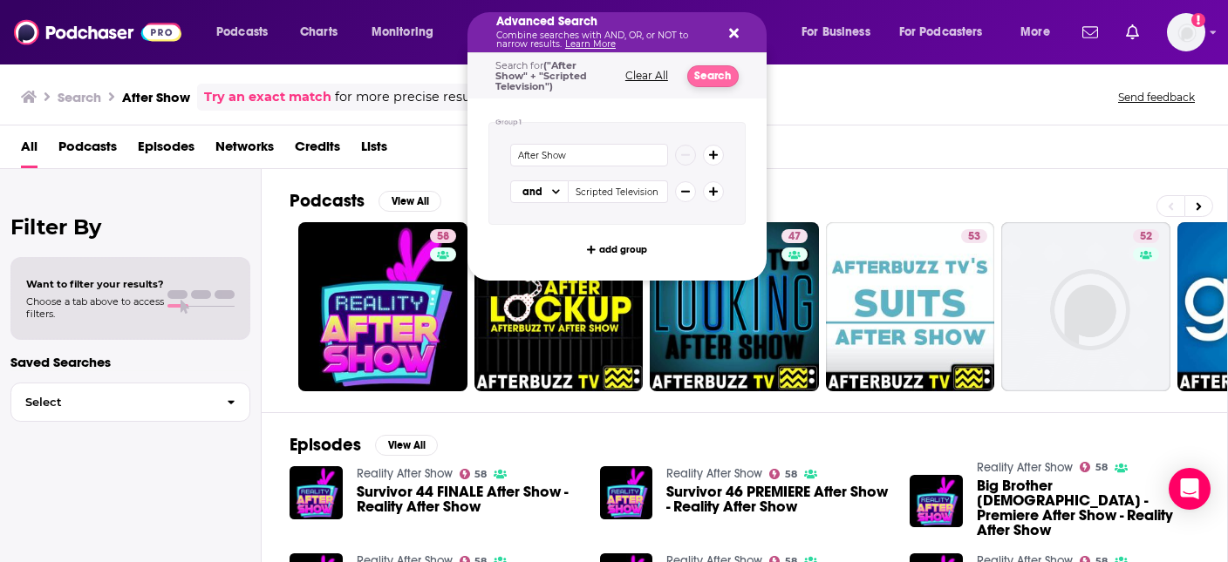
type input "Scripted Television"
click at [700, 72] on button "Search" at bounding box center [712, 76] width 51 height 22
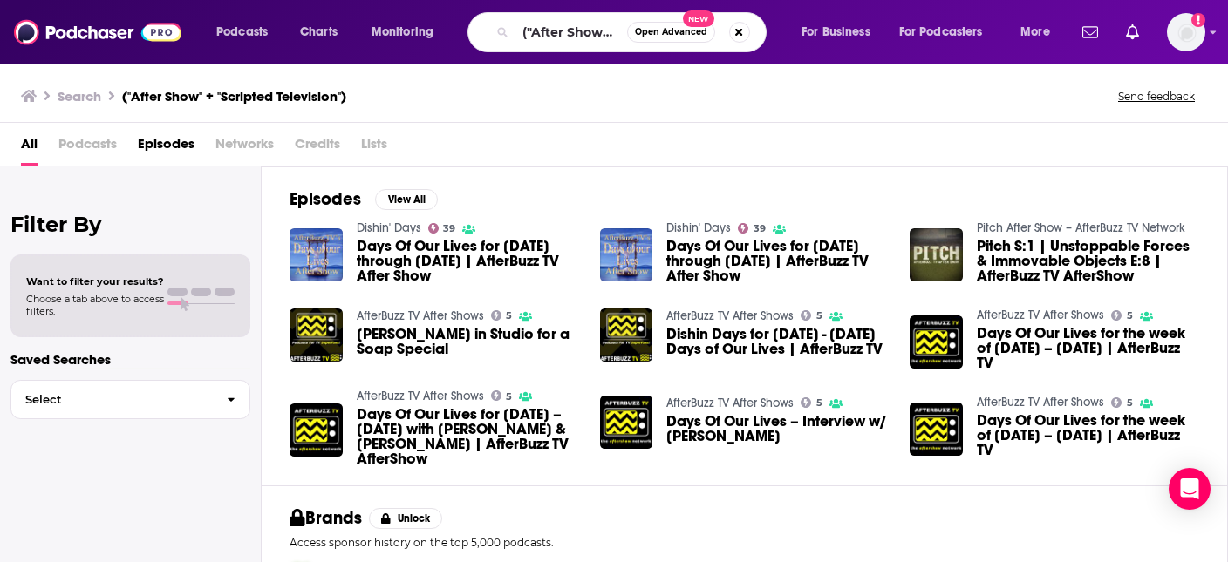
click at [106, 143] on span "Podcasts" at bounding box center [87, 148] width 58 height 36
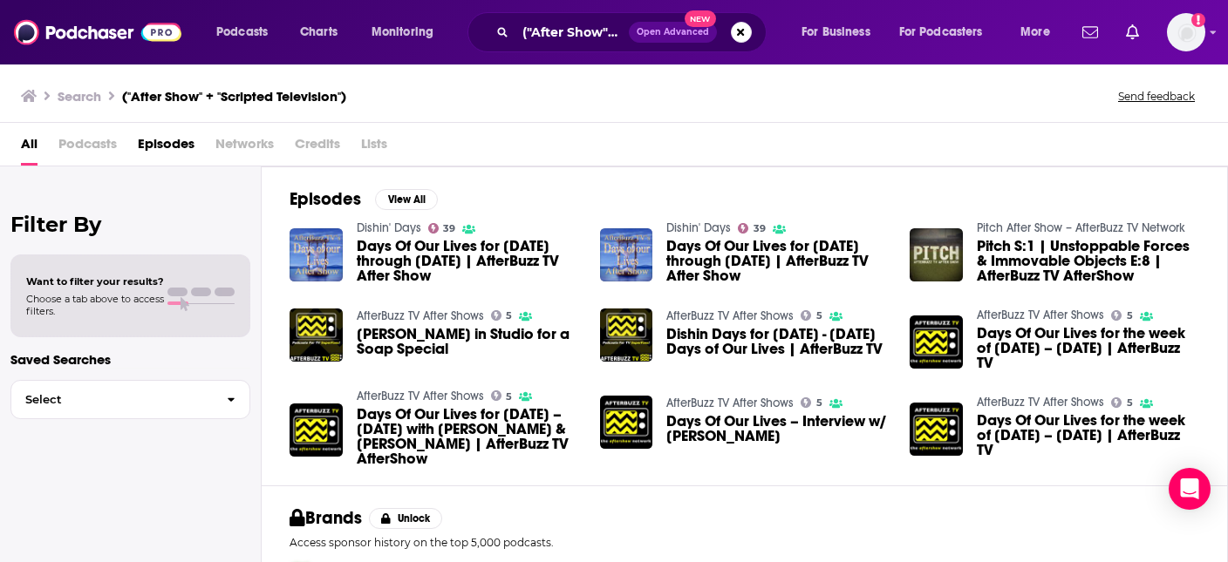
click at [78, 148] on span "Podcasts" at bounding box center [87, 148] width 58 height 36
click at [711, 32] on button "Open Advanced New" at bounding box center [673, 32] width 88 height 21
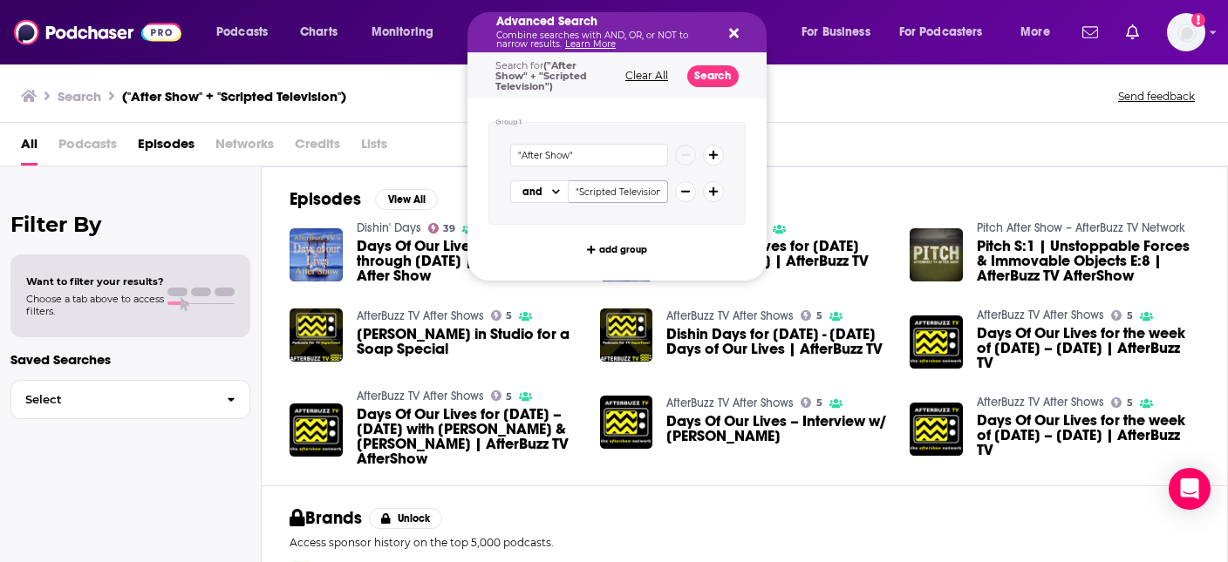
click at [621, 191] on input ""Scripted Television"" at bounding box center [618, 192] width 99 height 23
type input ""Television Show""
click at [712, 83] on button "Search" at bounding box center [712, 76] width 51 height 22
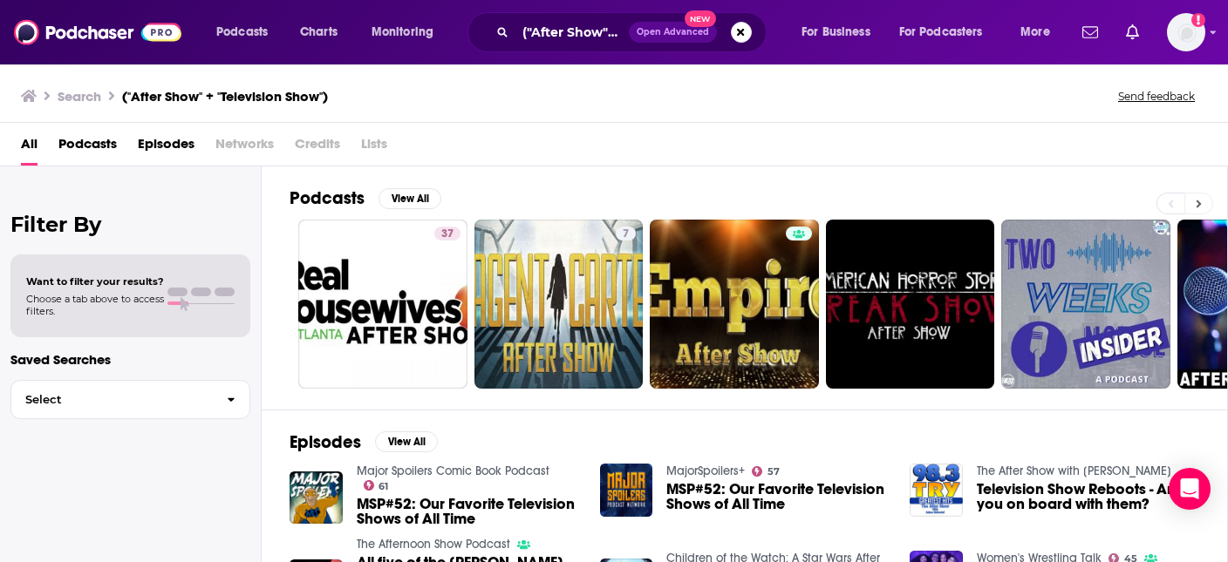
click at [1210, 205] on button at bounding box center [1198, 204] width 29 height 22
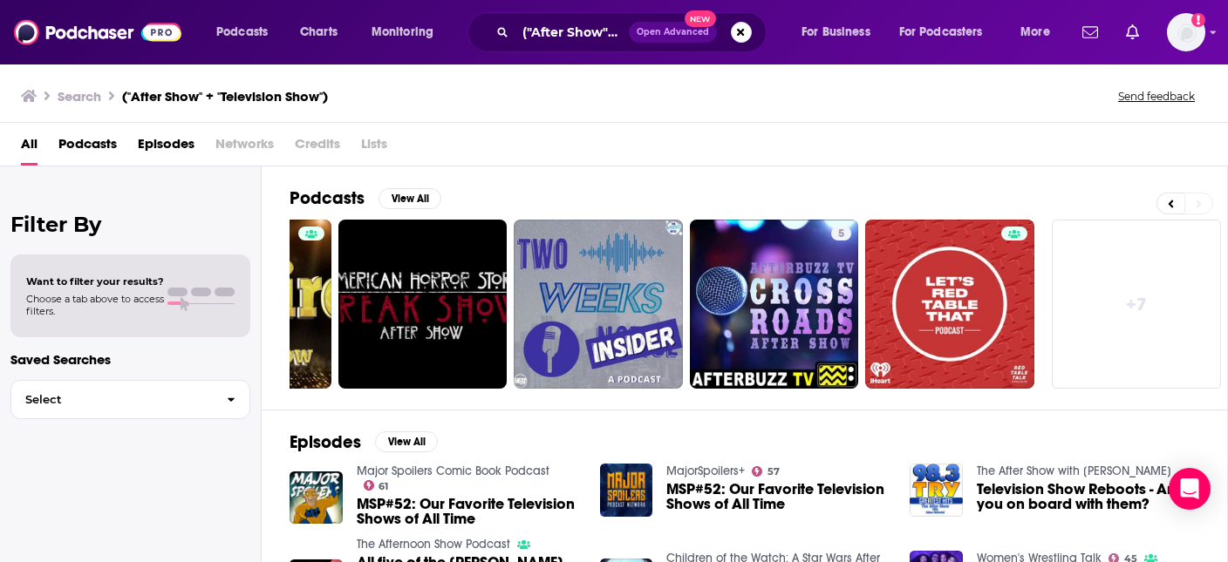
scroll to position [0, 488]
click at [1169, 207] on icon at bounding box center [1171, 204] width 6 height 12
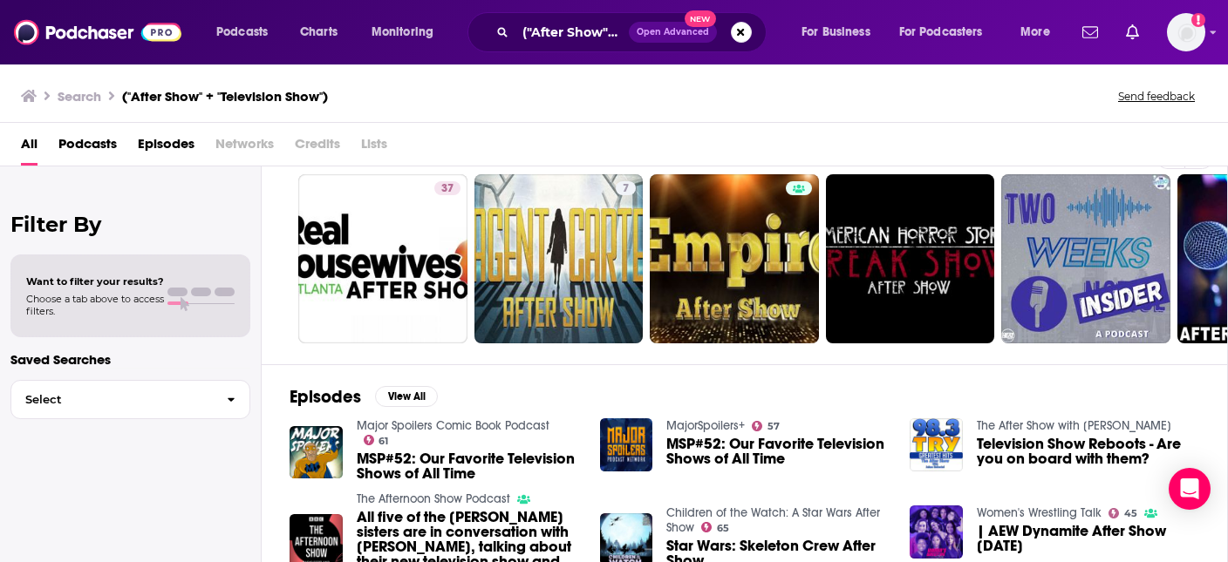
scroll to position [0, 0]
